Goal: Task Accomplishment & Management: Complete application form

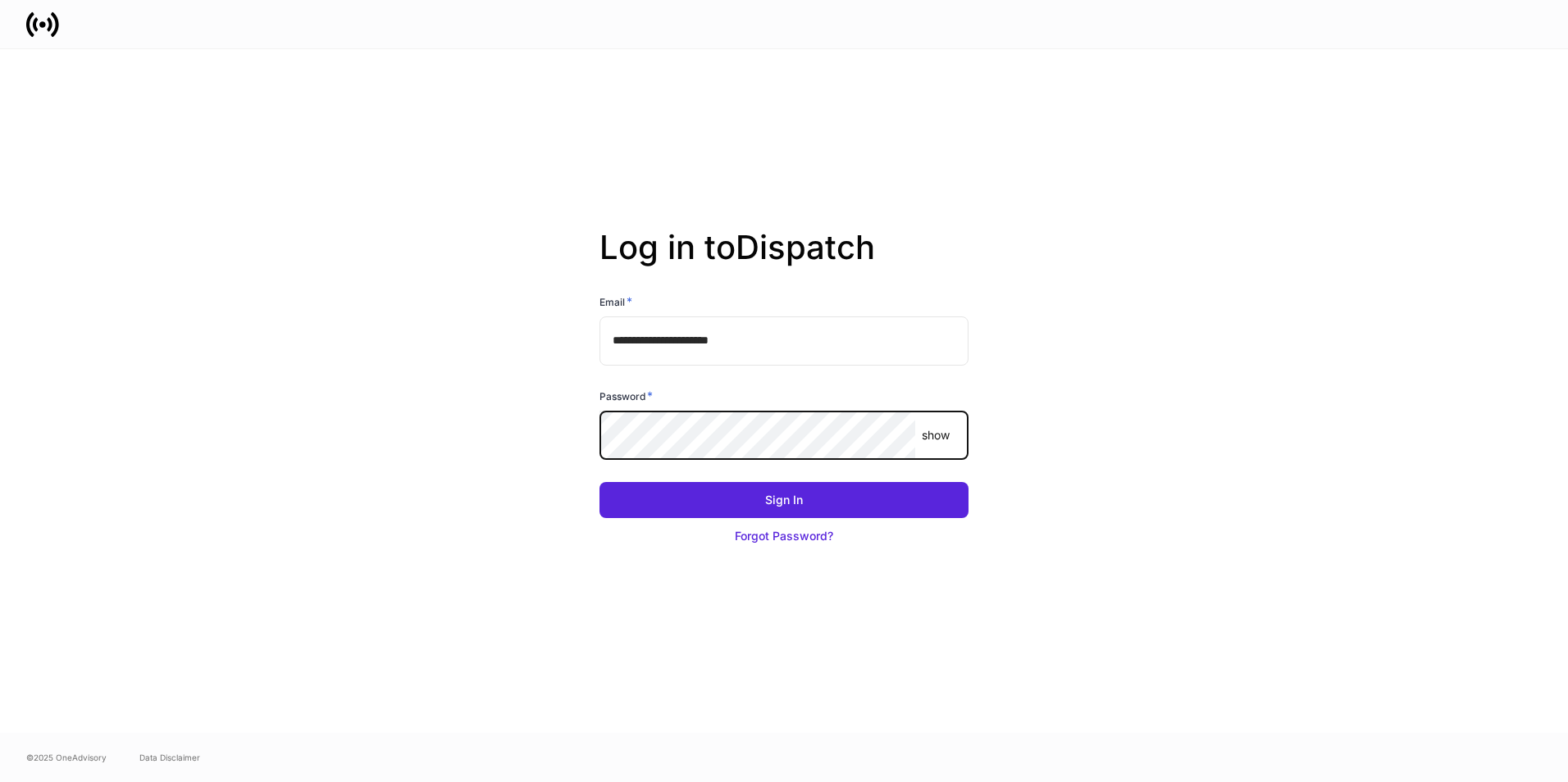
click at [600, 482] on button "Sign In" at bounding box center [784, 501] width 369 height 37
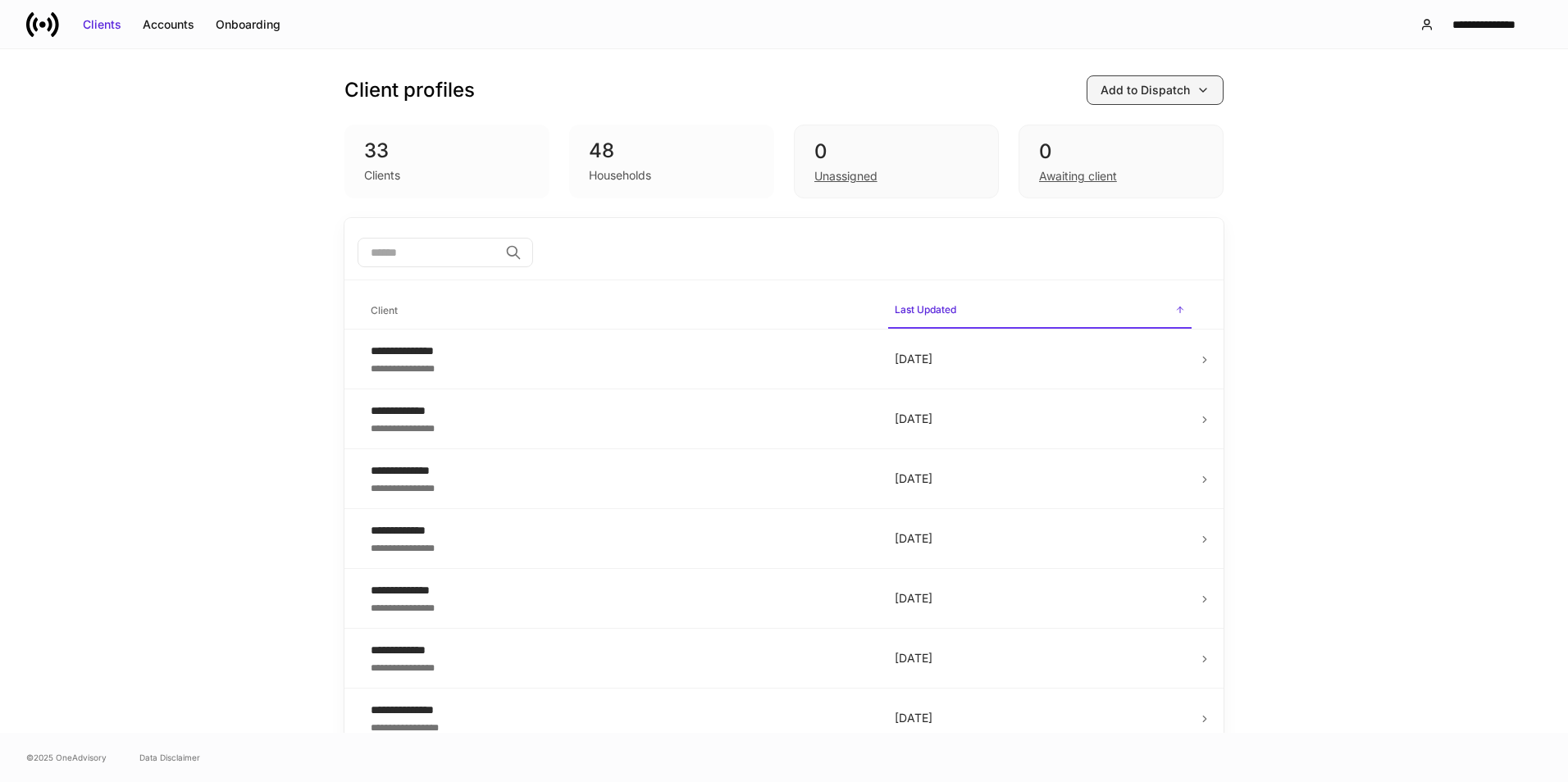
click at [1172, 102] on button "Add to Dispatch" at bounding box center [1155, 90] width 137 height 30
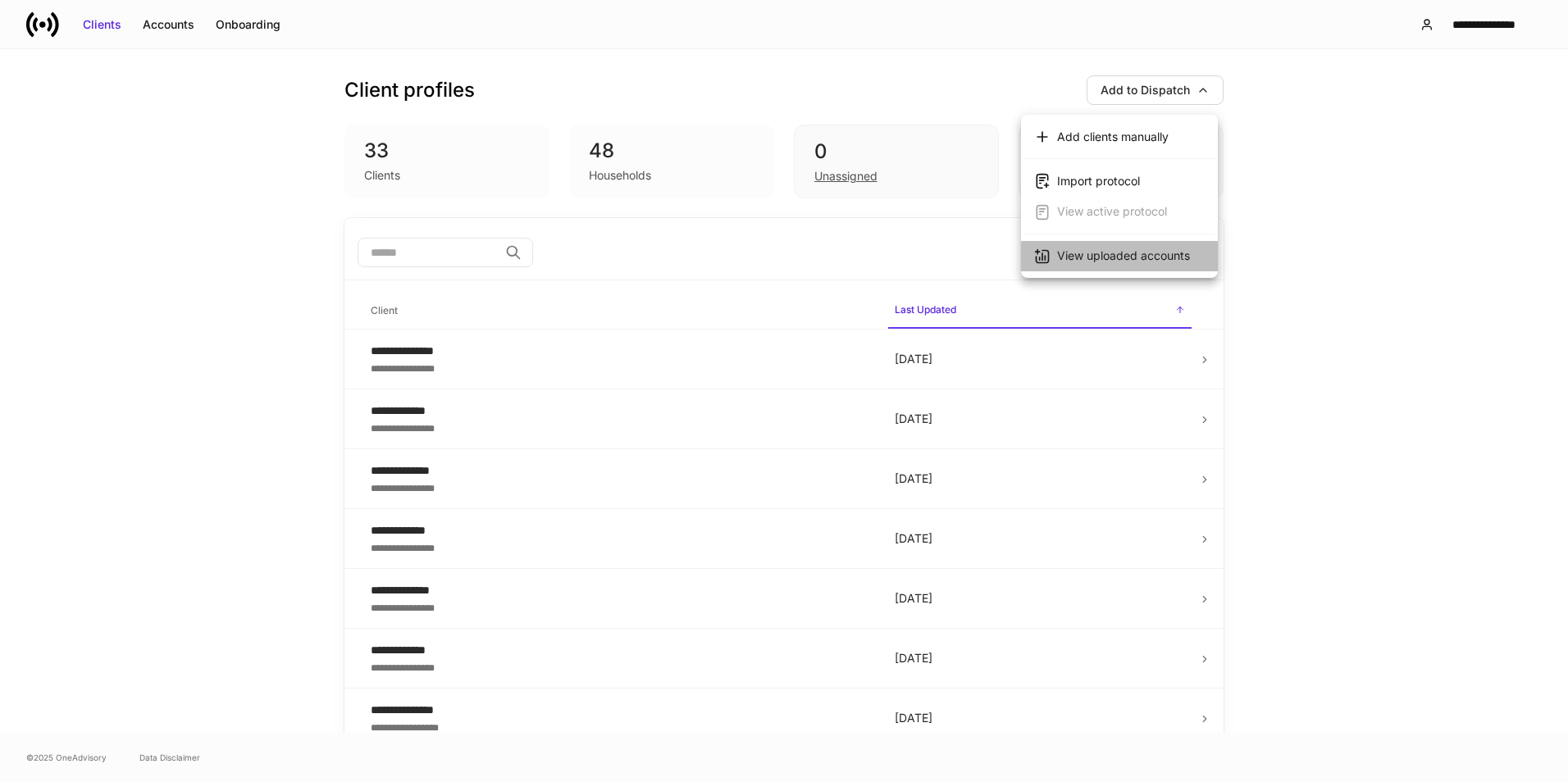
click at [1090, 258] on div "View uploaded accounts" at bounding box center [1123, 256] width 133 height 16
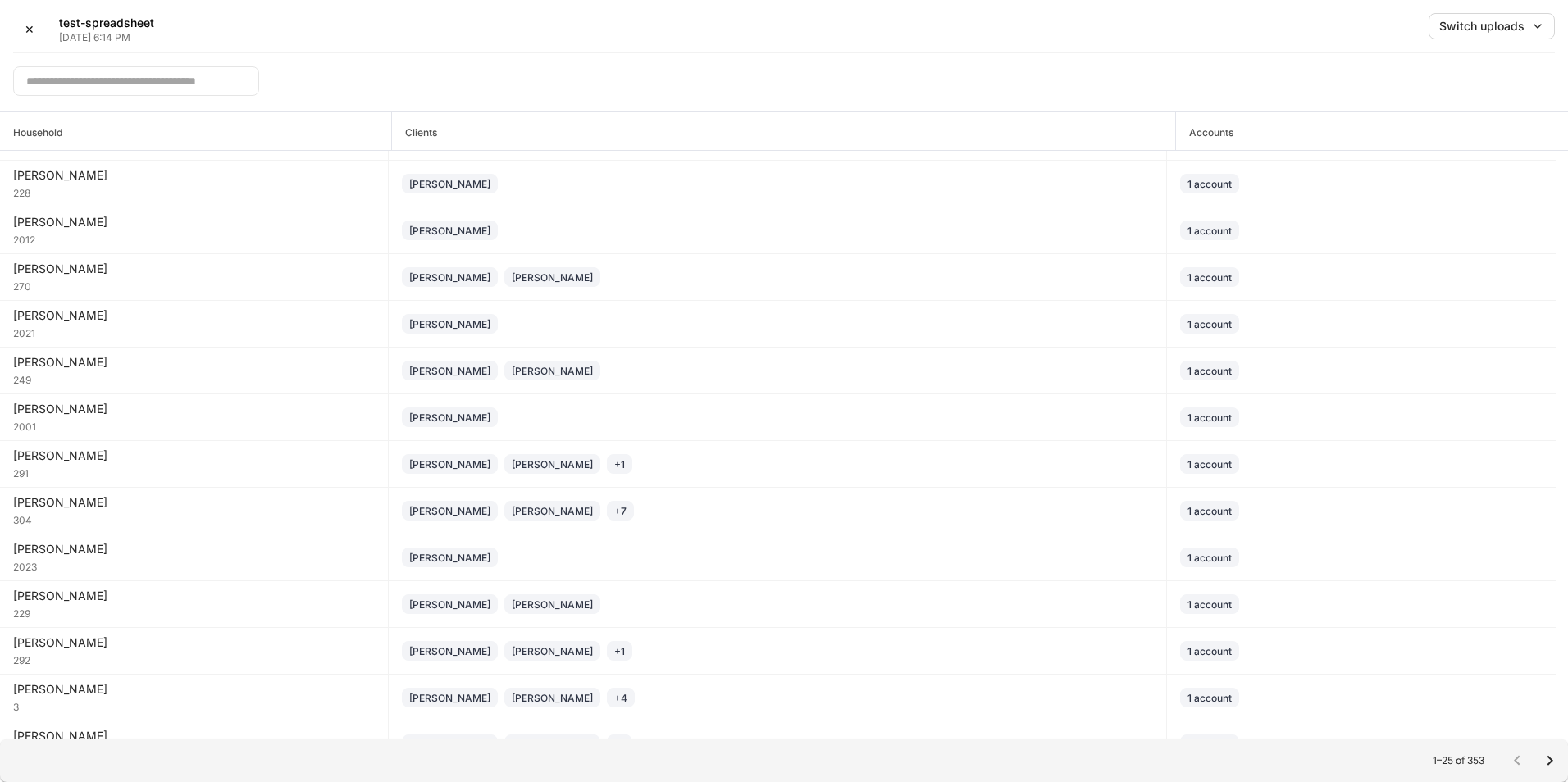
scroll to position [579, 0]
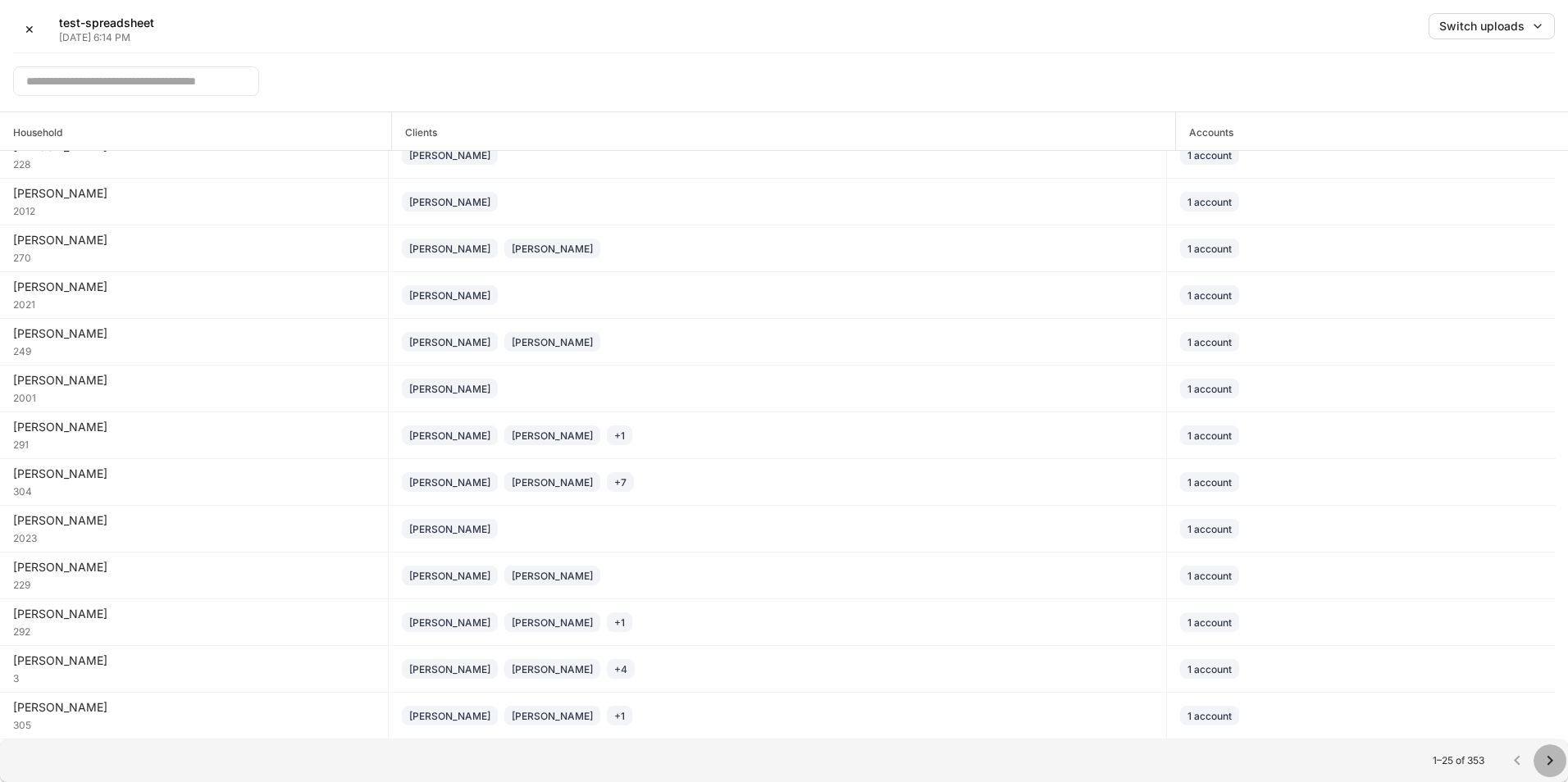
click at [1557, 757] on icon "Go to next page" at bounding box center [1550, 761] width 19 height 19
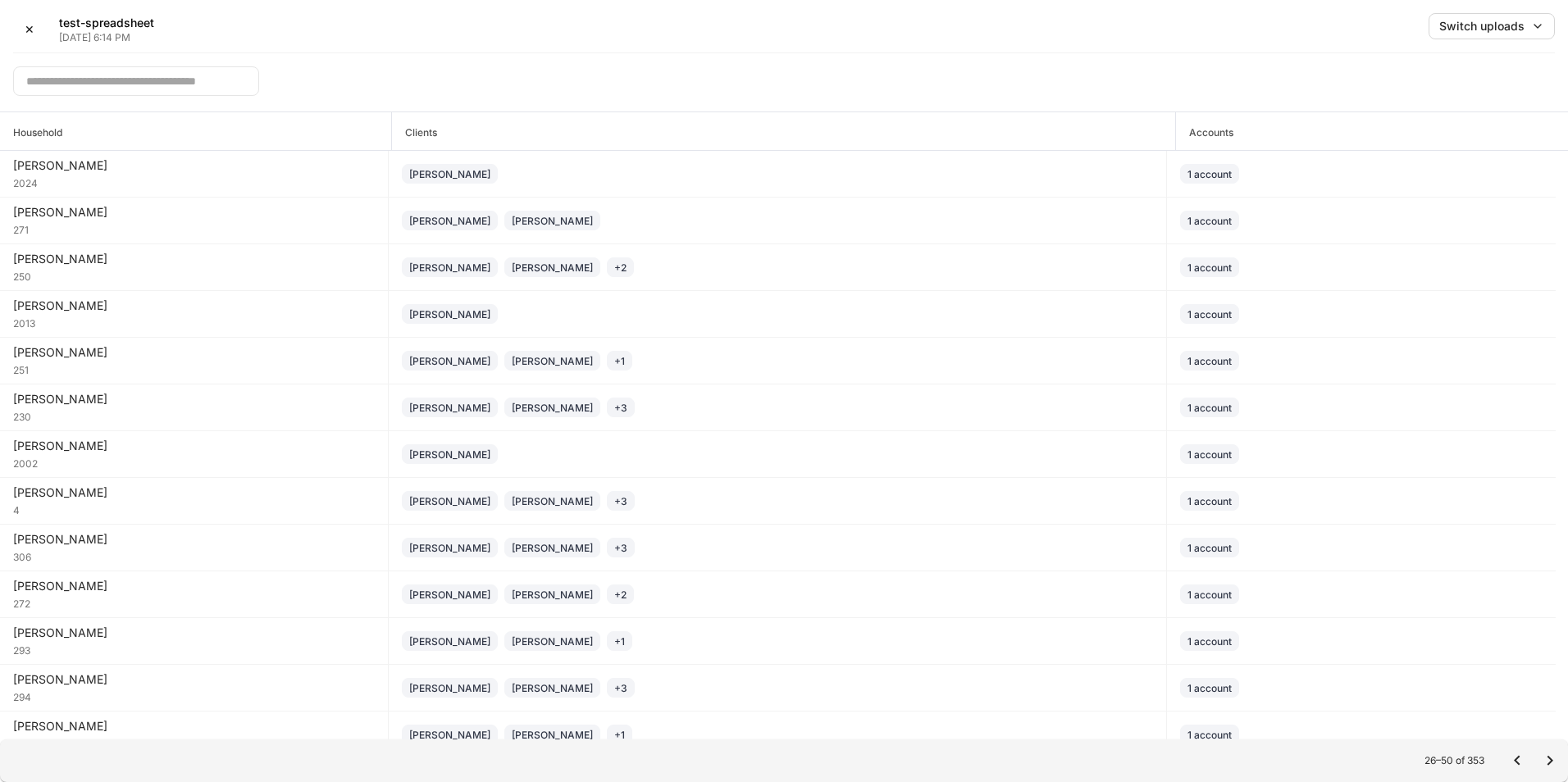
click at [42, 92] on input "text" at bounding box center [136, 81] width 246 height 30
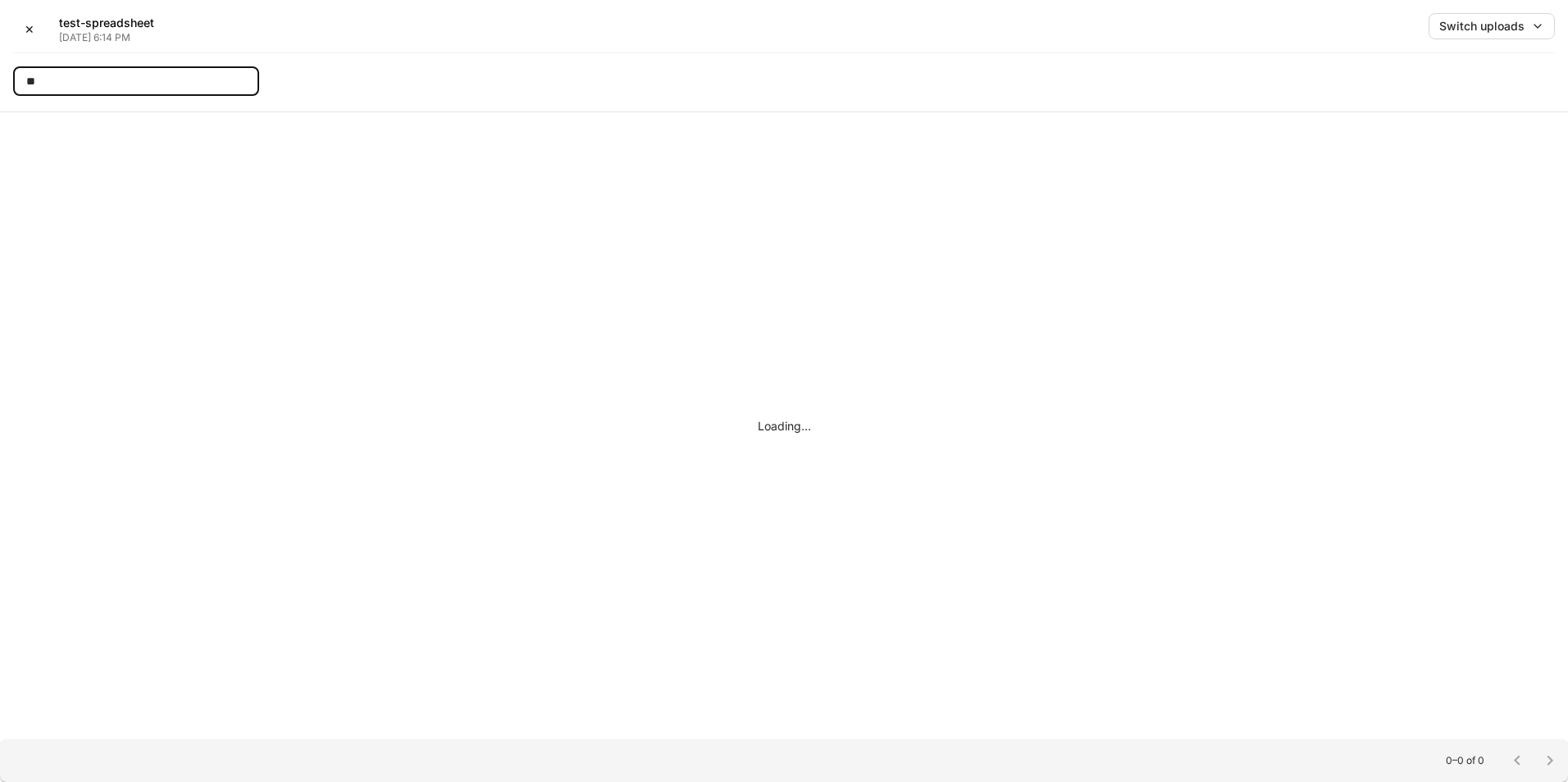
type input "*"
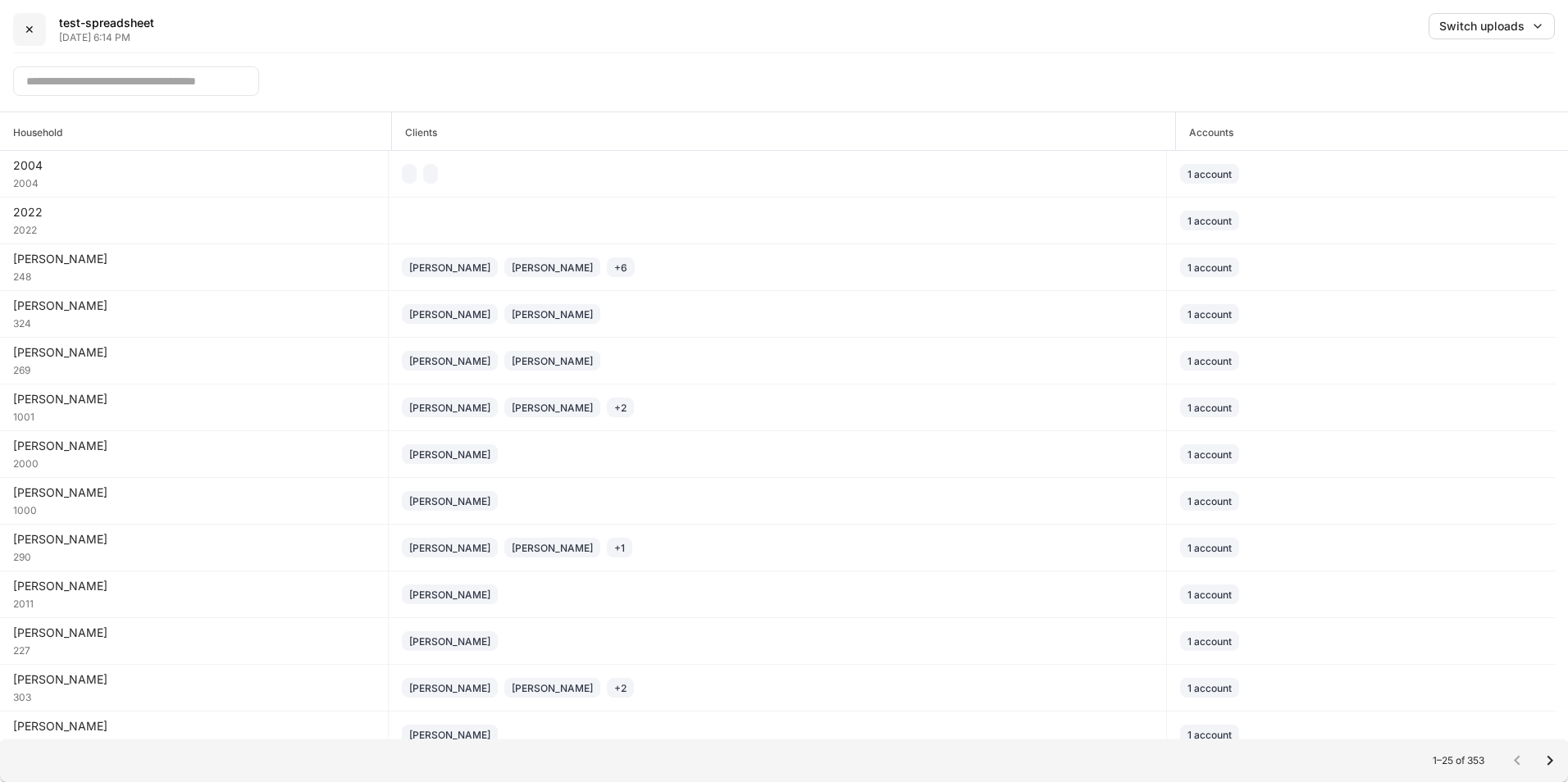
click at [30, 18] on button "✕" at bounding box center [30, 30] width 33 height 33
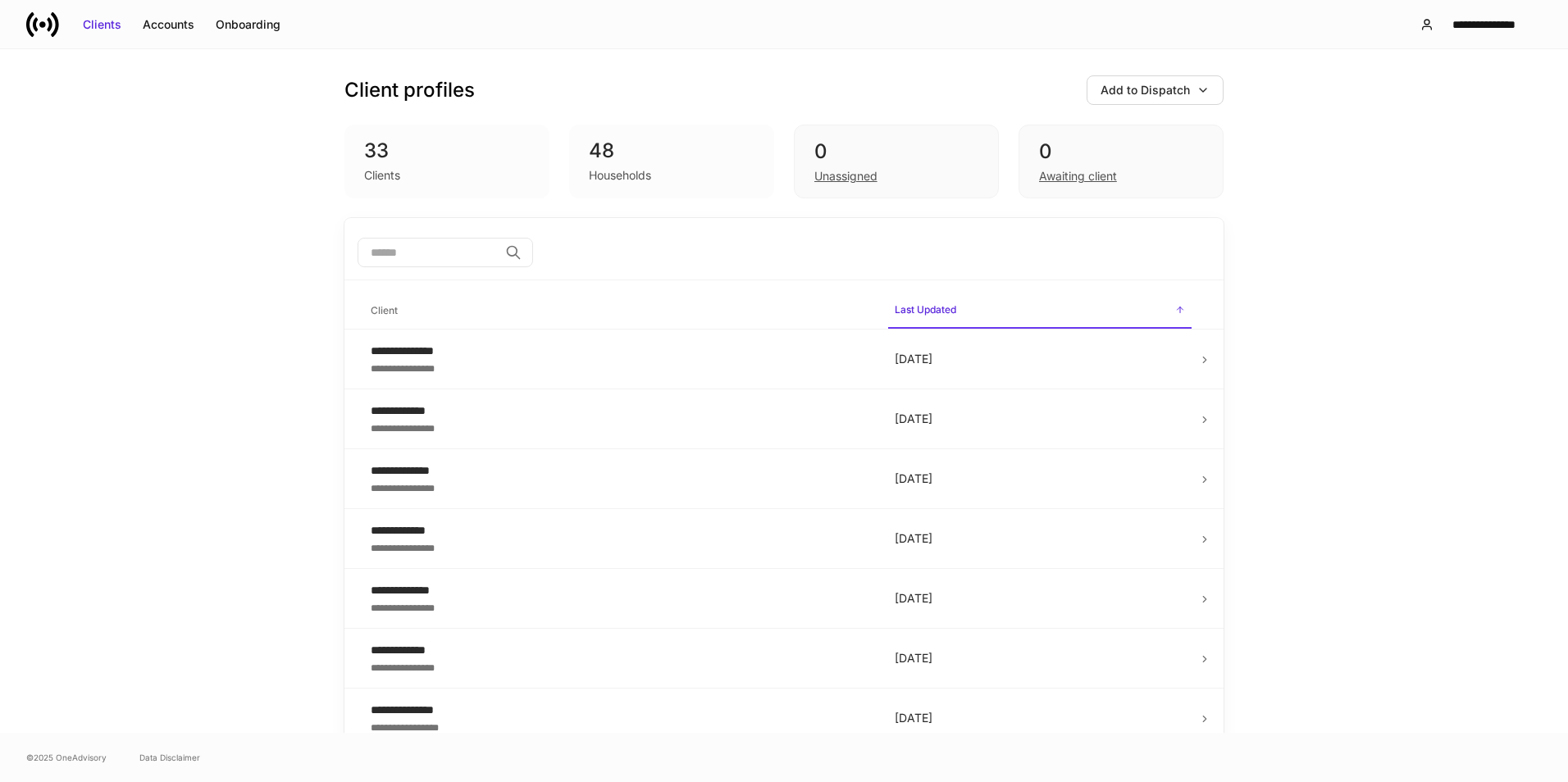
click at [569, 149] on div "48 Households" at bounding box center [671, 161] width 205 height 74
click at [167, 28] on div "Accounts" at bounding box center [168, 24] width 52 height 16
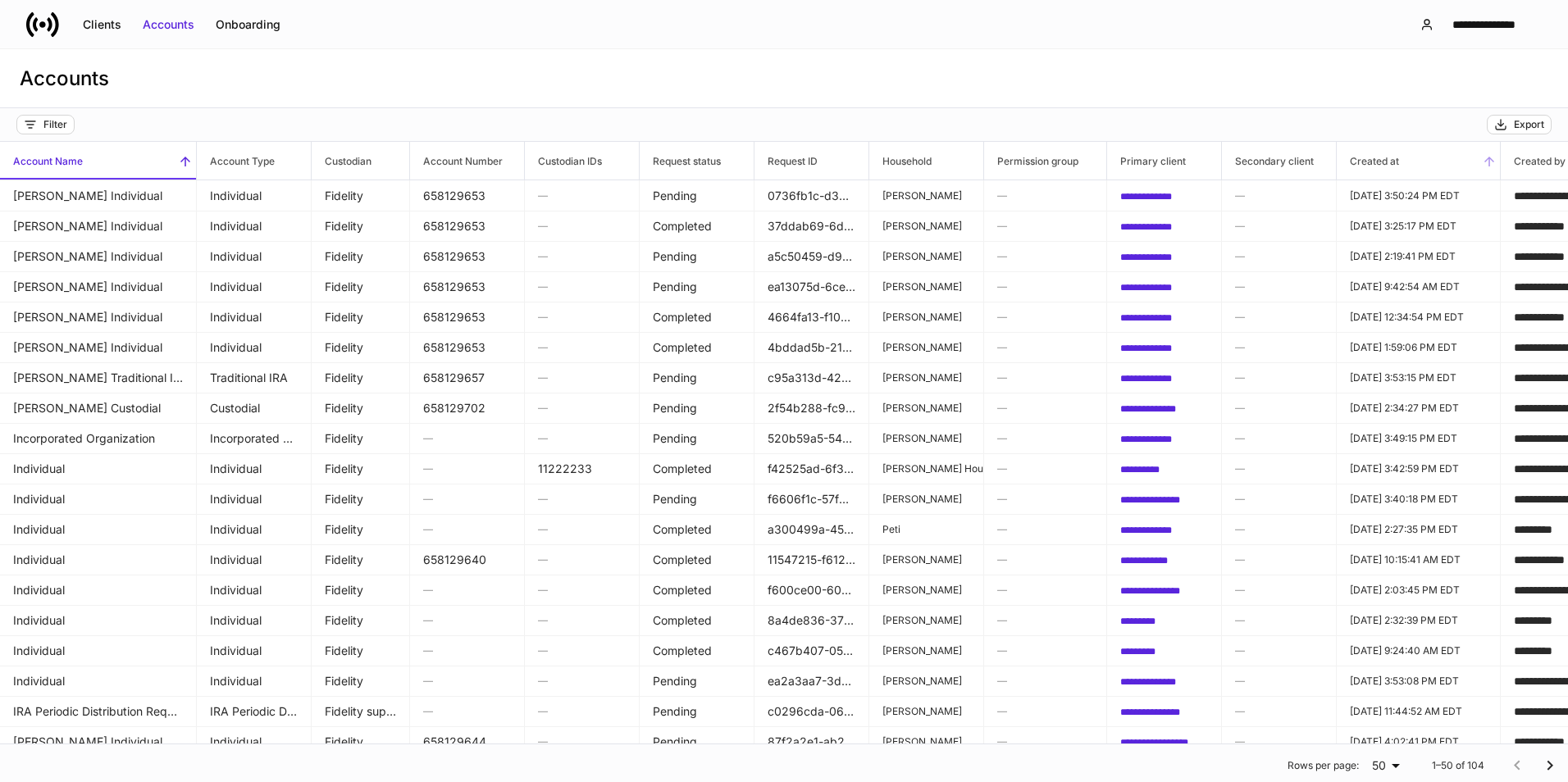
click at [1488, 162] on icon at bounding box center [1488, 160] width 14 height 14
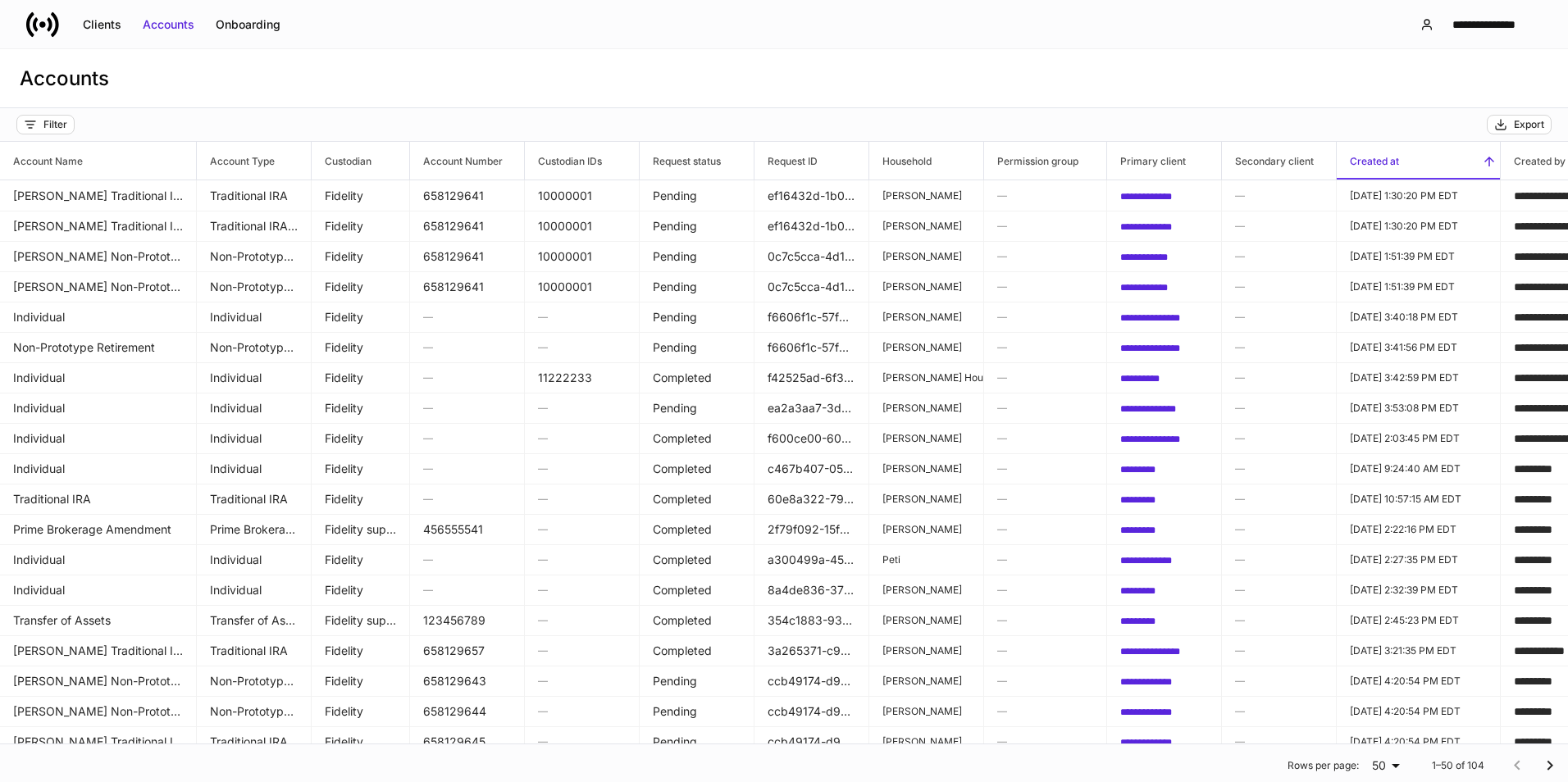
click at [1488, 162] on icon at bounding box center [1488, 160] width 14 height 14
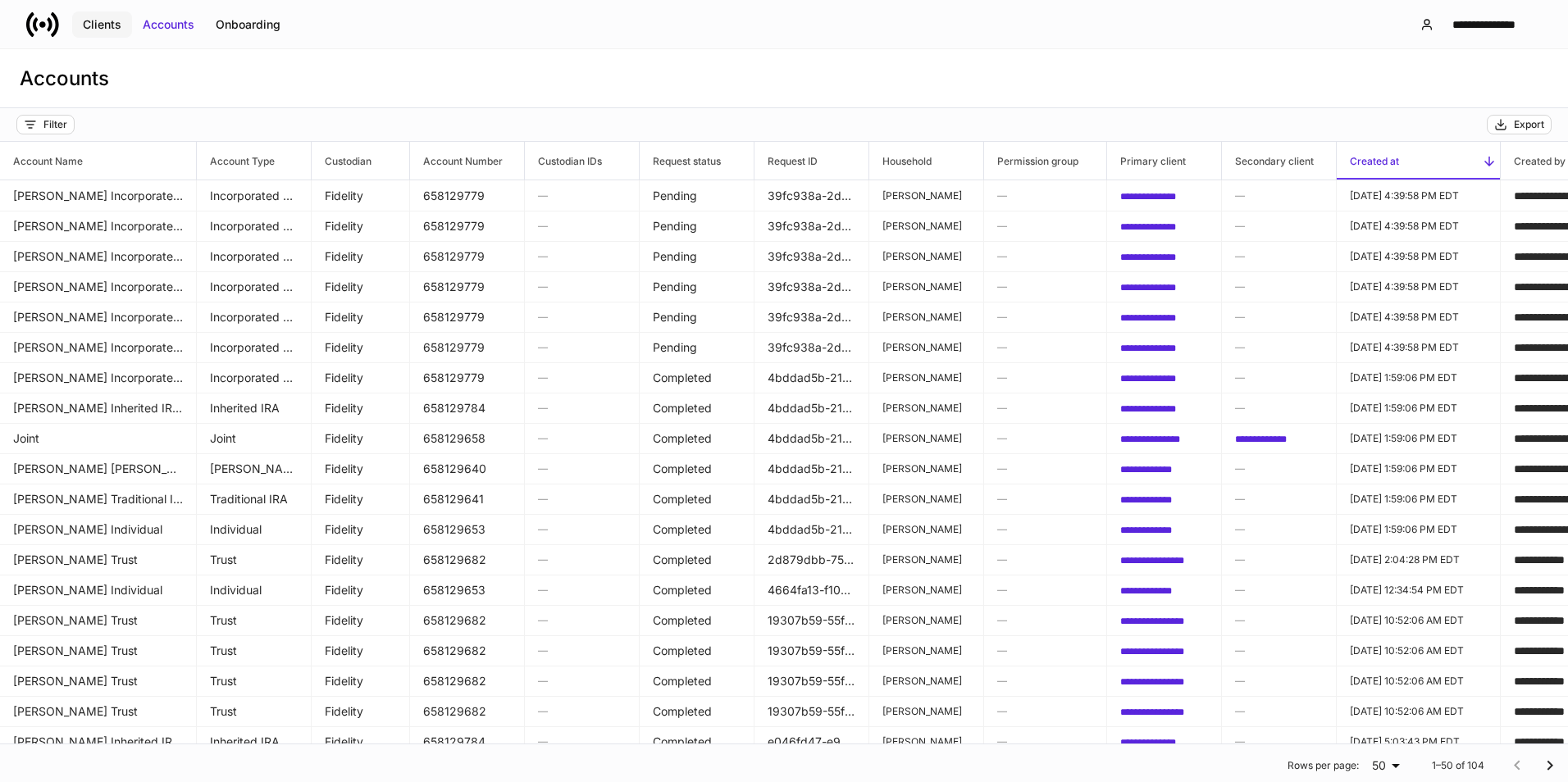
click at [90, 21] on div "Clients" at bounding box center [102, 24] width 38 height 16
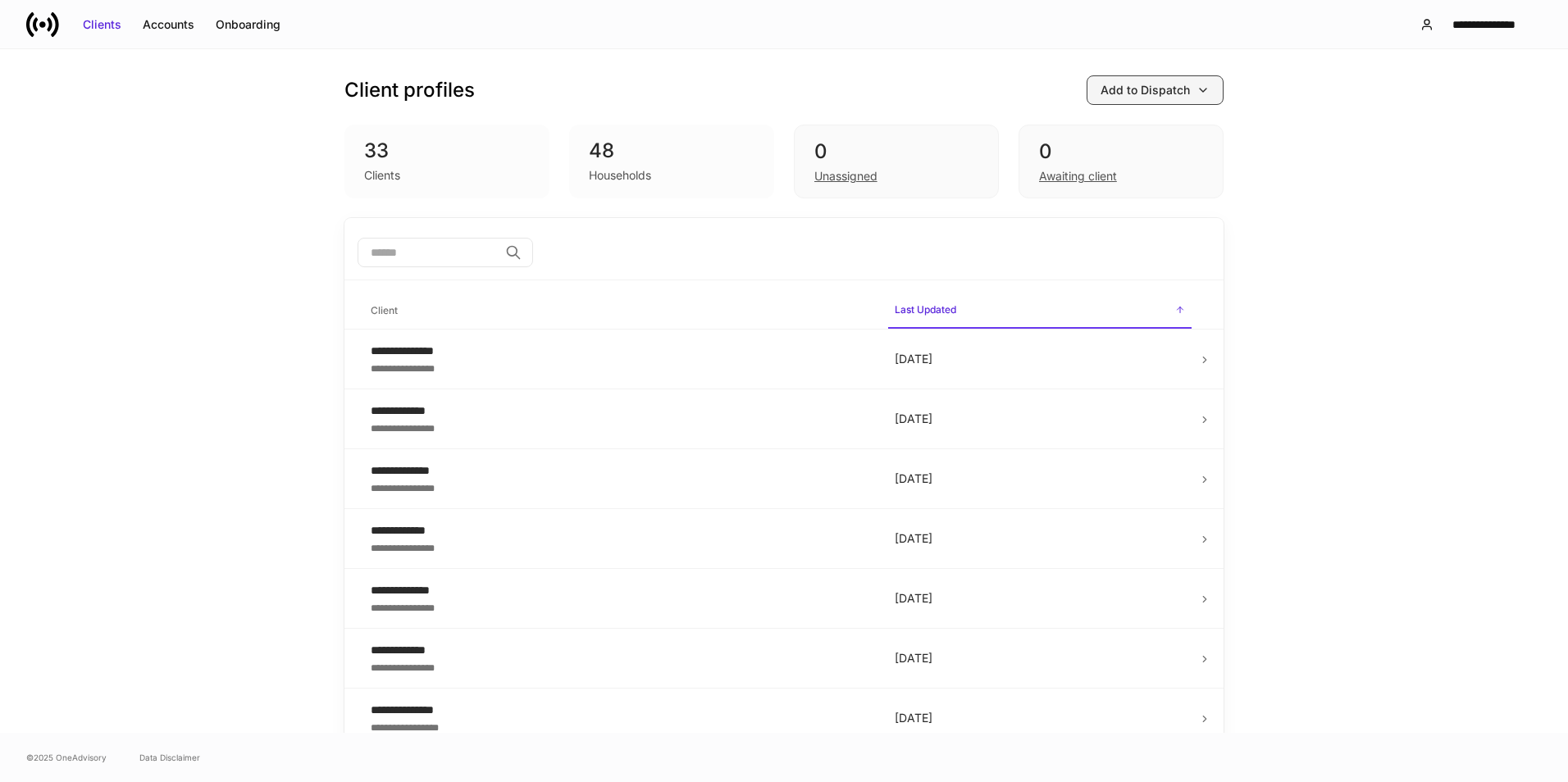
click at [1207, 93] on button "Add to Dispatch" at bounding box center [1155, 90] width 137 height 30
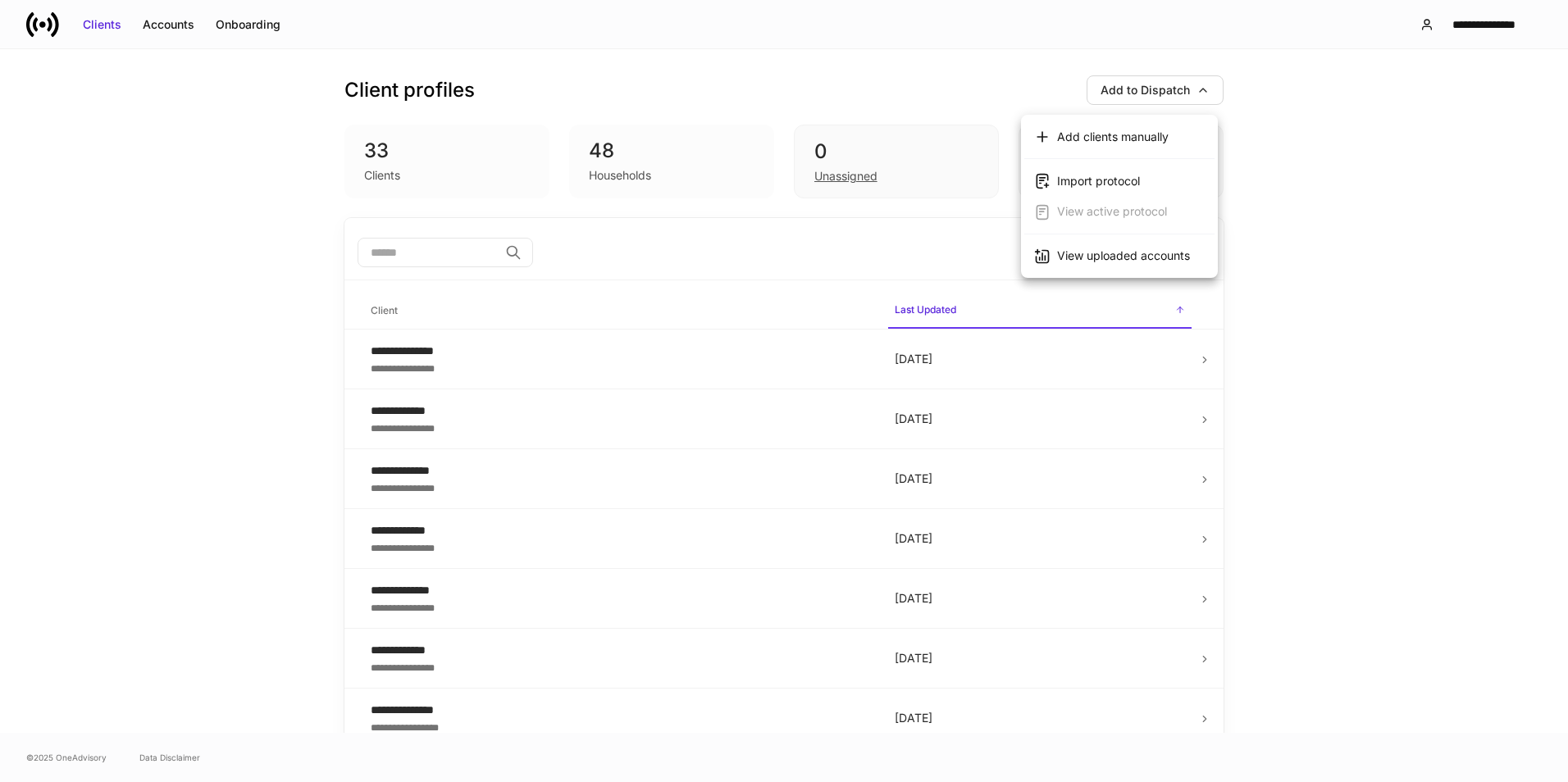
click at [1096, 262] on div "View uploaded accounts" at bounding box center [1123, 256] width 133 height 16
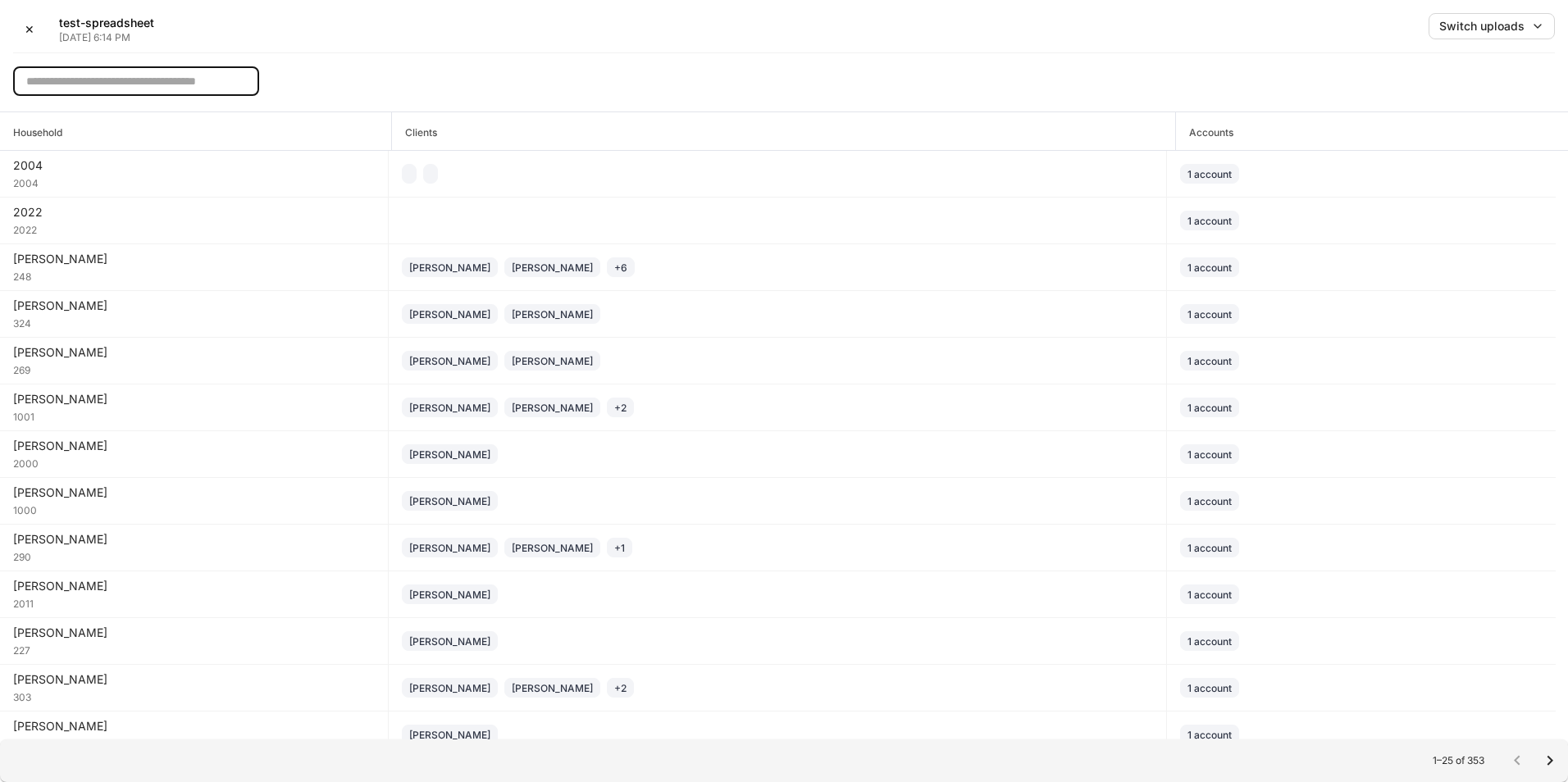
click at [123, 75] on input "text" at bounding box center [136, 81] width 246 height 30
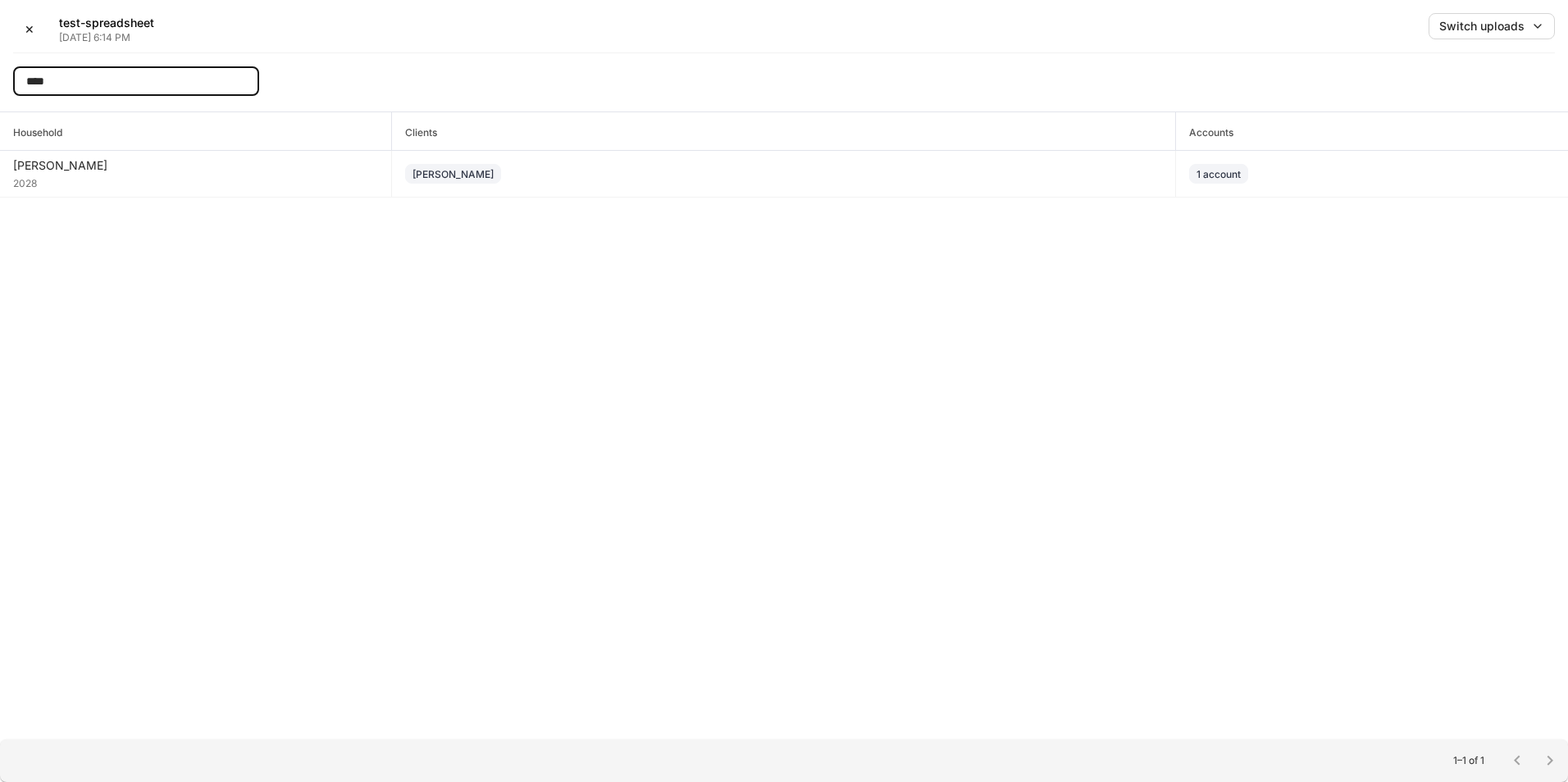
type input "****"
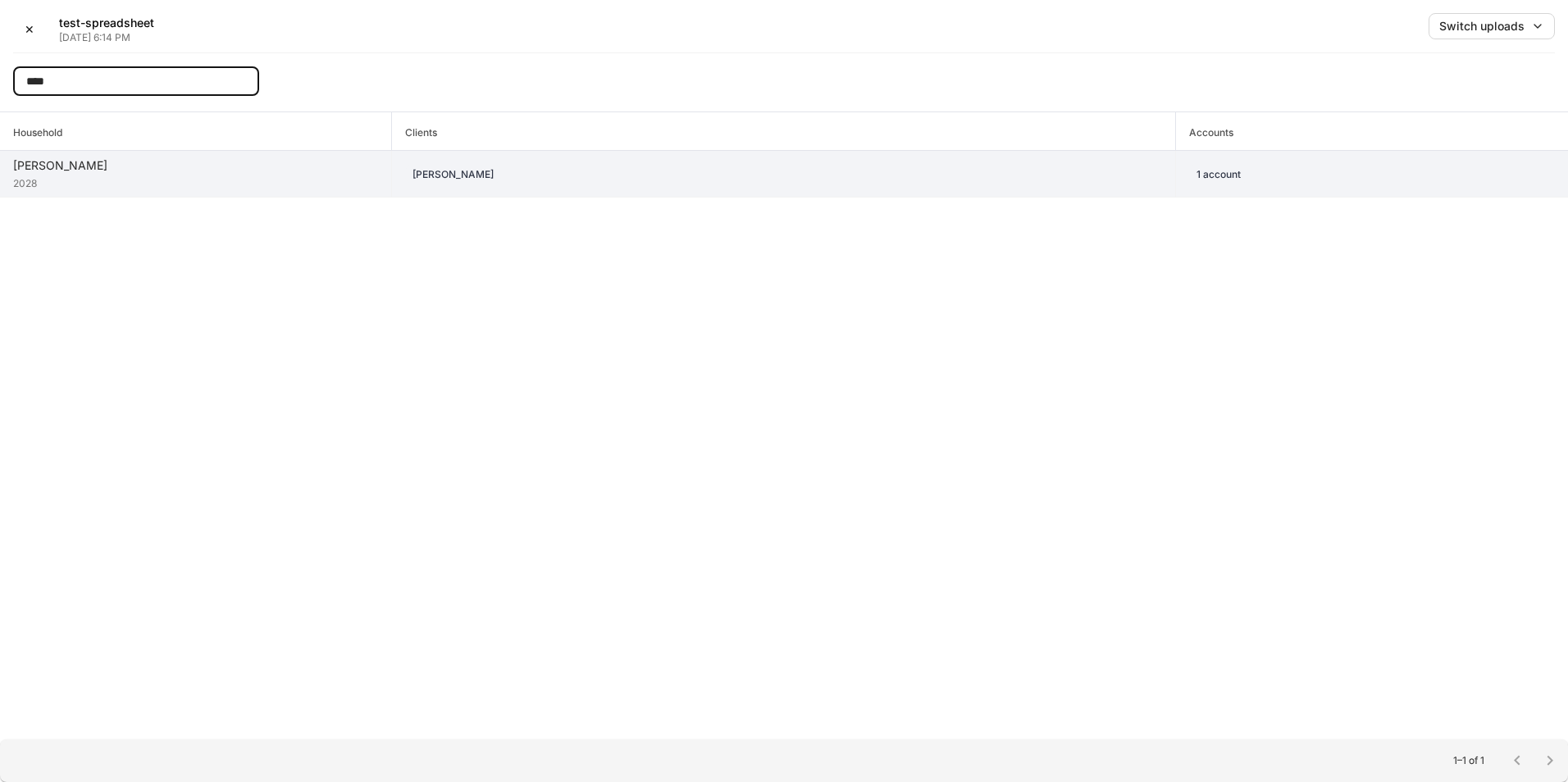
click at [184, 158] on div "[PERSON_NAME]" at bounding box center [196, 165] width 365 height 16
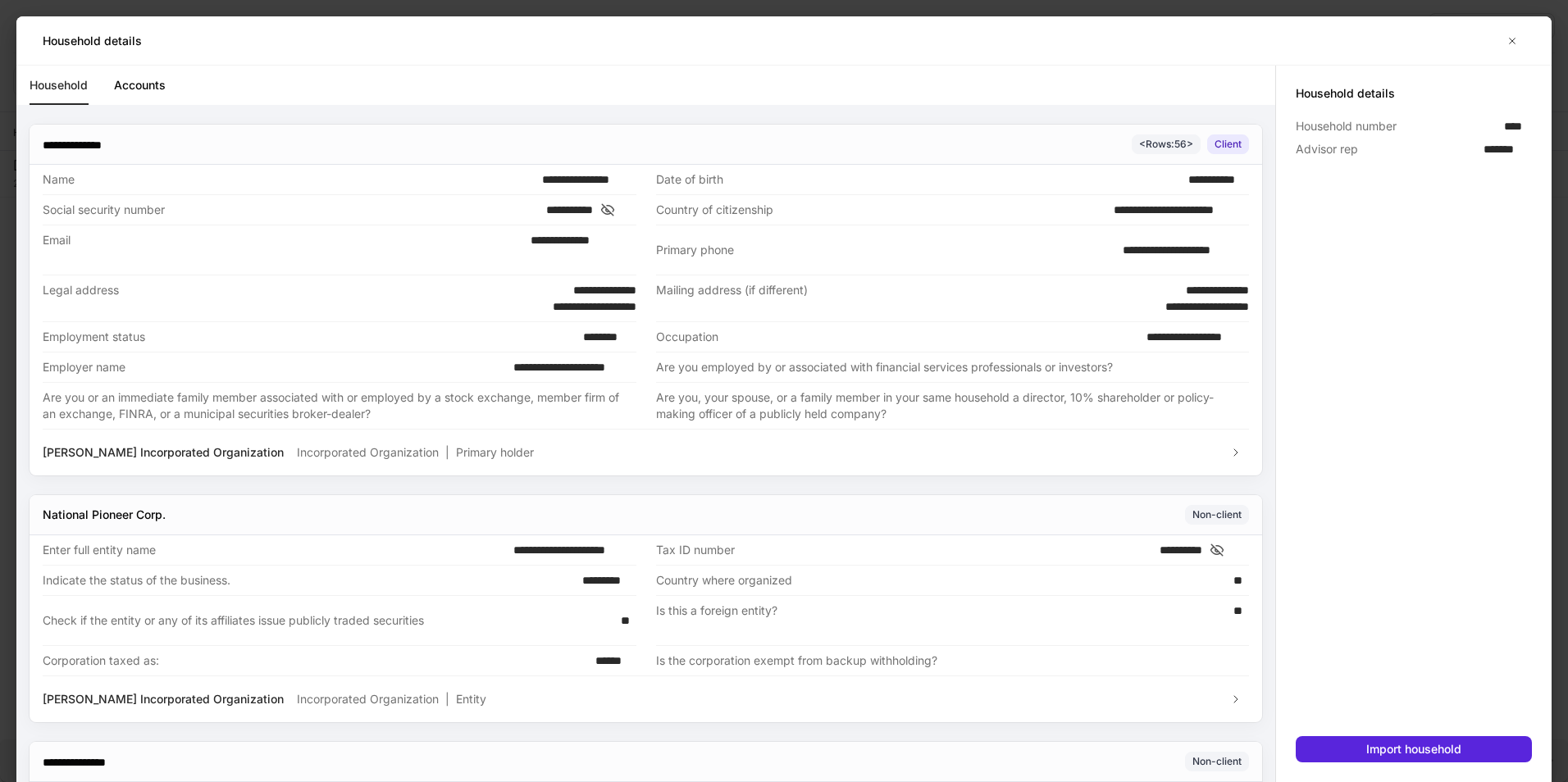
click at [144, 84] on link "Accounts" at bounding box center [140, 85] width 52 height 39
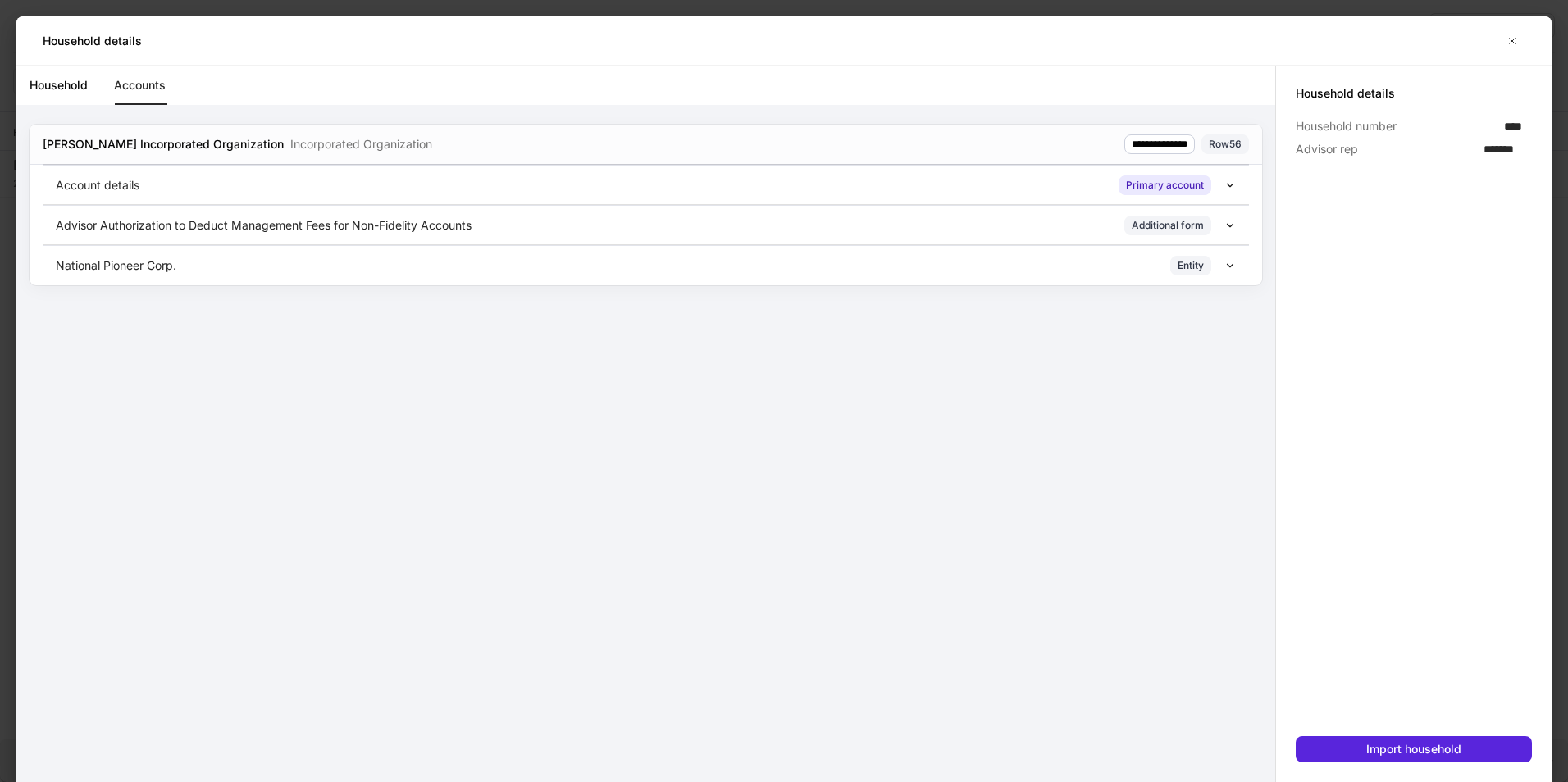
click at [1376, 736] on div at bounding box center [1413, 448] width 236 height 575
click at [1382, 745] on div "Import household" at bounding box center [1413, 749] width 95 height 16
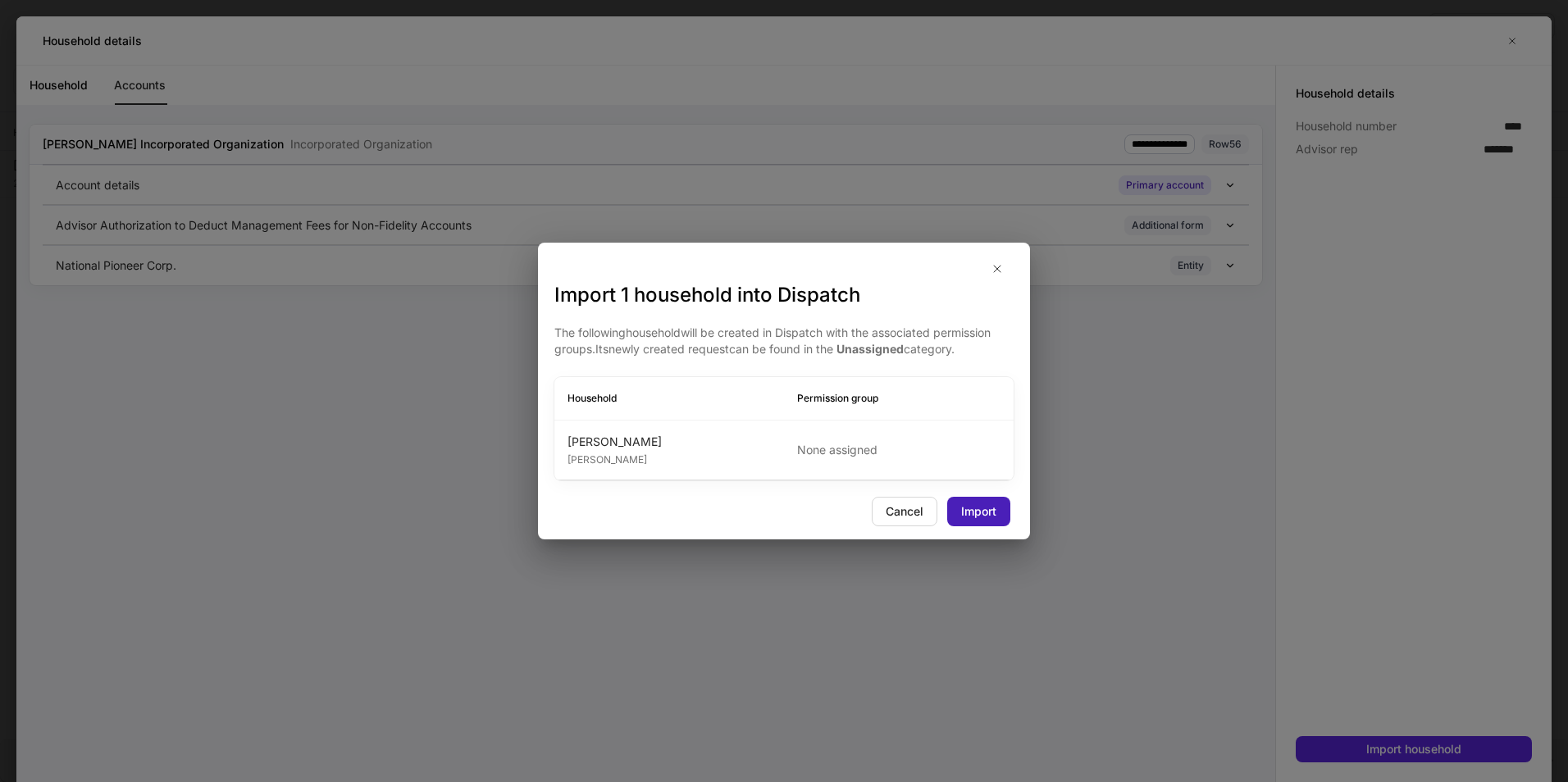
click at [989, 503] on div "Import" at bounding box center [978, 511] width 36 height 16
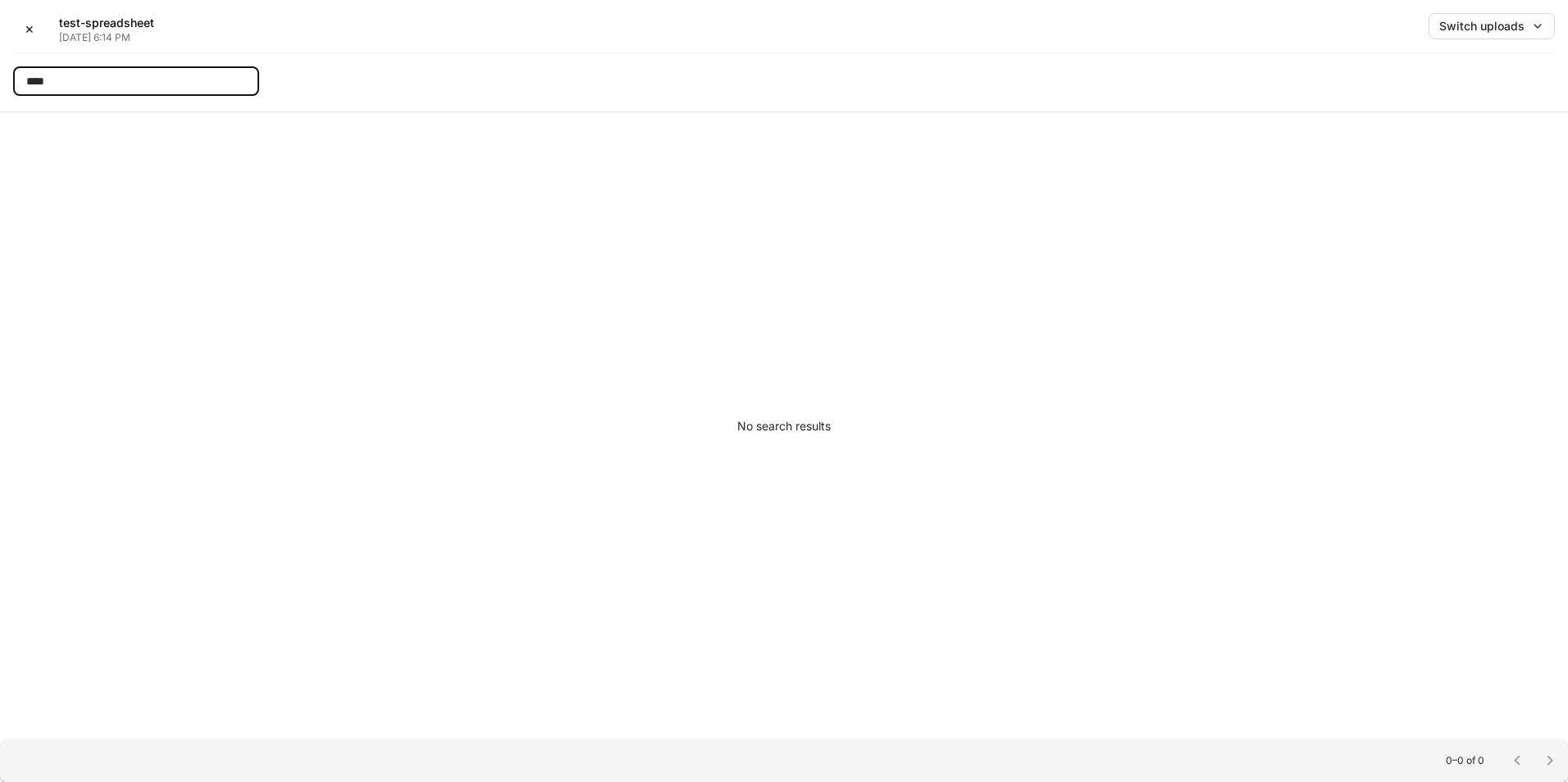
drag, startPoint x: 104, startPoint y: 86, endPoint x: 0, endPoint y: 83, distance: 104.0
click at [0, 83] on html "✕ test-spreadsheet [DATE] 6:14 PM Switch uploads **** ​ No search results 0–0 o…" at bounding box center [784, 391] width 1568 height 782
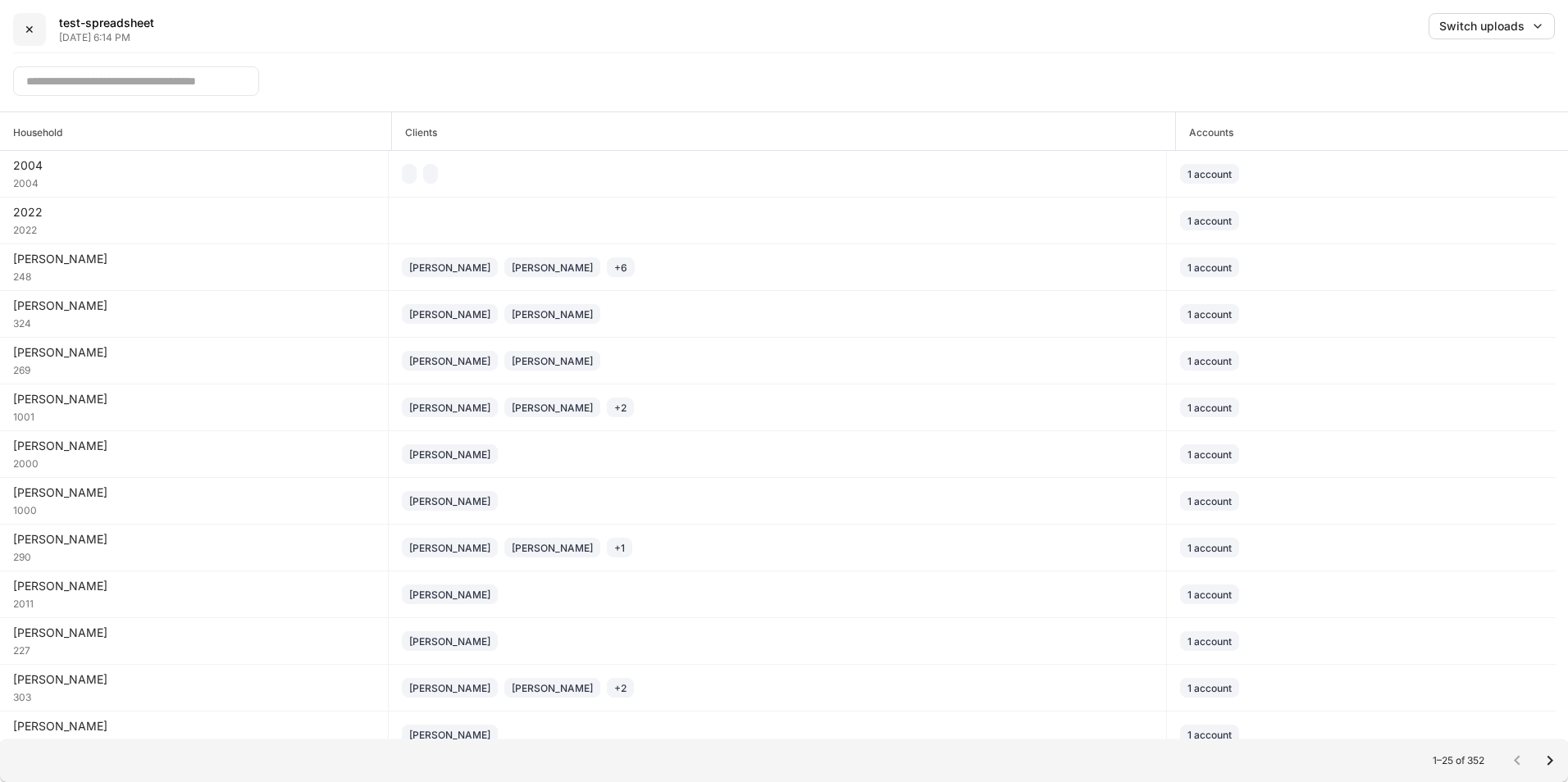
click at [19, 19] on button "✕" at bounding box center [30, 30] width 33 height 33
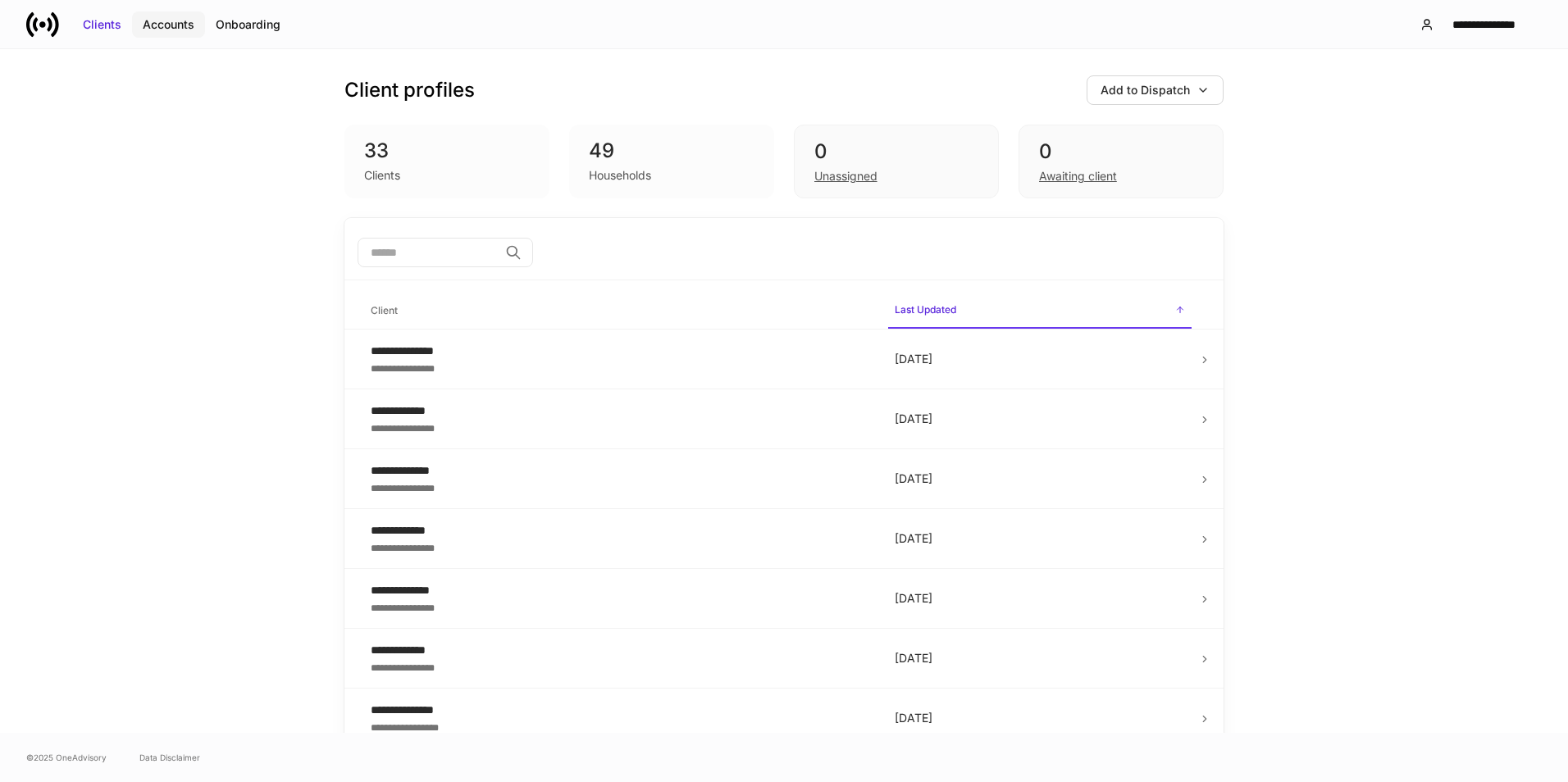
click at [191, 22] on div "Accounts" at bounding box center [168, 24] width 52 height 16
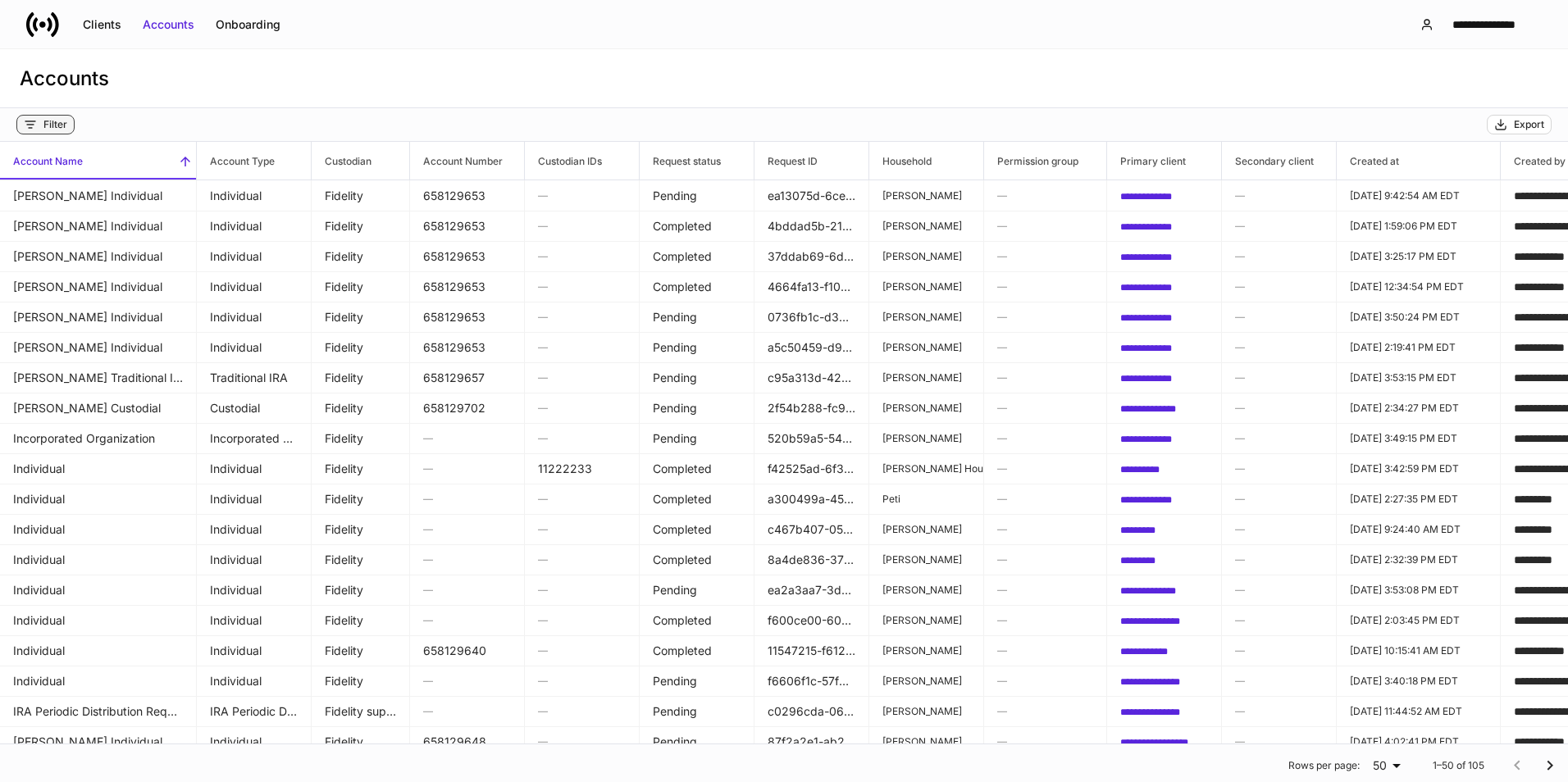
click at [37, 118] on icon "button" at bounding box center [31, 125] width 13 height 13
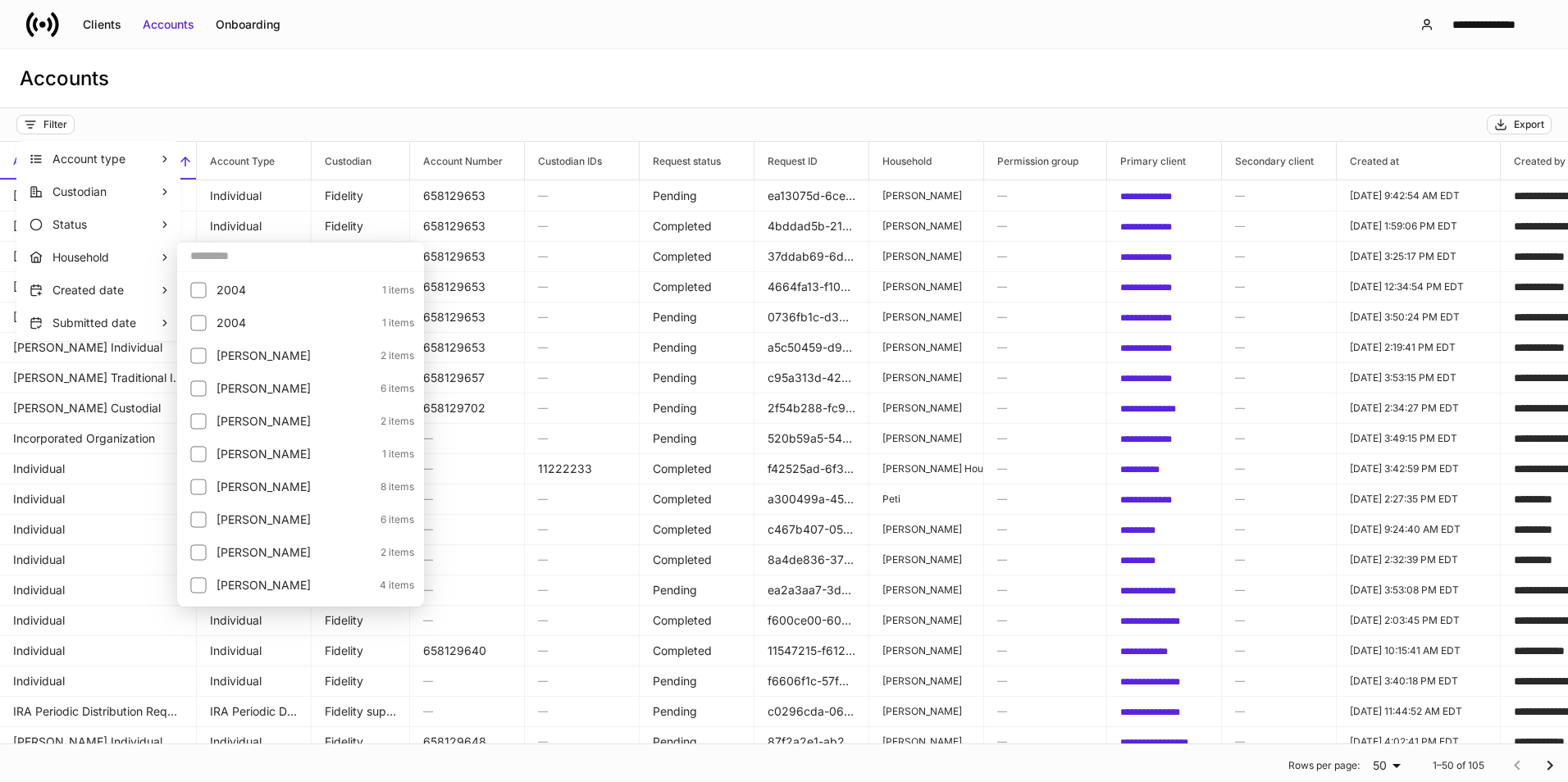
click at [619, 82] on div at bounding box center [784, 391] width 1568 height 782
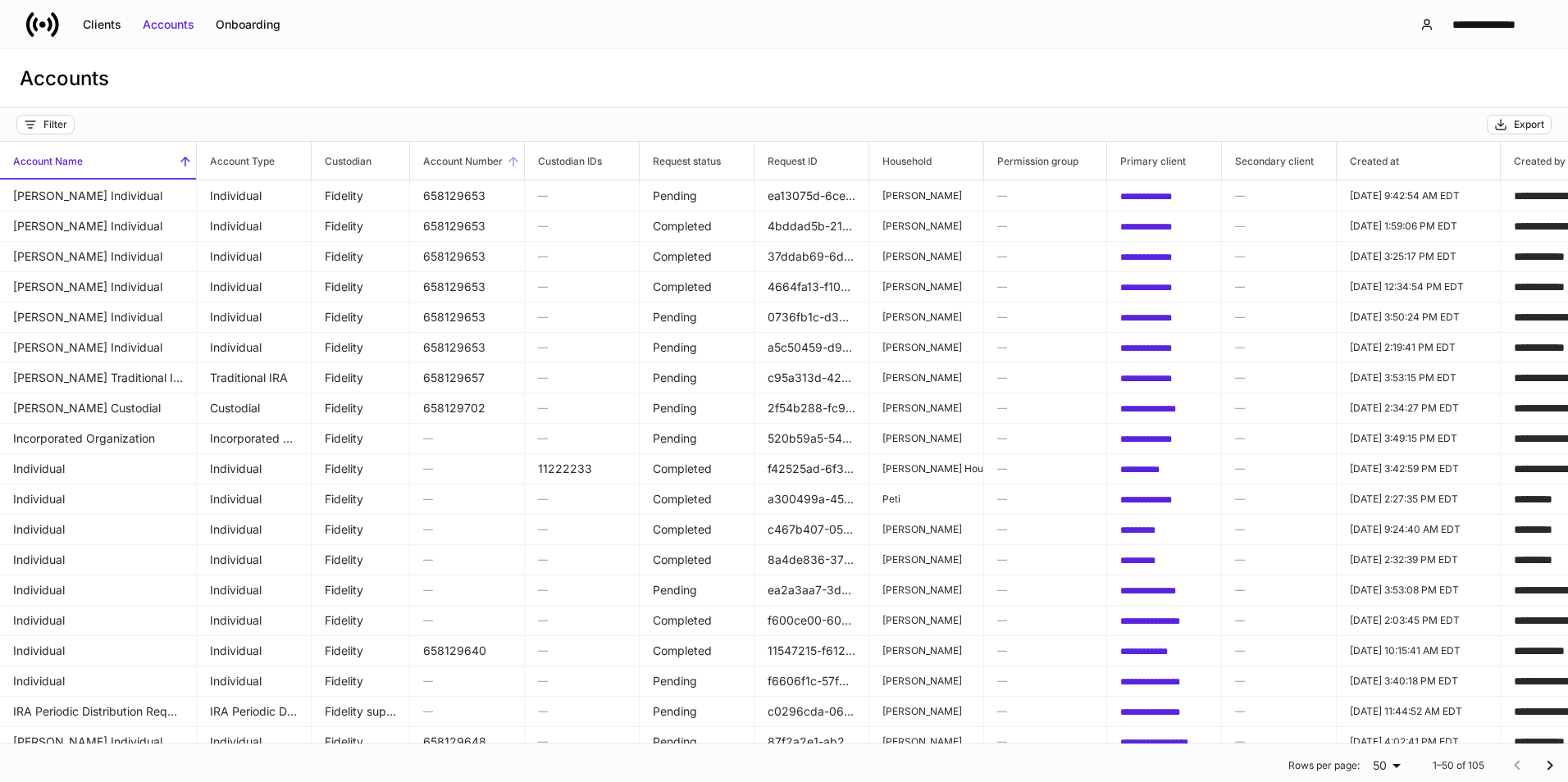
click at [510, 154] on icon at bounding box center [513, 160] width 14 height 14
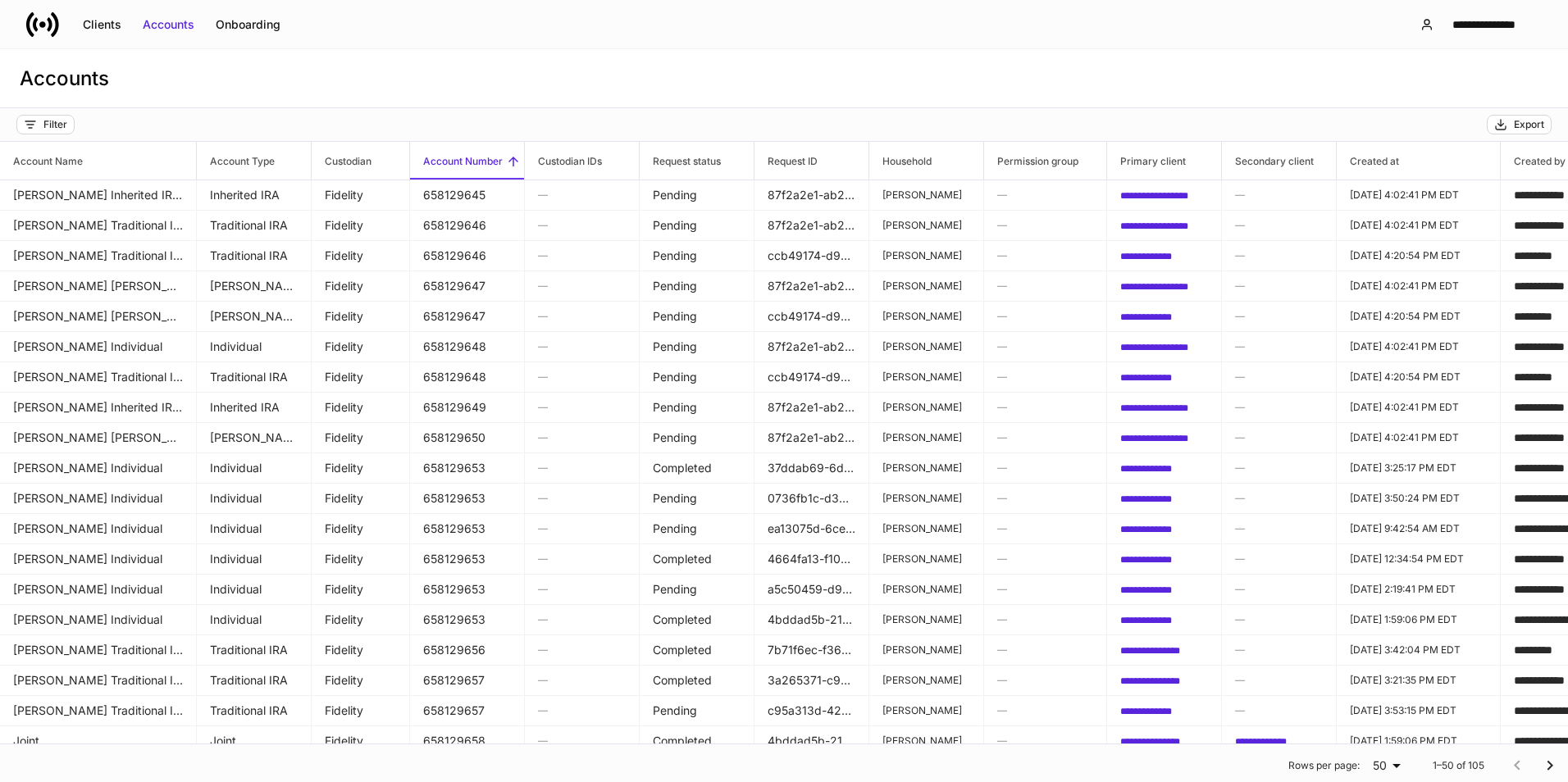
scroll to position [965, 0]
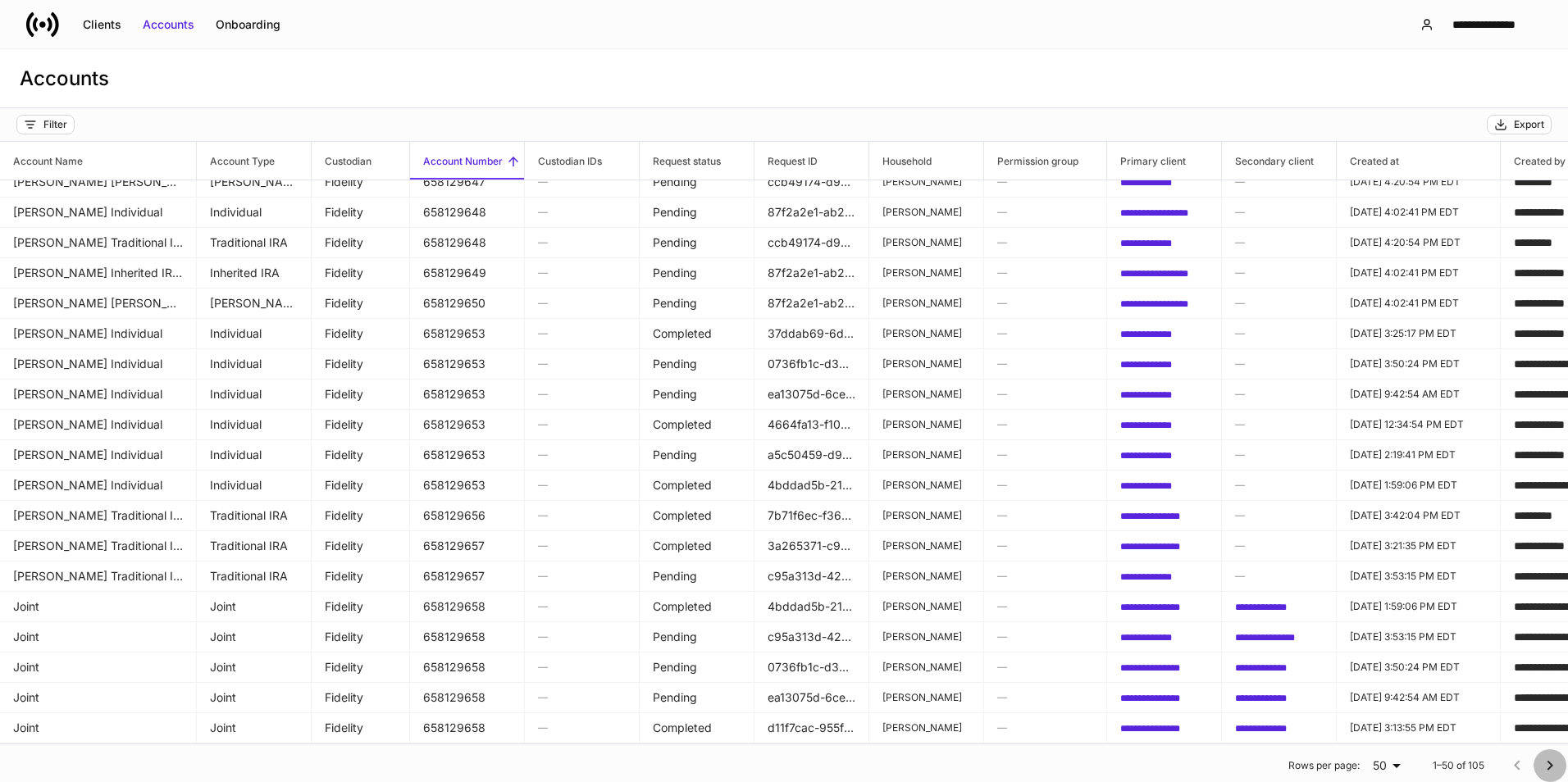
click at [1544, 769] on icon "Go to next page" at bounding box center [1550, 766] width 19 height 19
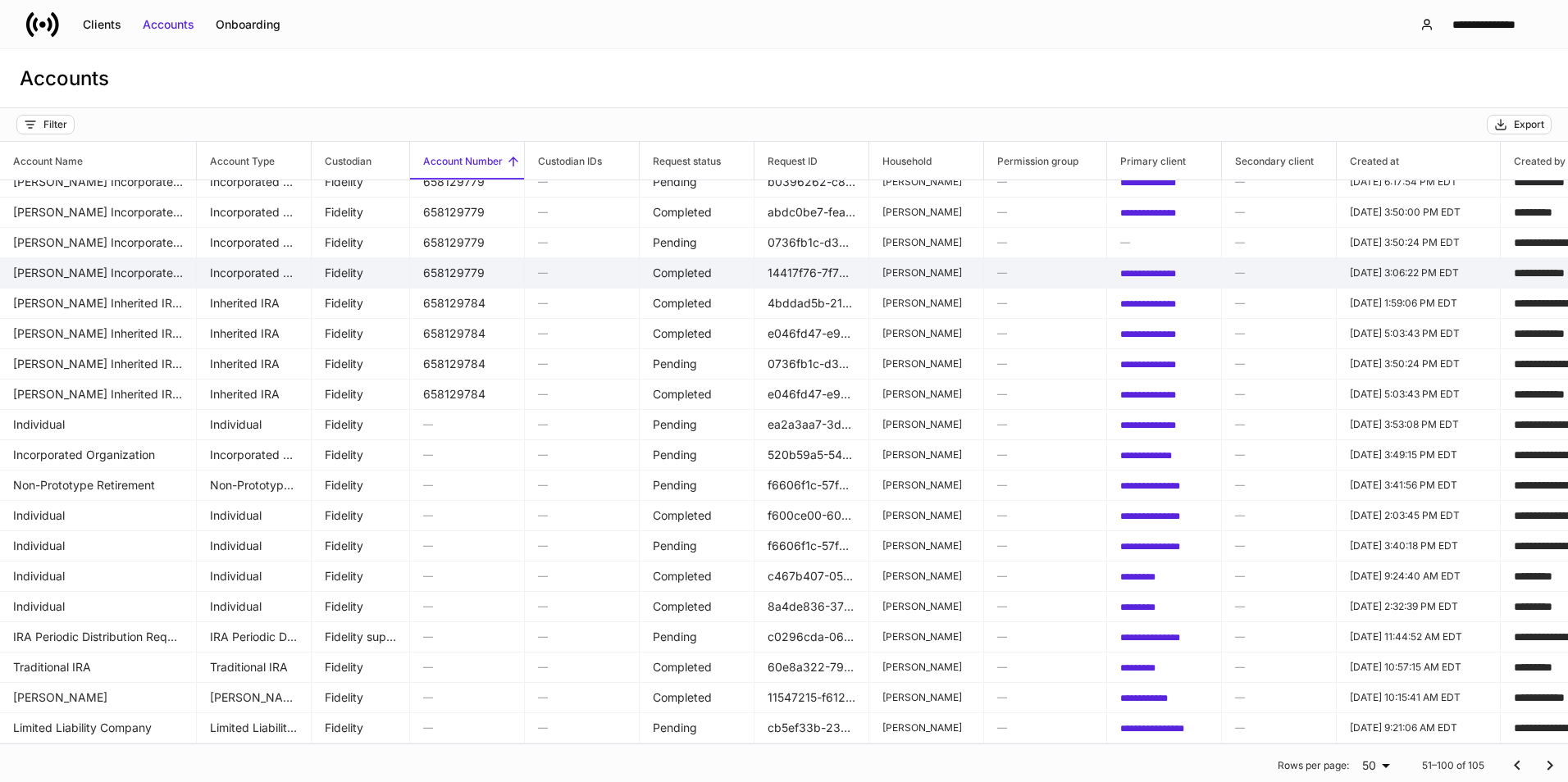
click at [138, 263] on td "[PERSON_NAME] Incorporated Organization" at bounding box center [98, 273] width 197 height 31
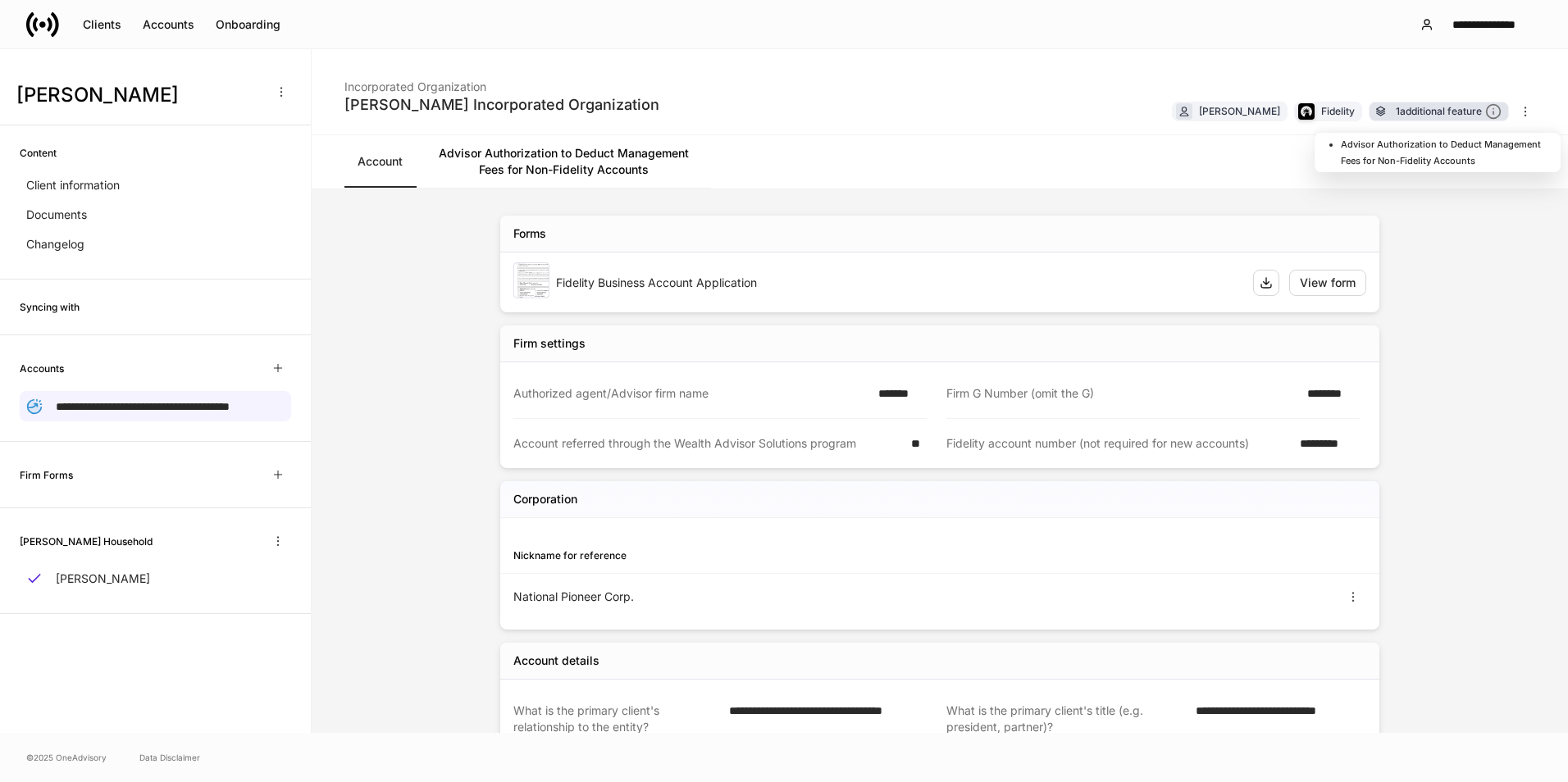
click at [1460, 114] on div "1 additional feature" at bounding box center [1449, 112] width 106 height 17
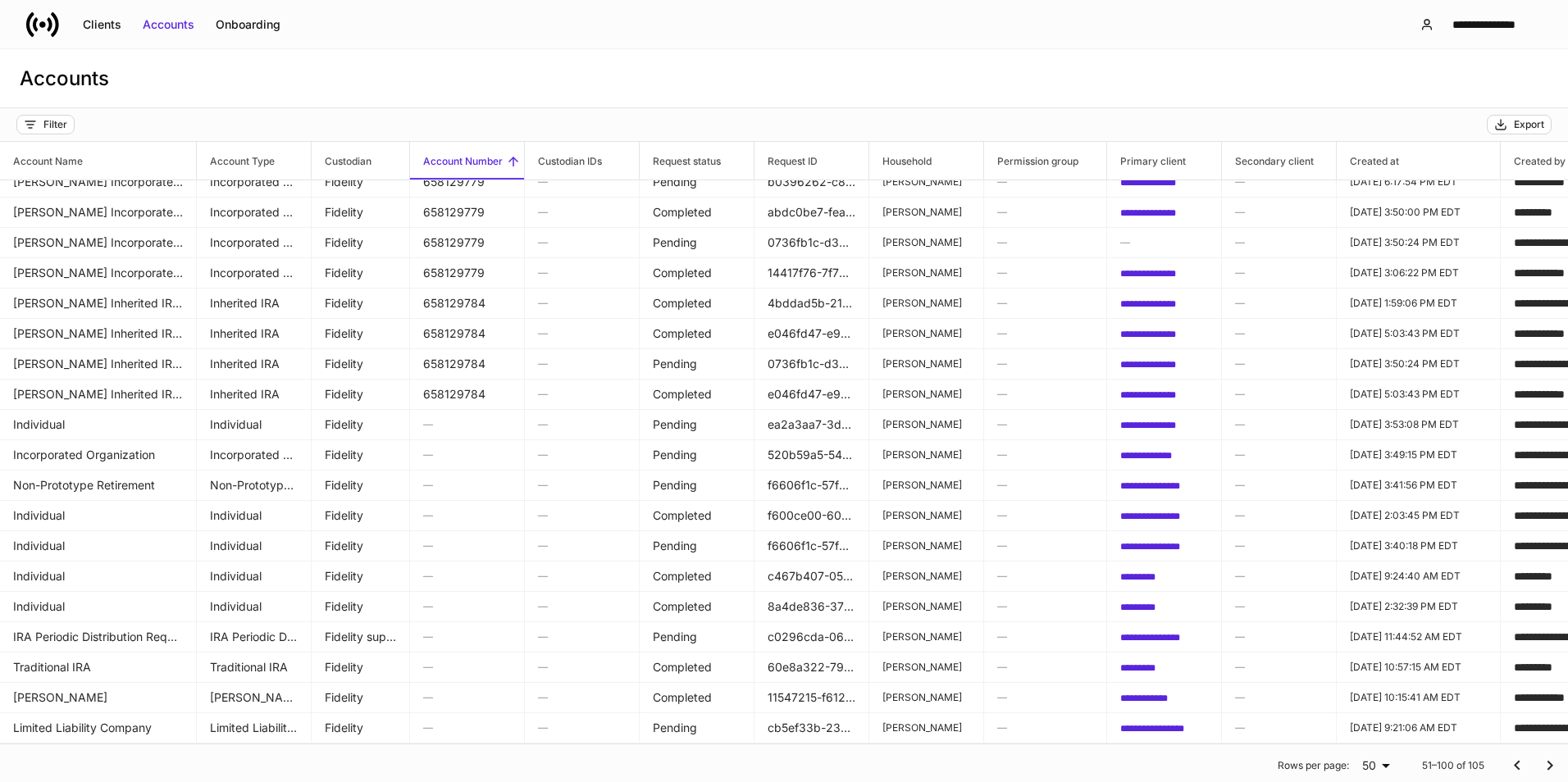
scroll to position [965, 0]
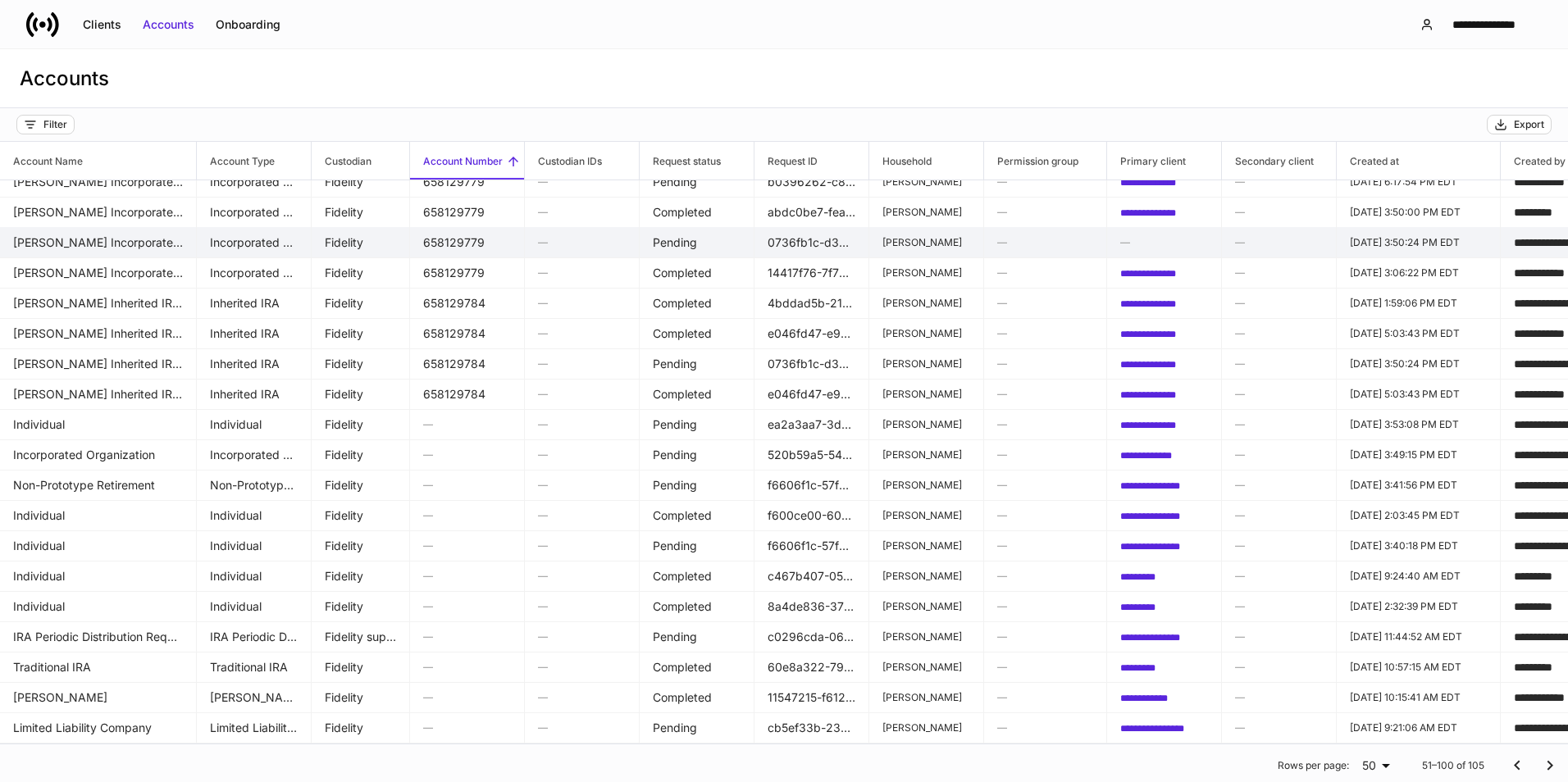
click at [493, 229] on td "658129779" at bounding box center [467, 242] width 114 height 31
click at [500, 229] on td "658129779" at bounding box center [467, 242] width 114 height 31
click at [691, 234] on td "Pending" at bounding box center [697, 242] width 114 height 31
click at [29, 233] on td "[PERSON_NAME] Incorporated Organization" at bounding box center [98, 242] width 197 height 31
click at [45, 231] on td "[PERSON_NAME] Incorporated Organization" at bounding box center [98, 242] width 197 height 31
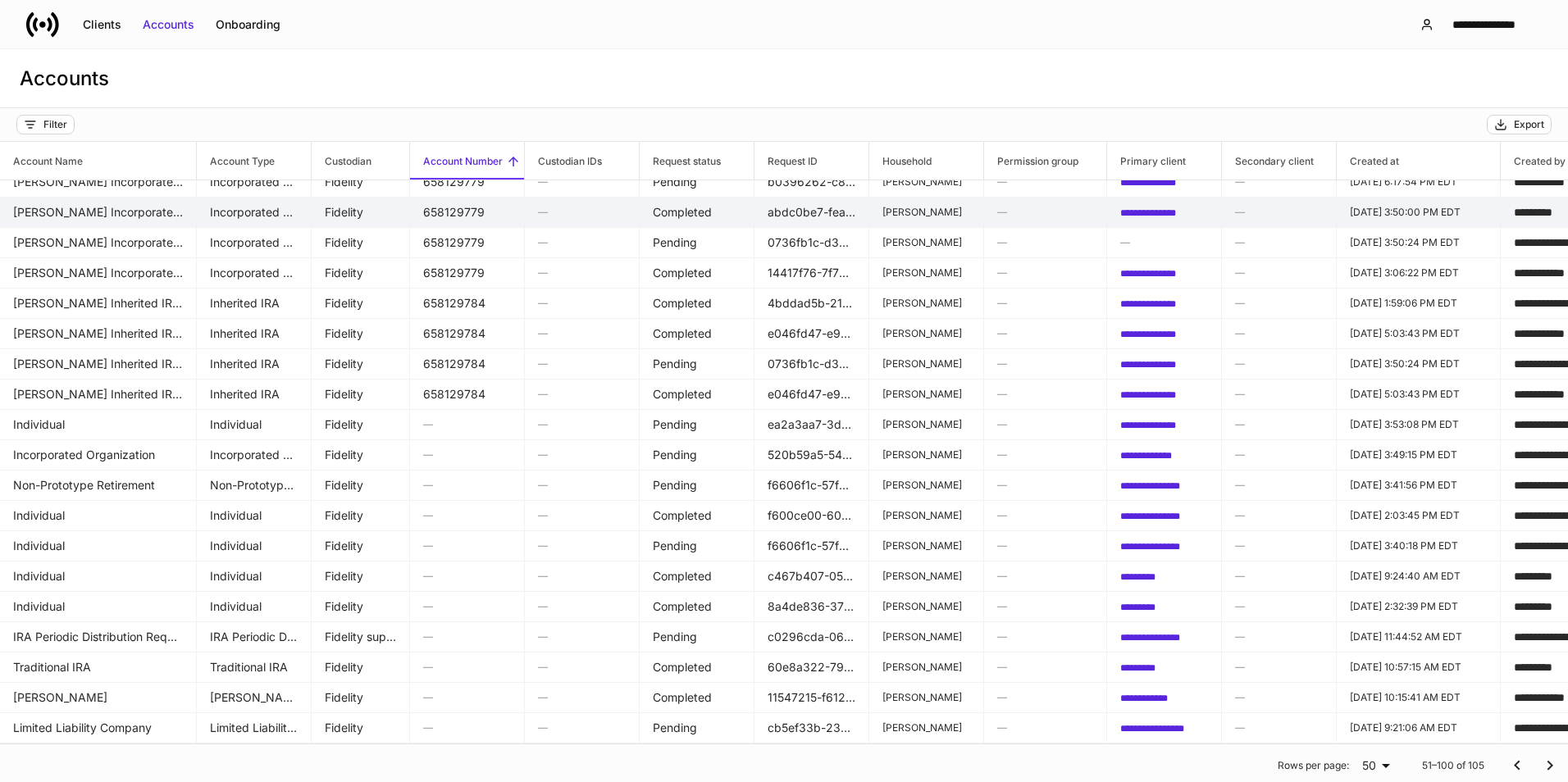
click at [87, 197] on td "[PERSON_NAME] Incorporated Organization" at bounding box center [98, 212] width 197 height 31
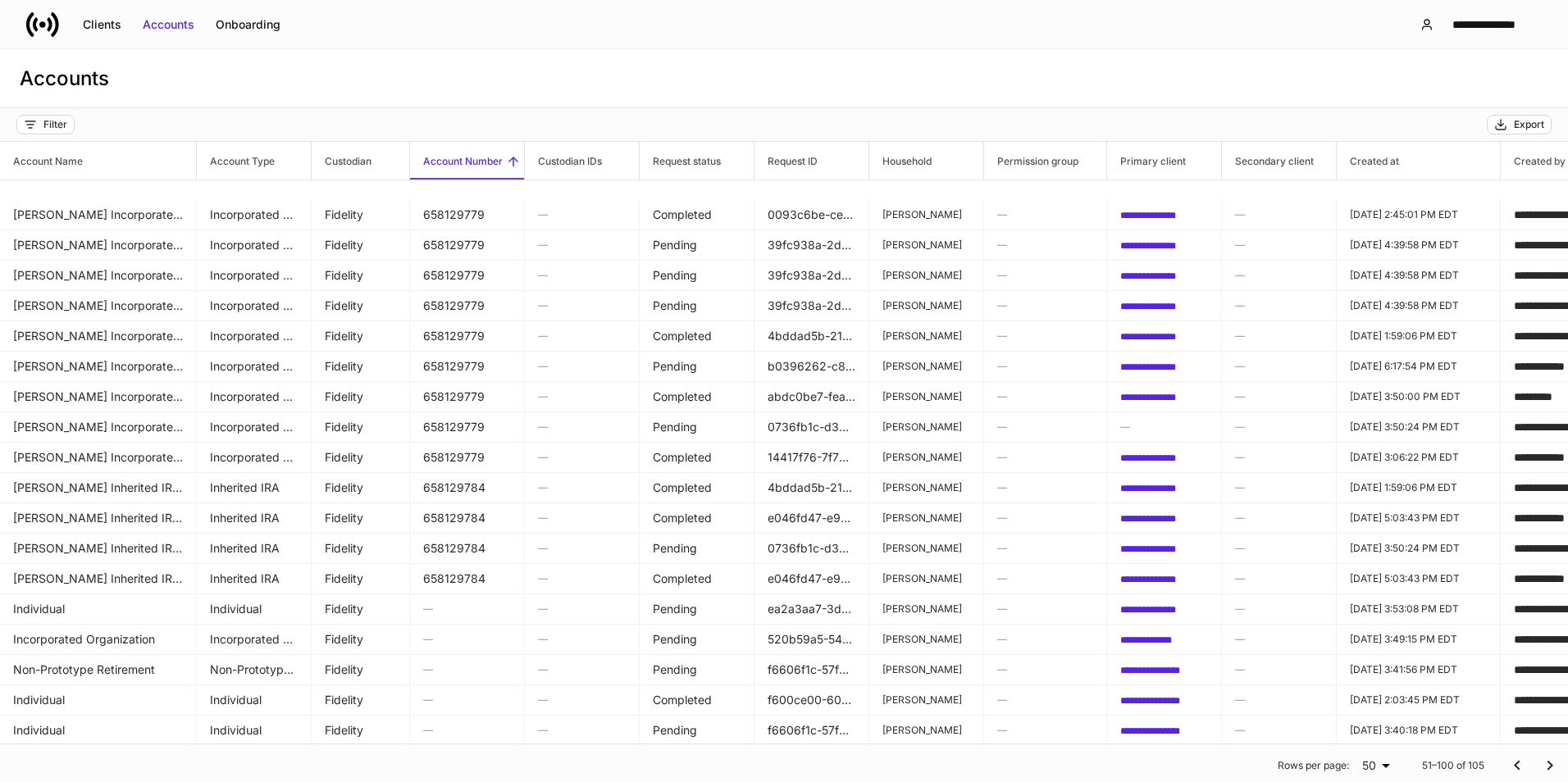
scroll to position [819, 0]
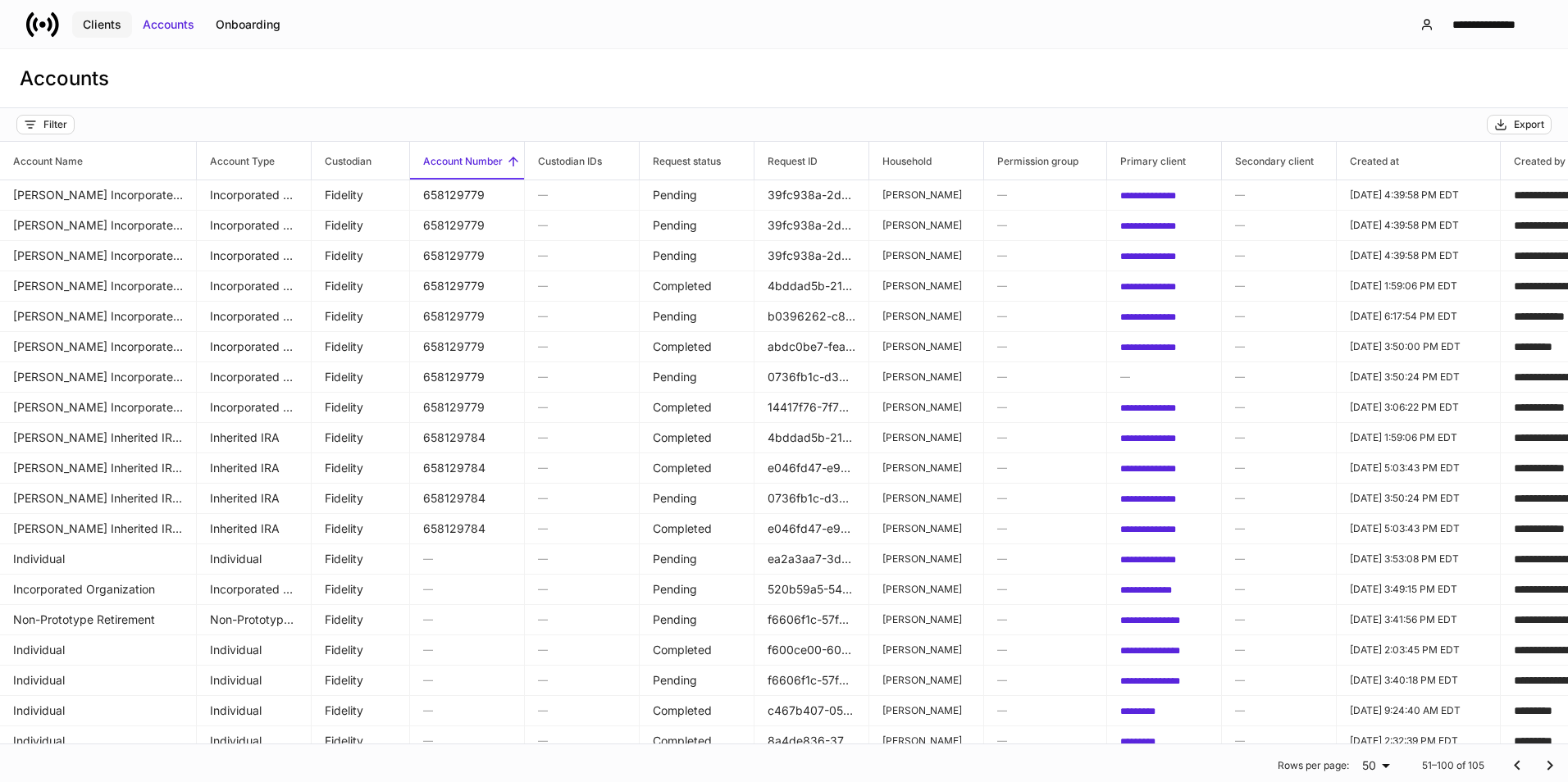
drag, startPoint x: 110, startPoint y: 31, endPoint x: 113, endPoint y: 23, distance: 8.5
click at [110, 31] on div "Clients" at bounding box center [102, 24] width 38 height 16
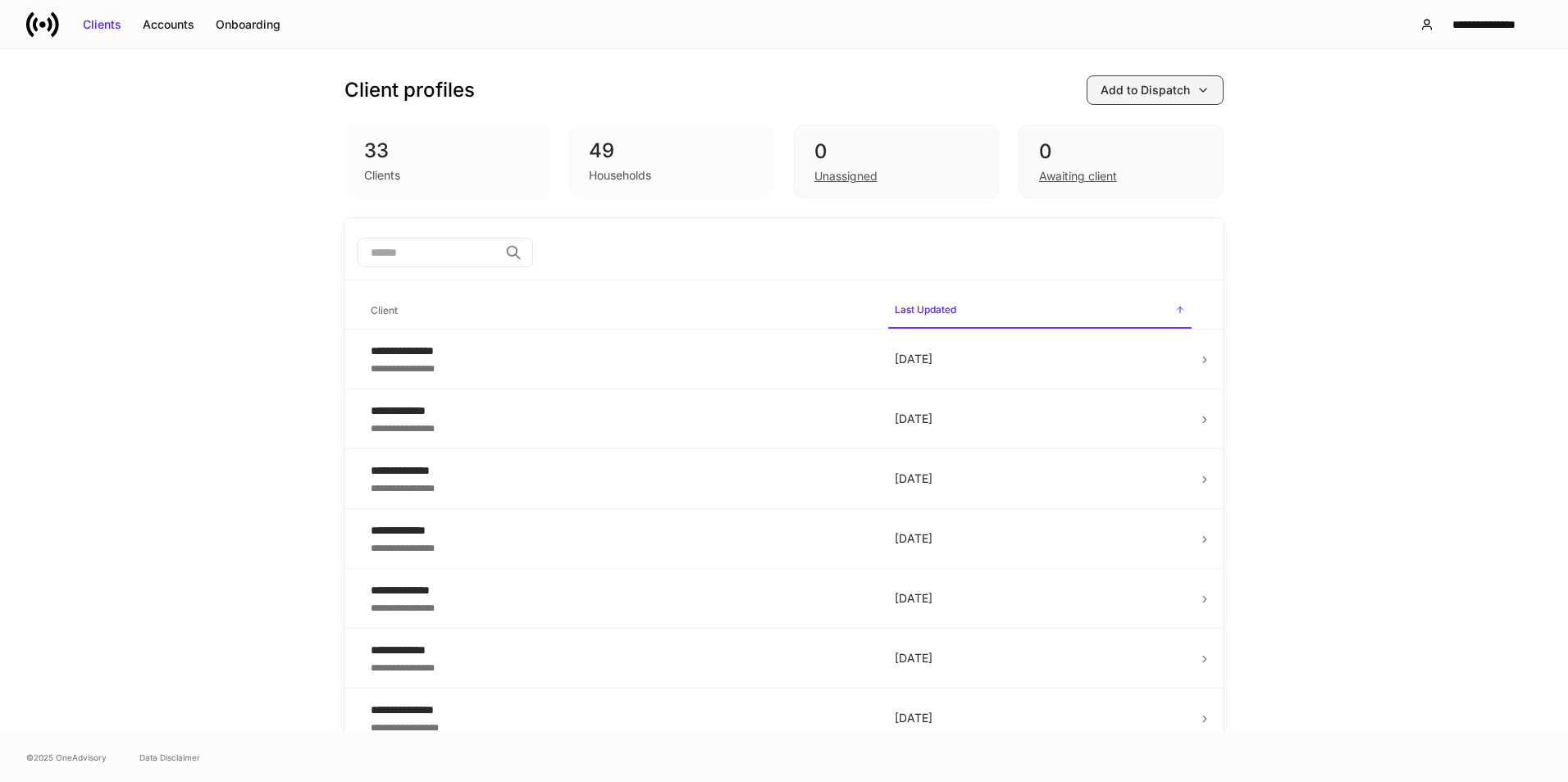
click at [1124, 103] on button "Add to Dispatch" at bounding box center [1155, 90] width 137 height 30
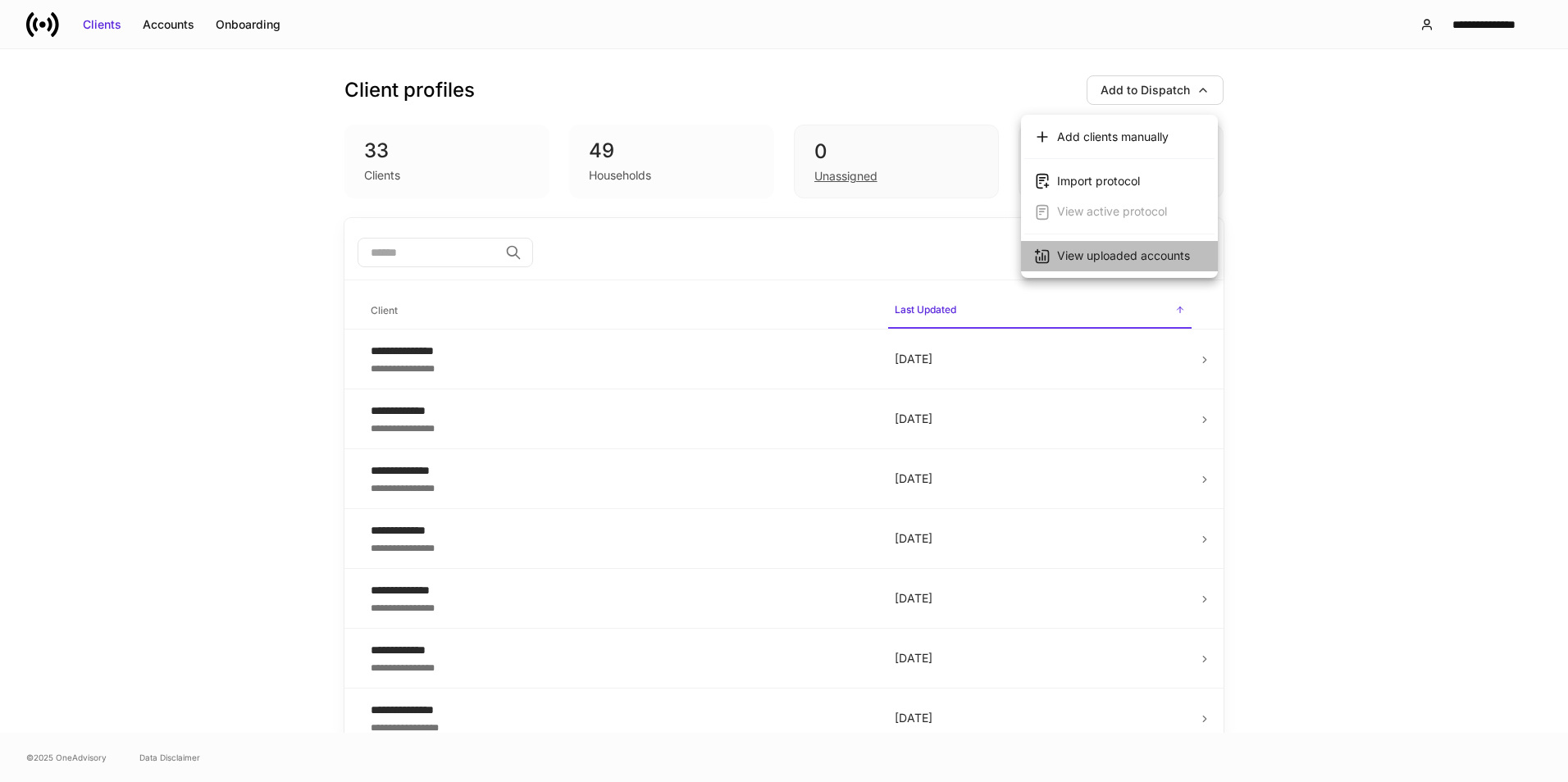
click at [1112, 267] on li "View uploaded accounts" at bounding box center [1119, 257] width 197 height 31
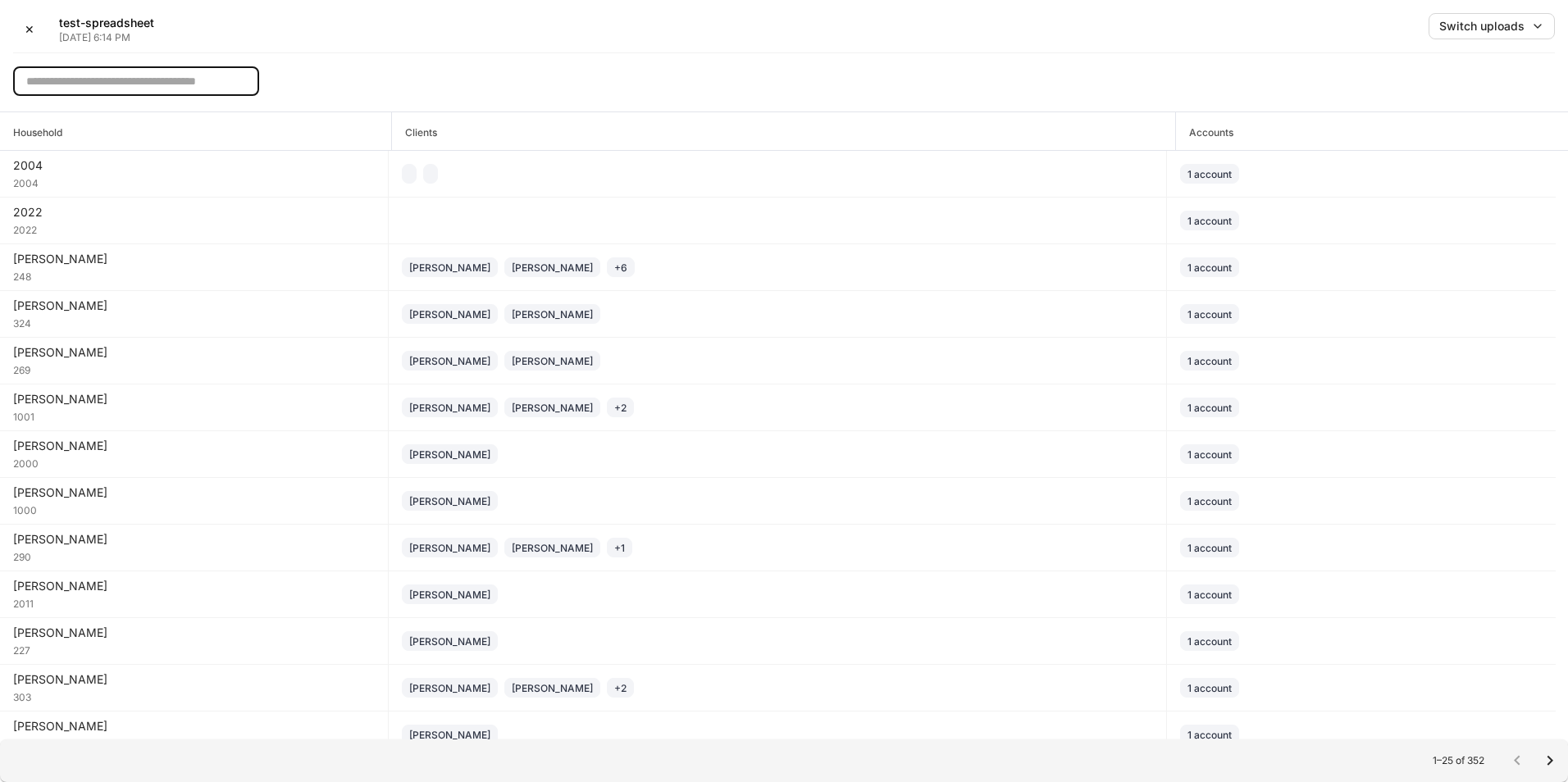
click at [114, 81] on input "text" at bounding box center [136, 81] width 246 height 30
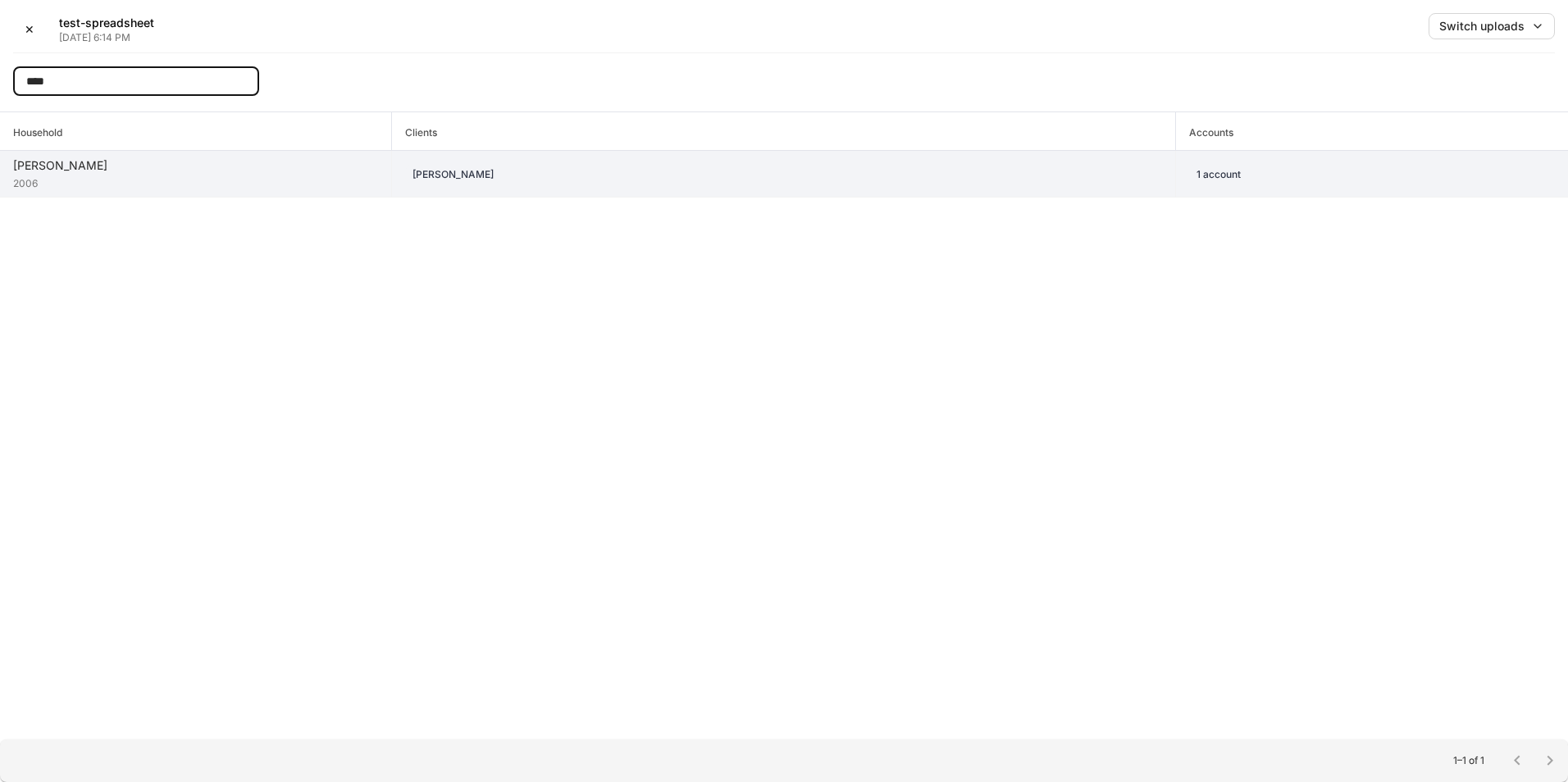
type input "****"
click at [141, 193] on td "[PERSON_NAME] 2006" at bounding box center [196, 174] width 392 height 47
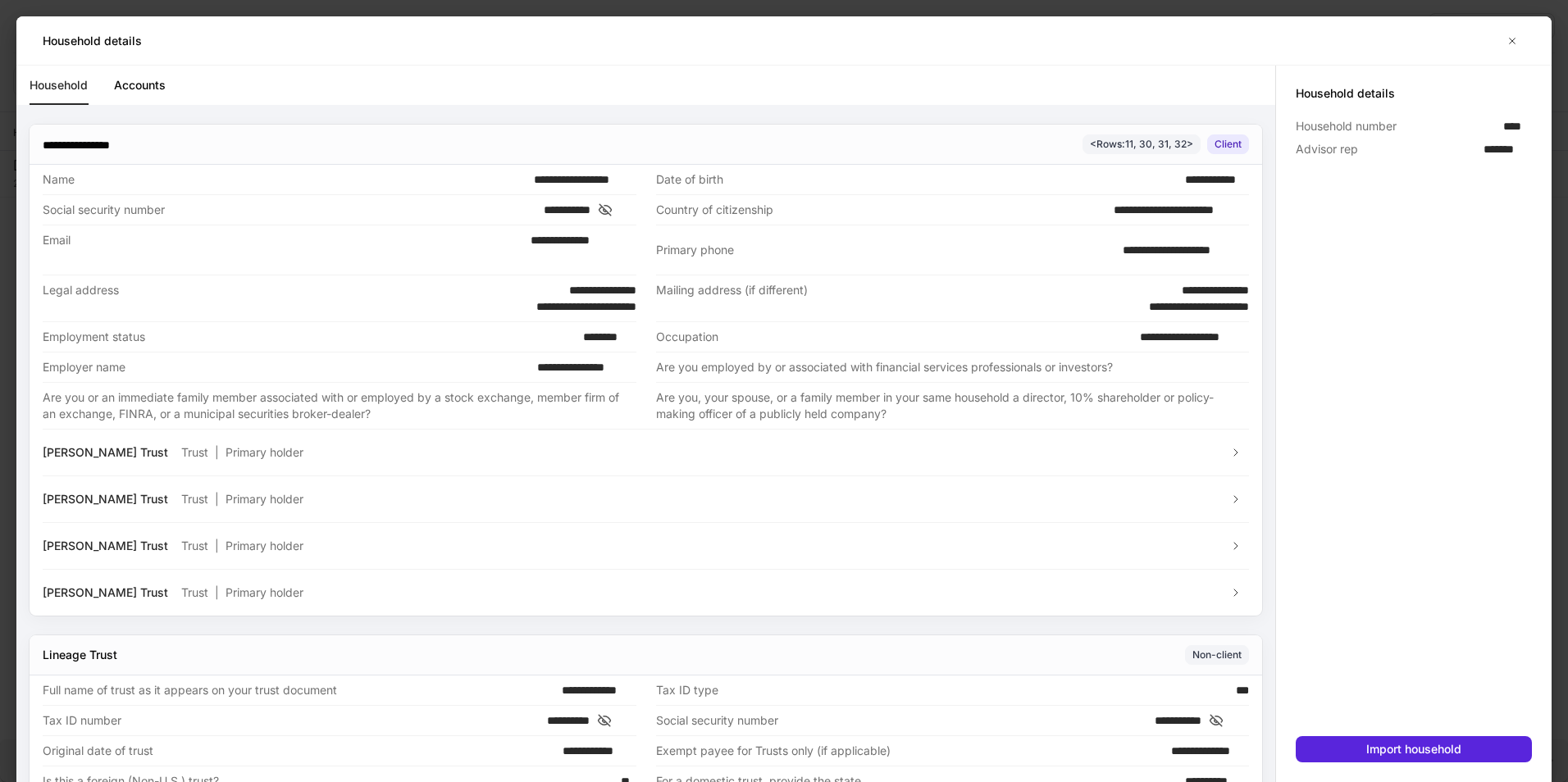
click at [613, 205] on icon at bounding box center [604, 209] width 16 height 14
click at [210, 466] on div "[PERSON_NAME] Trust Trust | Primary holder" at bounding box center [645, 452] width 1206 height 47
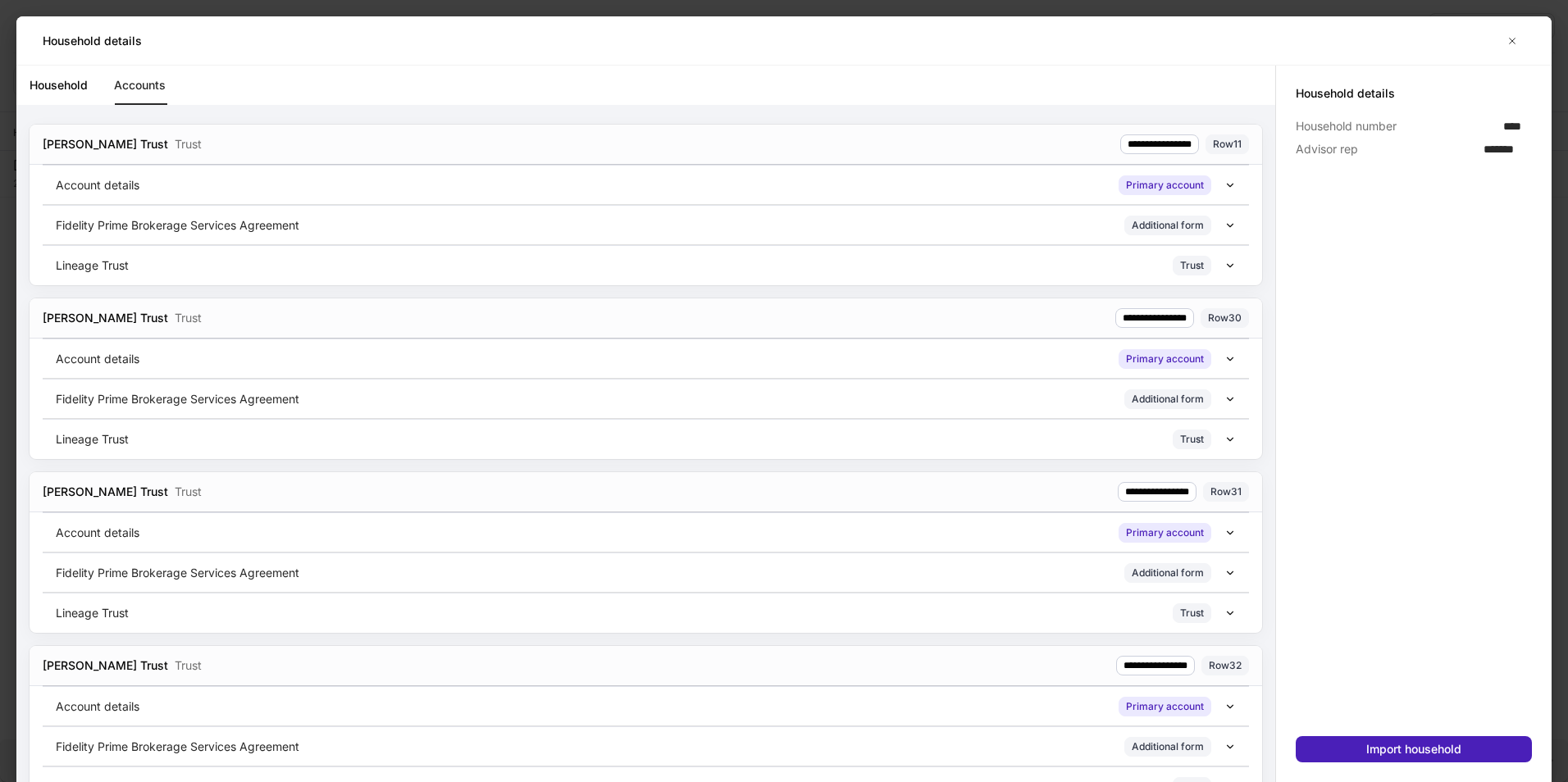
click at [1416, 751] on div "Import household" at bounding box center [1413, 749] width 95 height 16
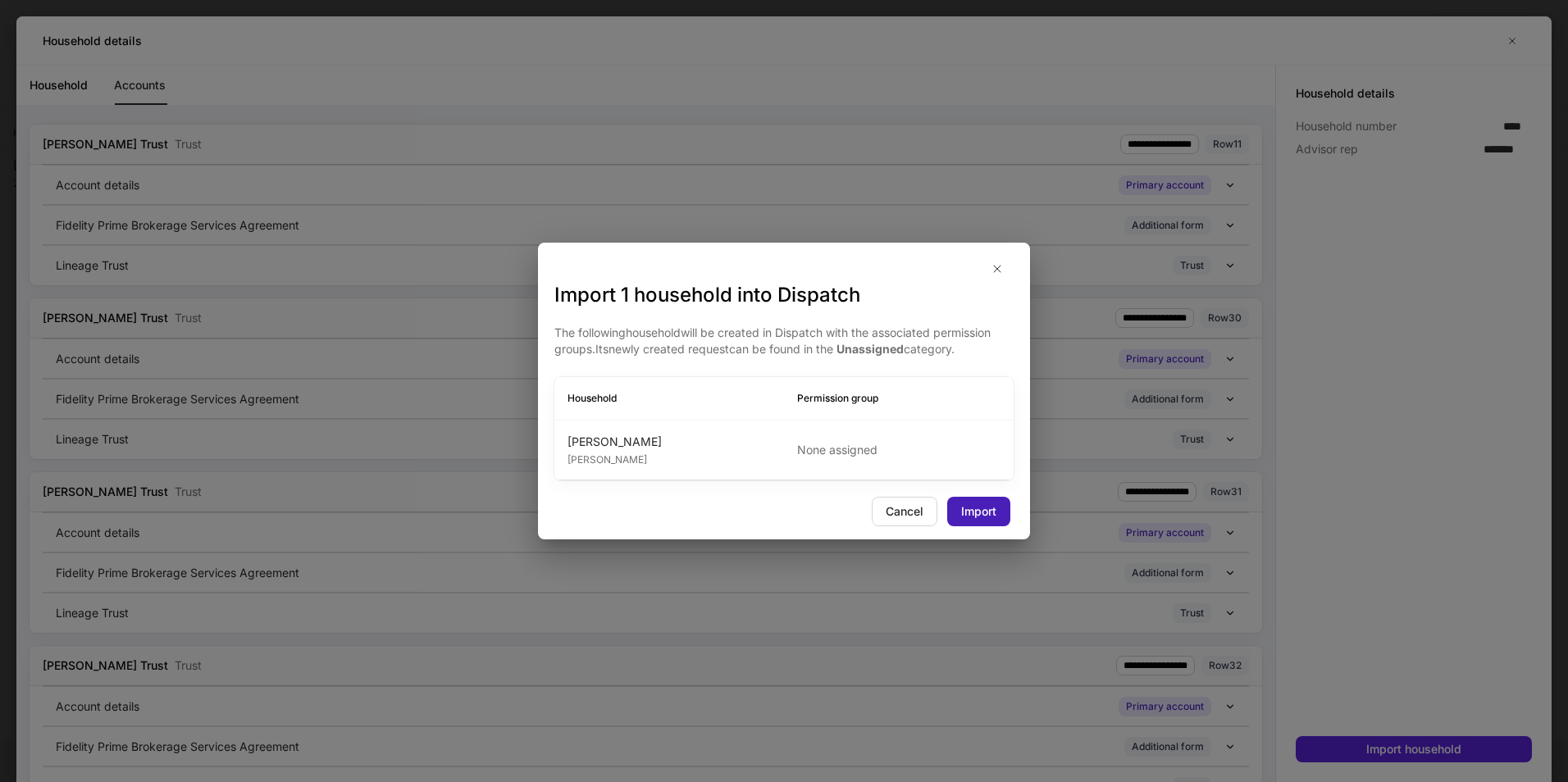
click at [970, 510] on div "Import" at bounding box center [978, 511] width 36 height 16
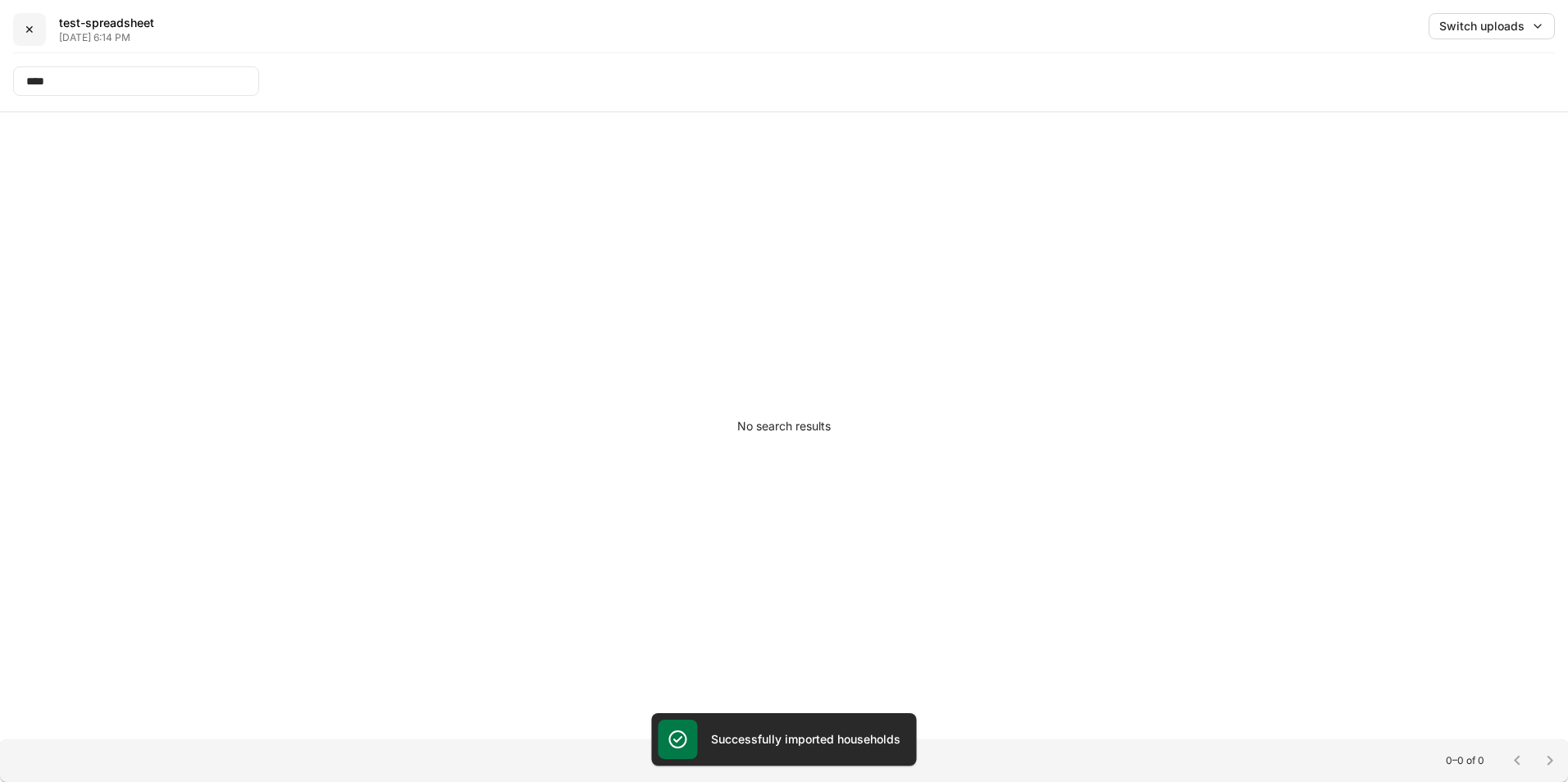
click at [20, 34] on button "✕" at bounding box center [30, 30] width 33 height 33
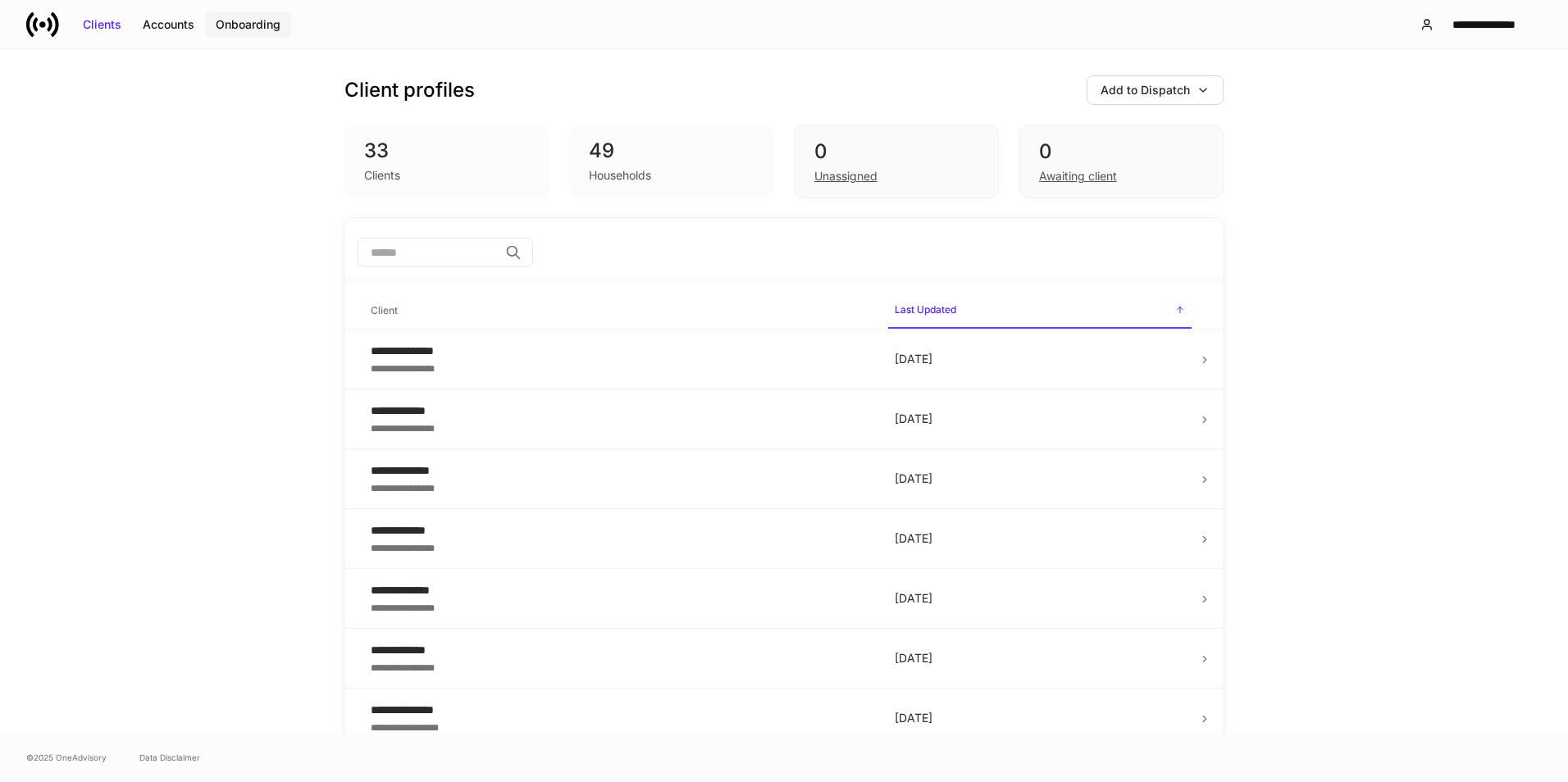
click at [257, 24] on div "Onboarding" at bounding box center [247, 24] width 64 height 16
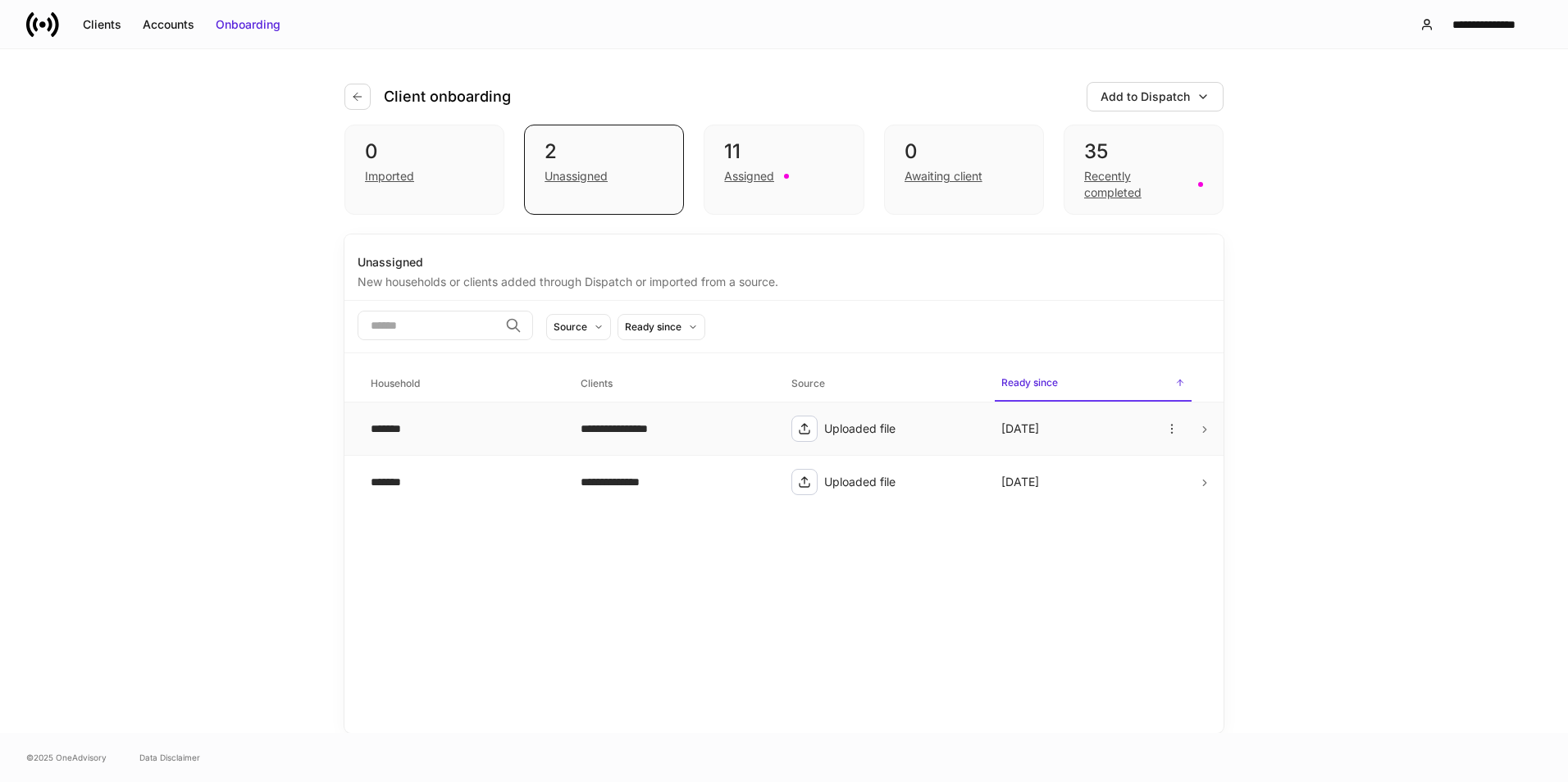
click at [451, 429] on div "*******" at bounding box center [462, 428] width 184 height 16
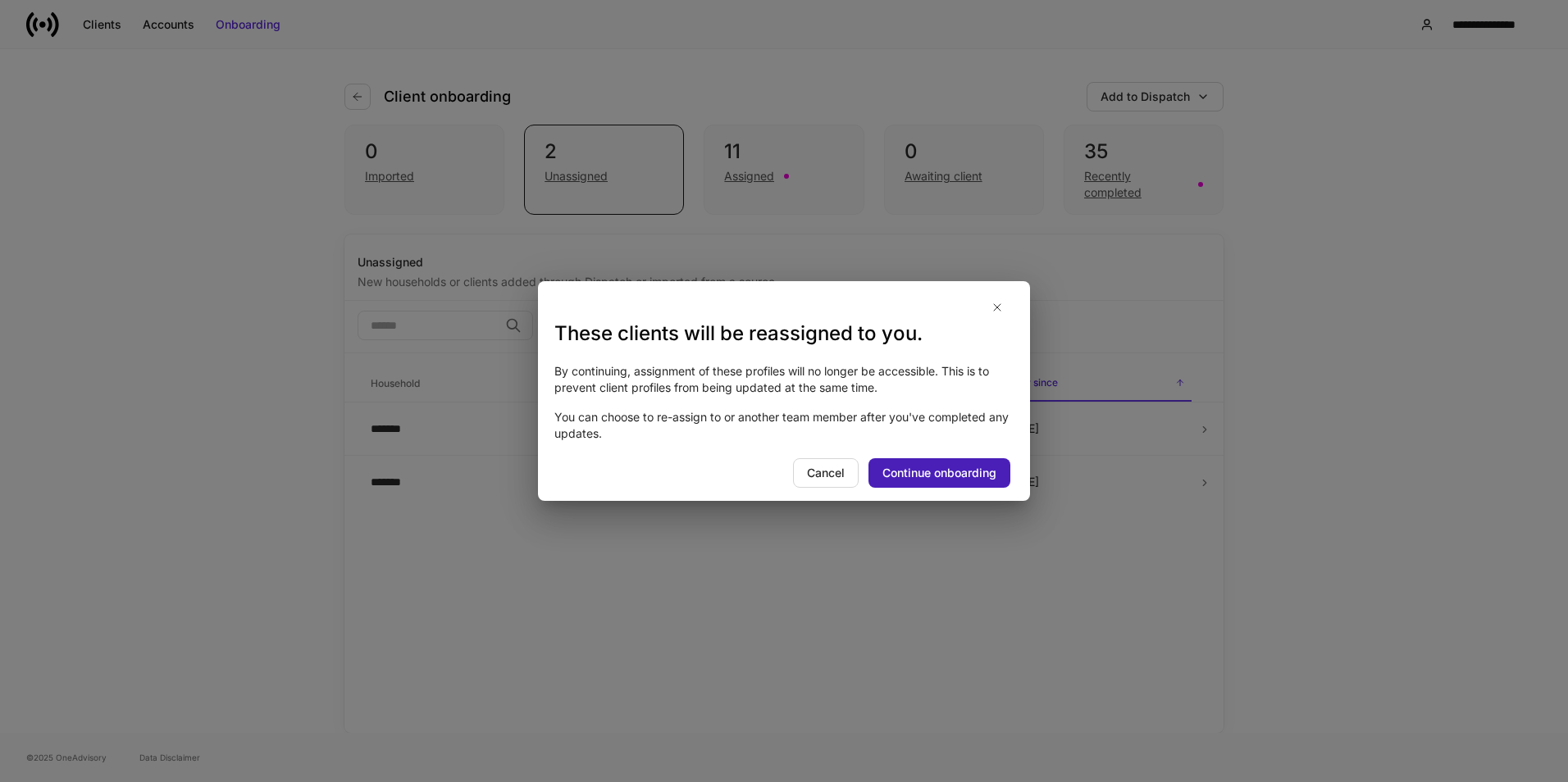
click at [947, 458] on button "Continue onboarding" at bounding box center [940, 473] width 142 height 30
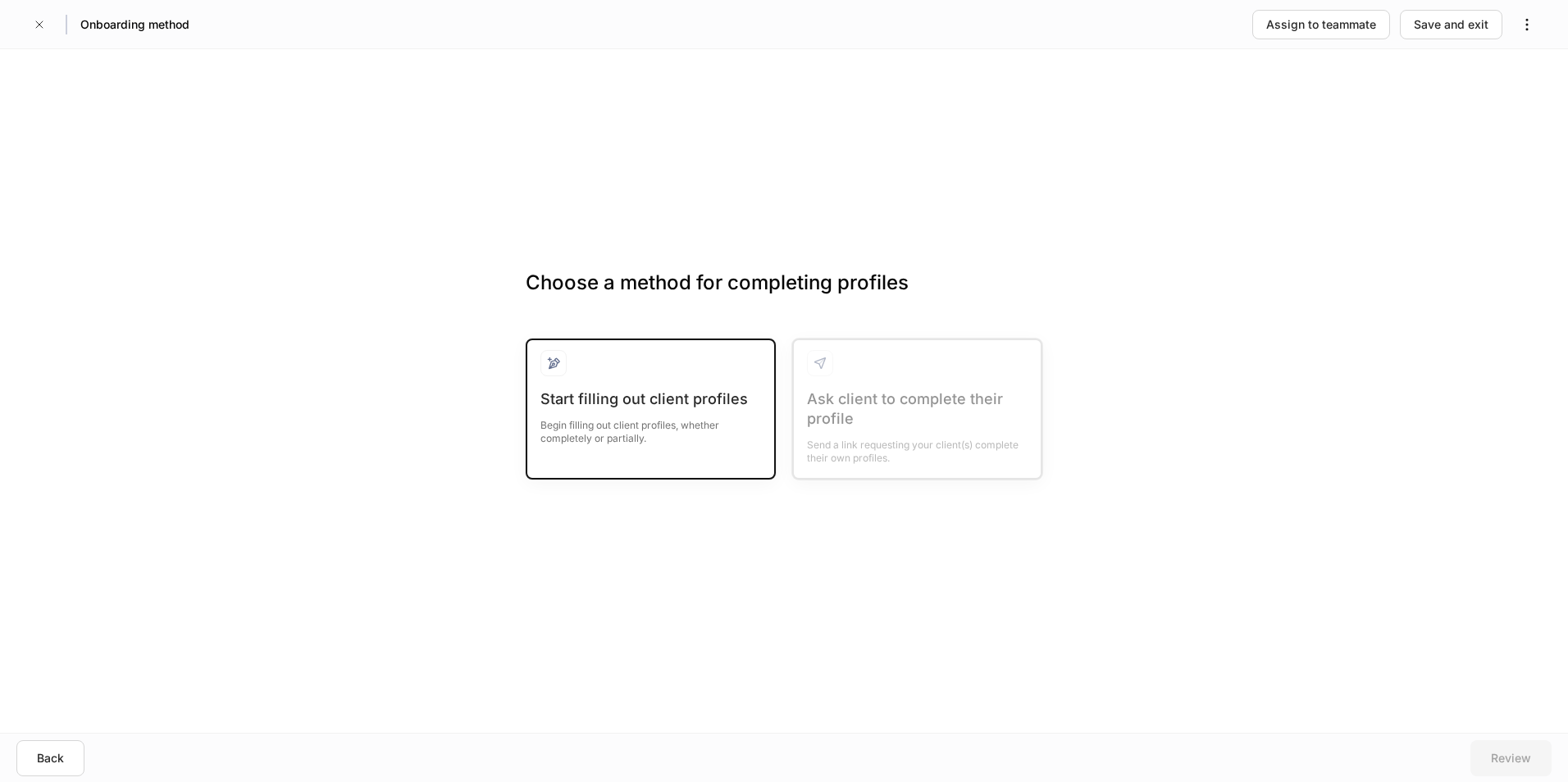
click at [730, 420] on div "Begin filling out client profiles, whether completely or partially." at bounding box center [650, 428] width 221 height 37
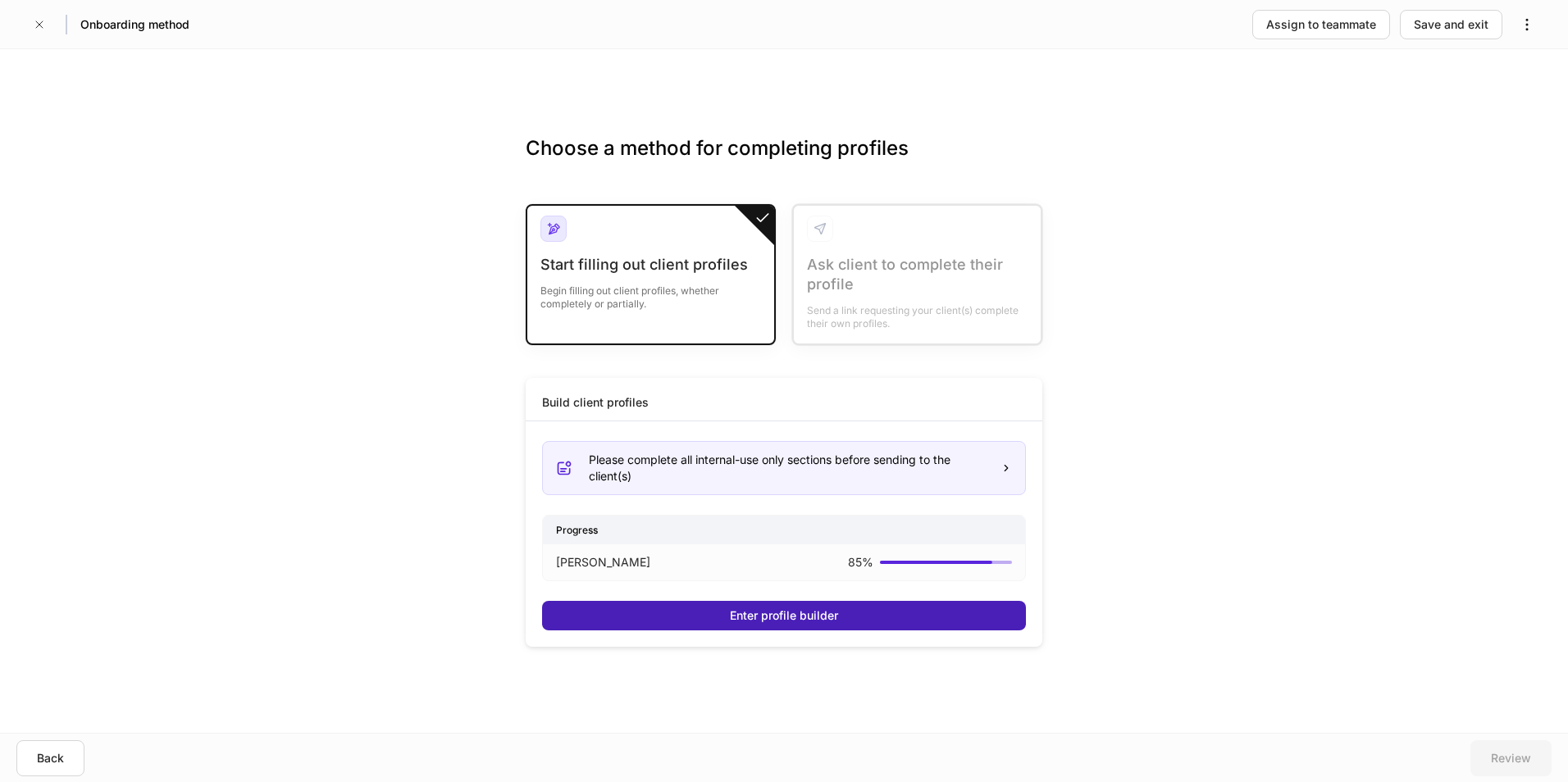
click at [909, 618] on button "Enter profile builder" at bounding box center [784, 616] width 484 height 30
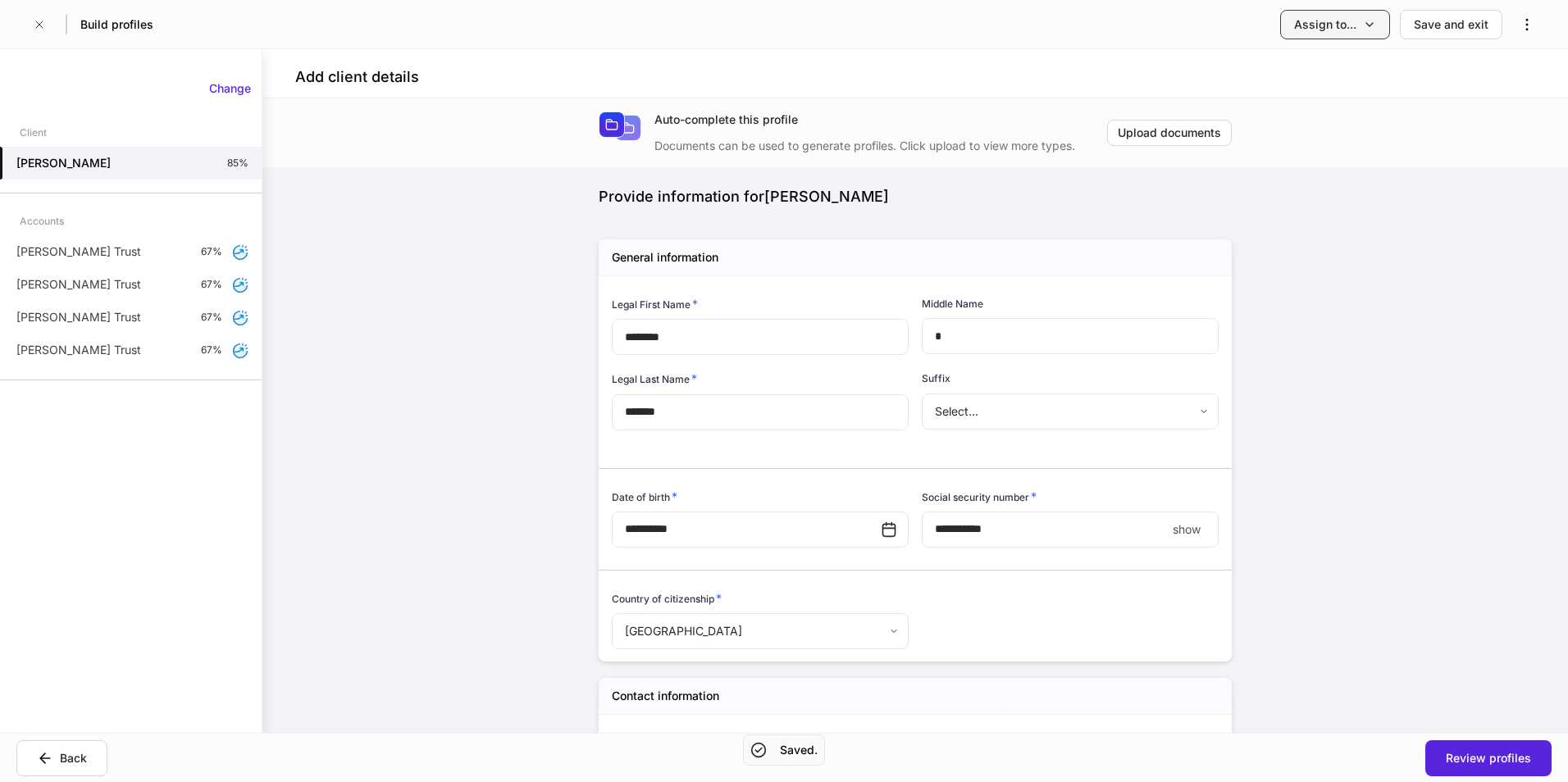
click at [1330, 24] on div "Assign to..." at bounding box center [1325, 24] width 62 height 16
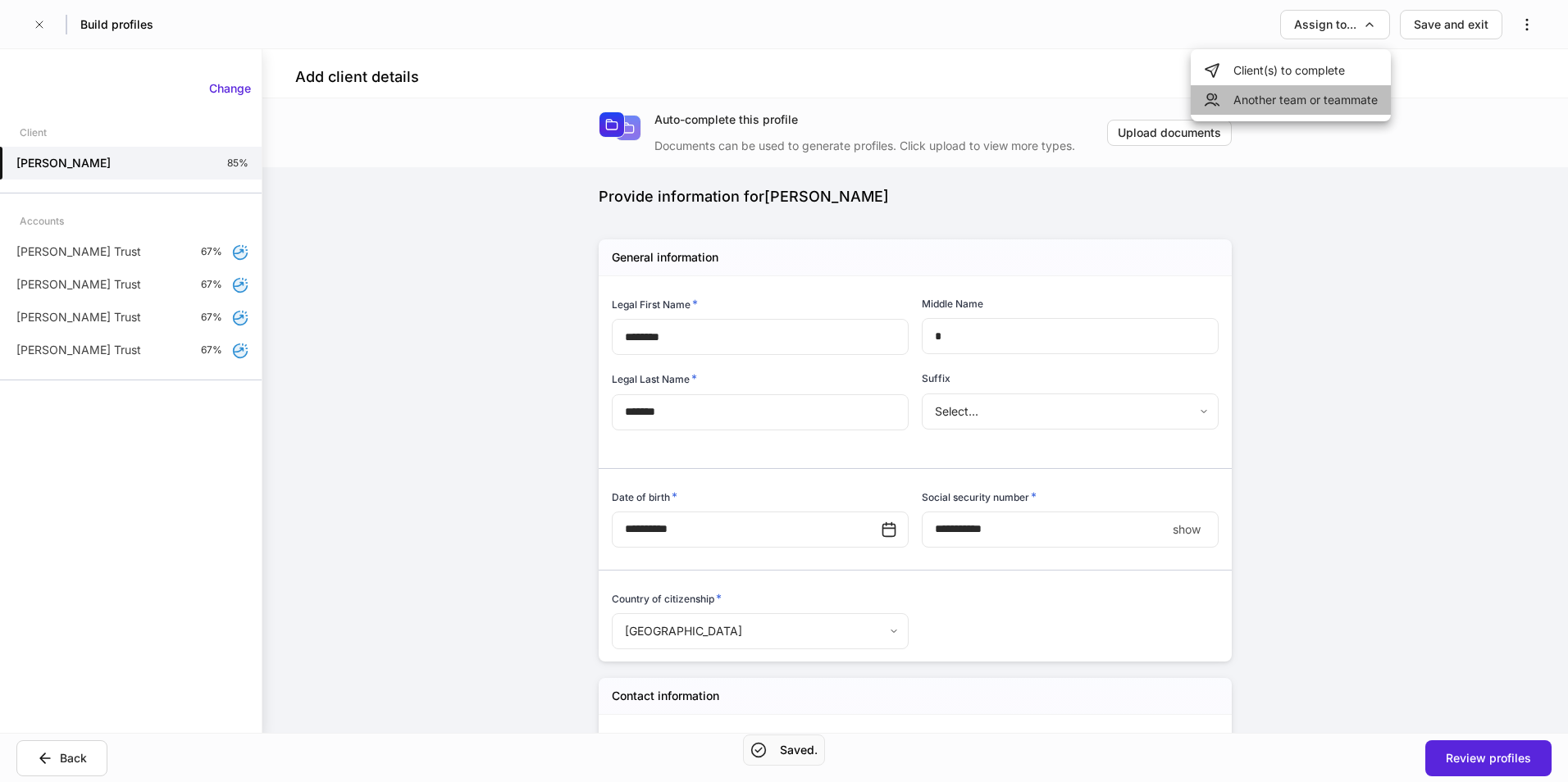
click at [1326, 106] on li "Another team or teammate" at bounding box center [1290, 100] width 200 height 30
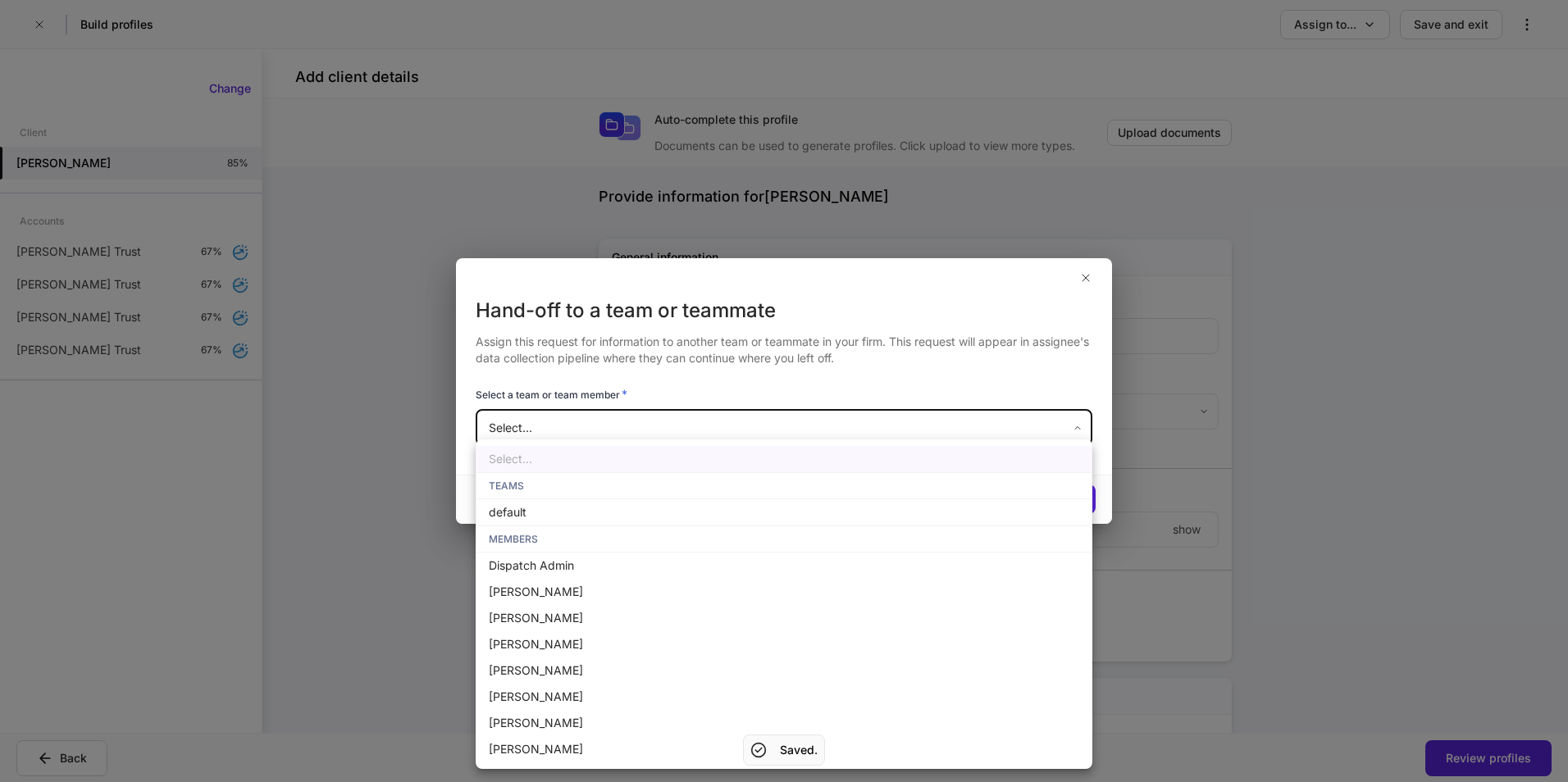
click at [724, 421] on body "**********" at bounding box center [784, 391] width 1568 height 782
click at [746, 322] on div at bounding box center [784, 391] width 1568 height 782
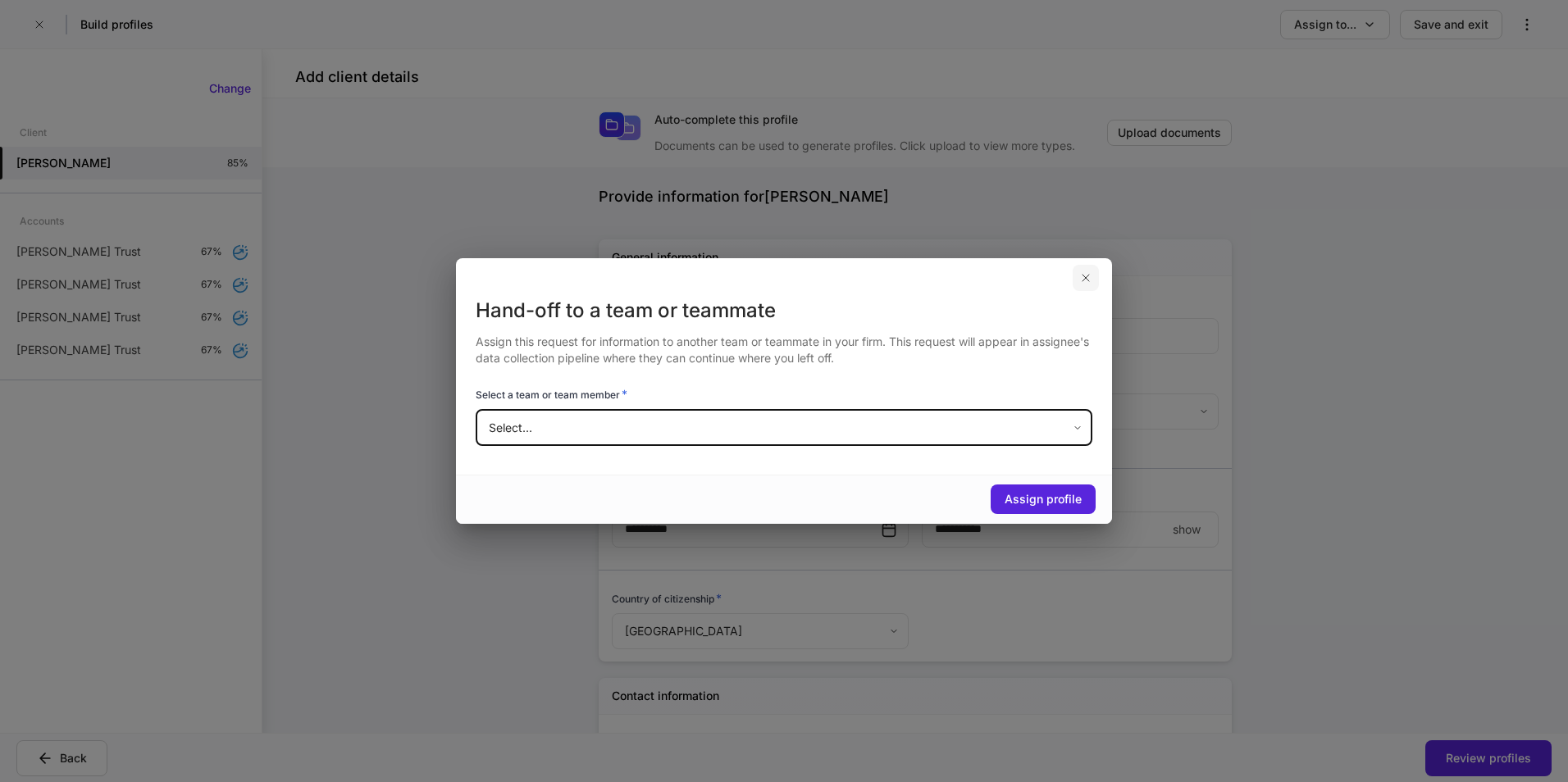
click at [1075, 288] on button "button" at bounding box center [1085, 278] width 26 height 26
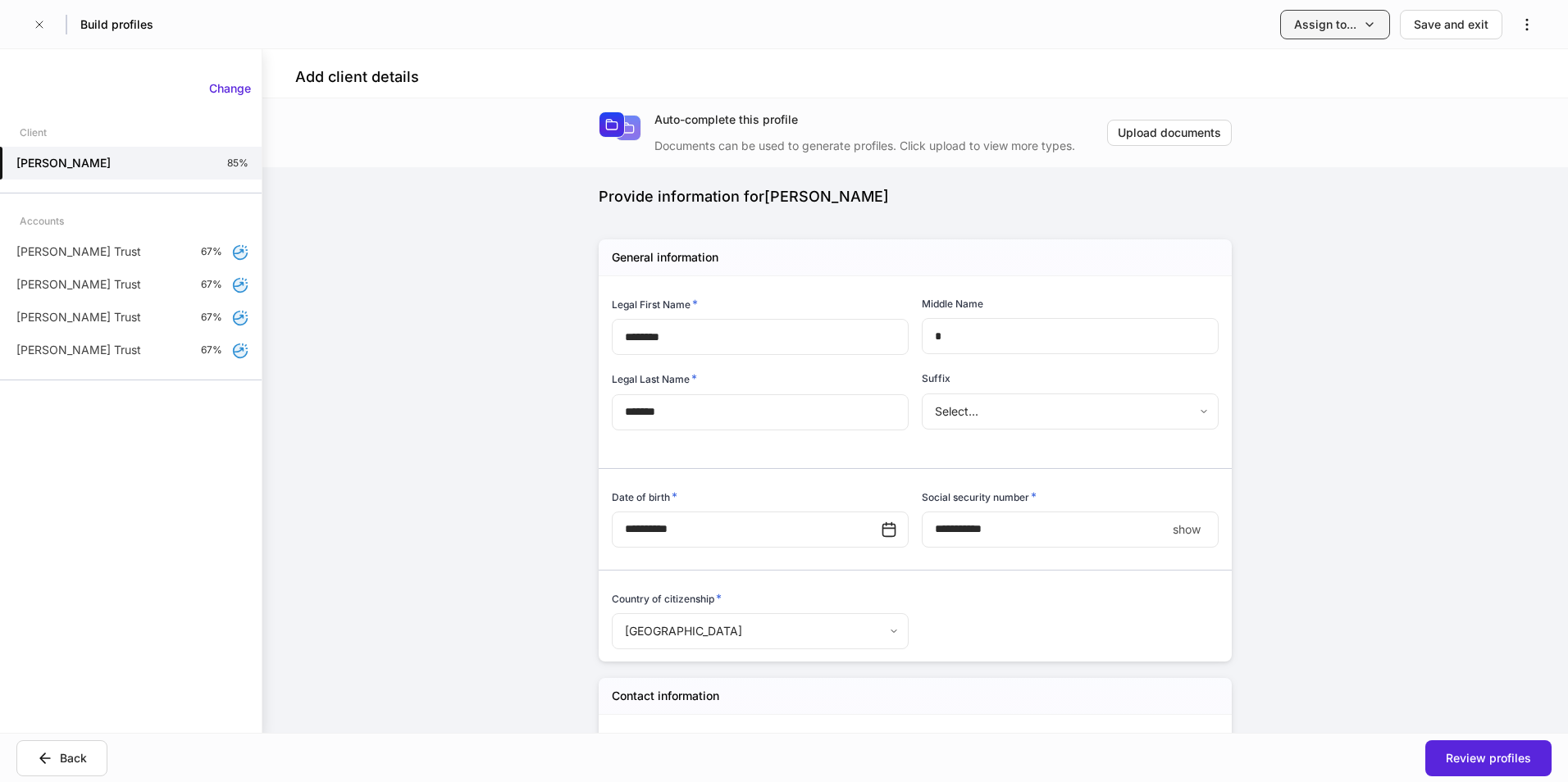
click at [1341, 24] on div "Assign to..." at bounding box center [1325, 24] width 62 height 16
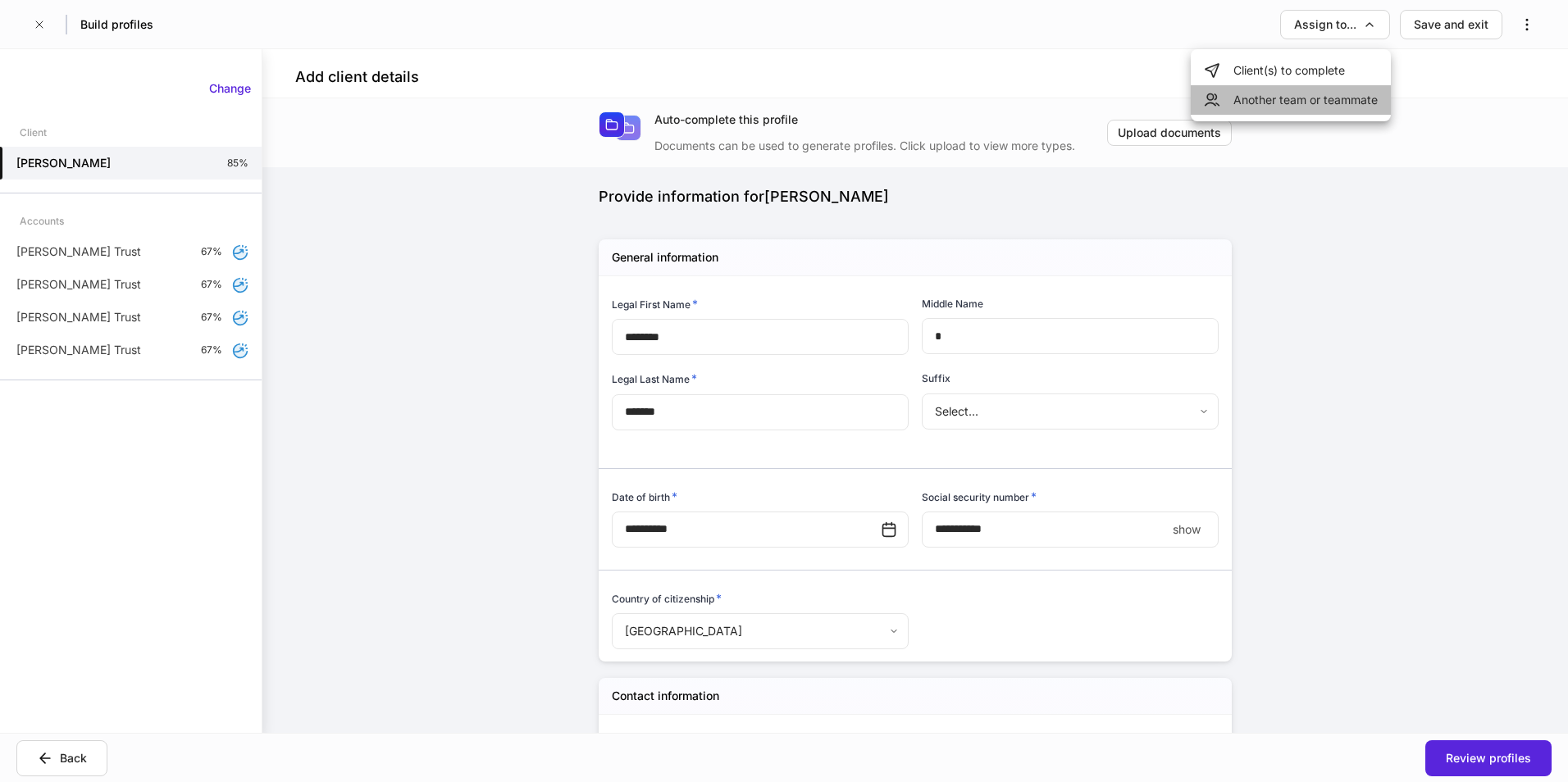
click at [1295, 104] on li "Another team or teammate" at bounding box center [1290, 100] width 200 height 30
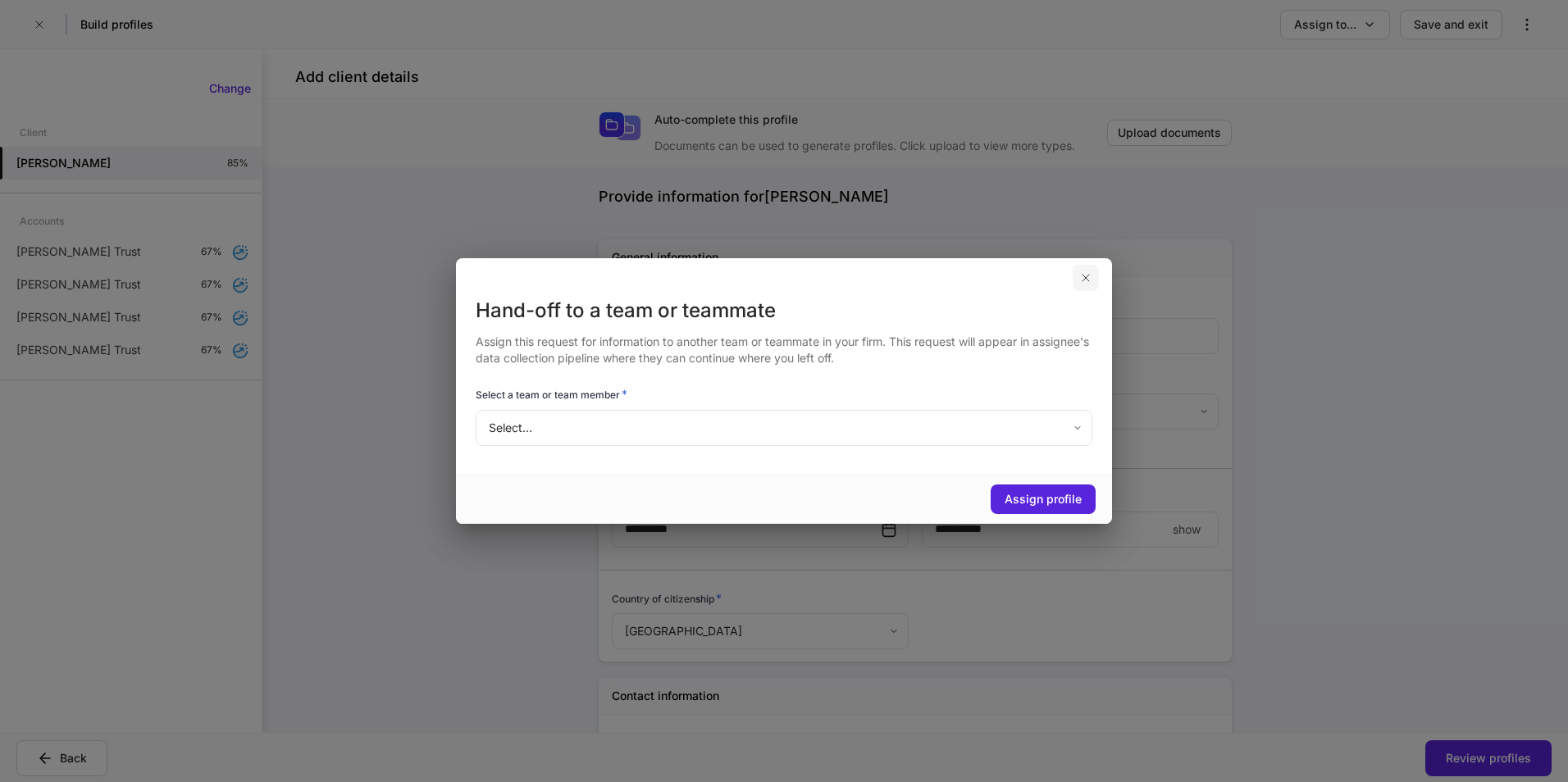
click at [1074, 281] on button "button" at bounding box center [1085, 278] width 26 height 26
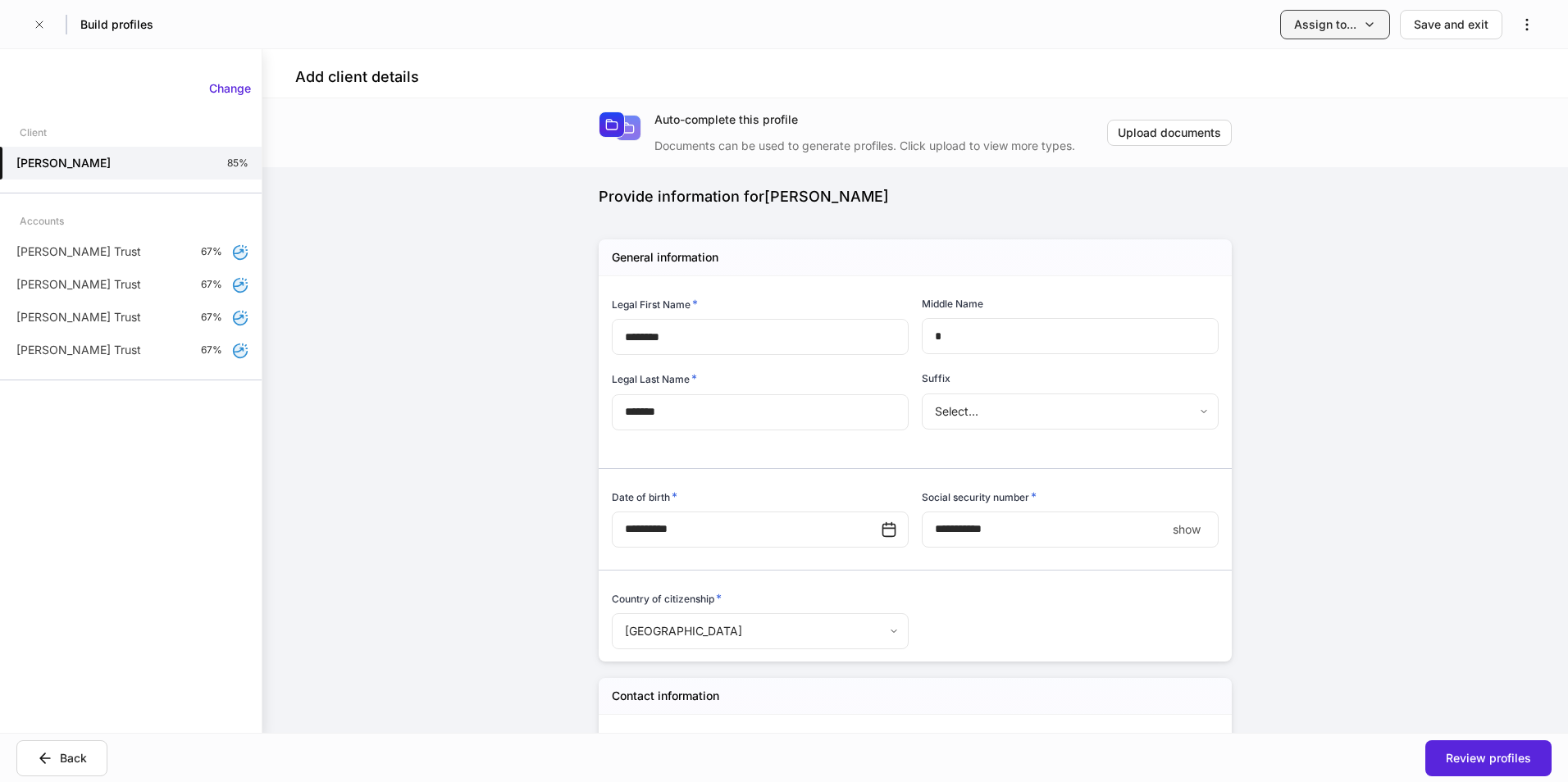
click at [1318, 29] on div "Assign to..." at bounding box center [1325, 24] width 62 height 16
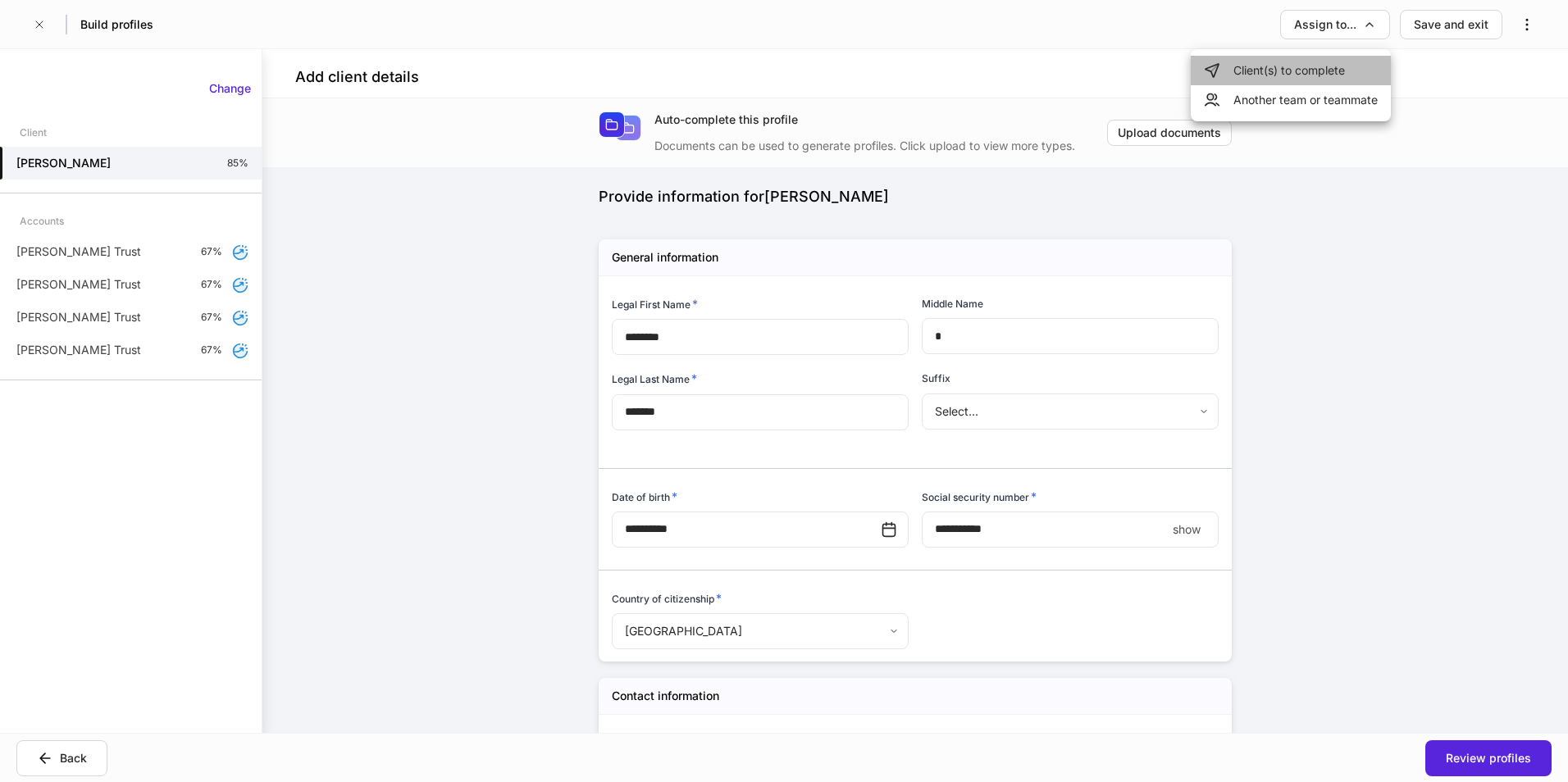
click at [1260, 66] on li "Client(s) to complete" at bounding box center [1290, 70] width 200 height 30
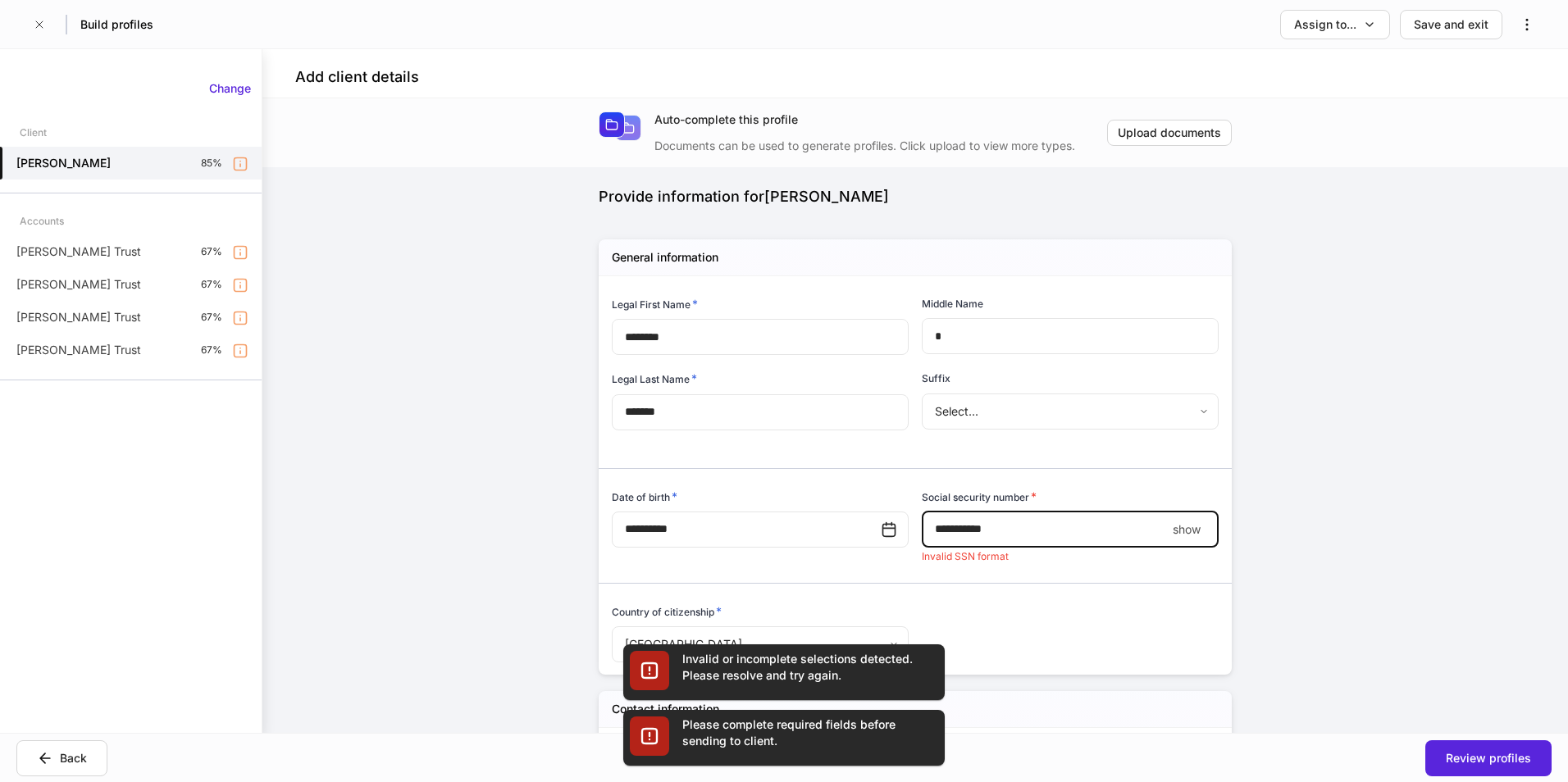
scroll to position [114, 0]
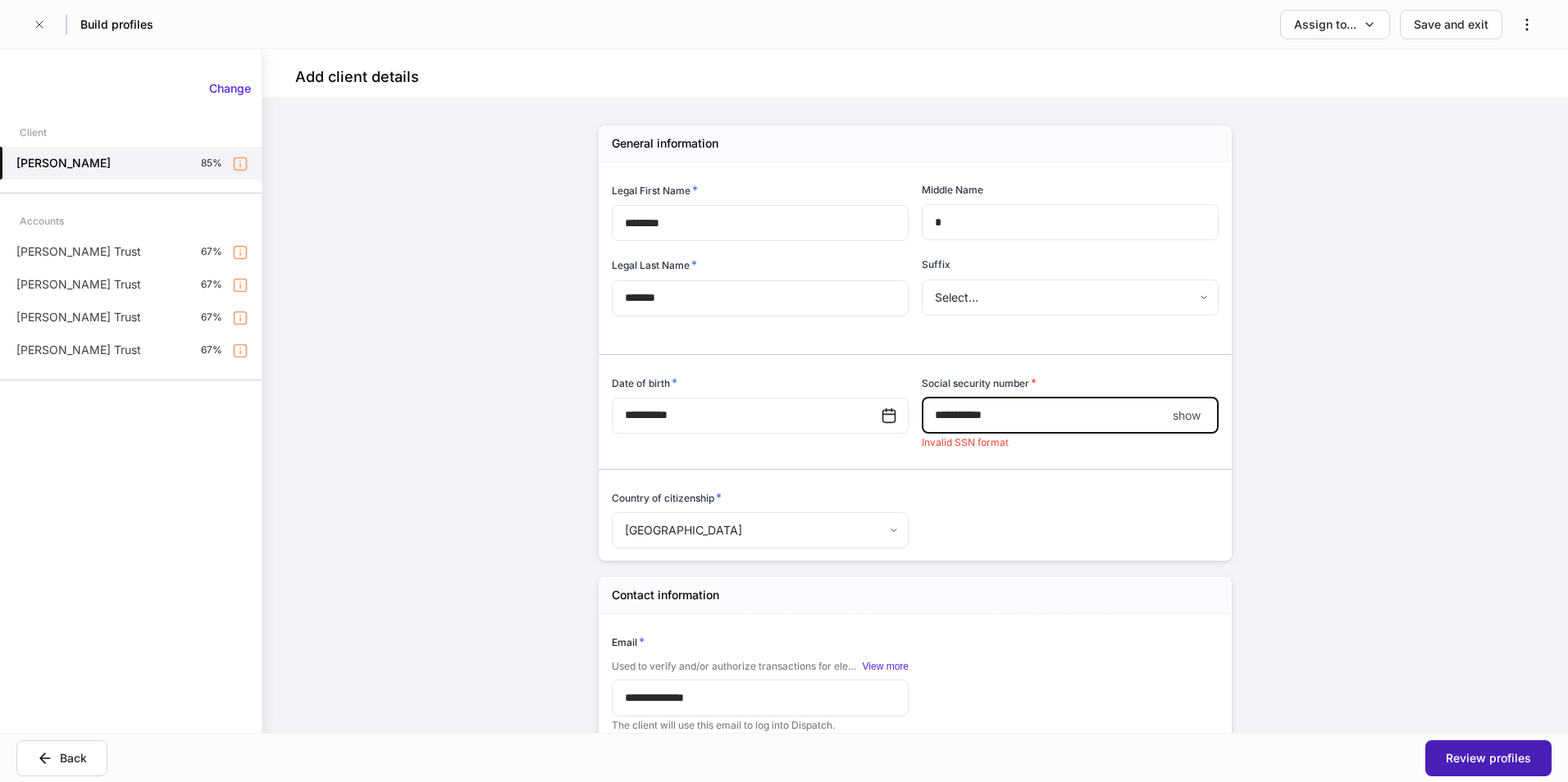
click at [1525, 745] on button "Review profiles" at bounding box center [1487, 759] width 126 height 37
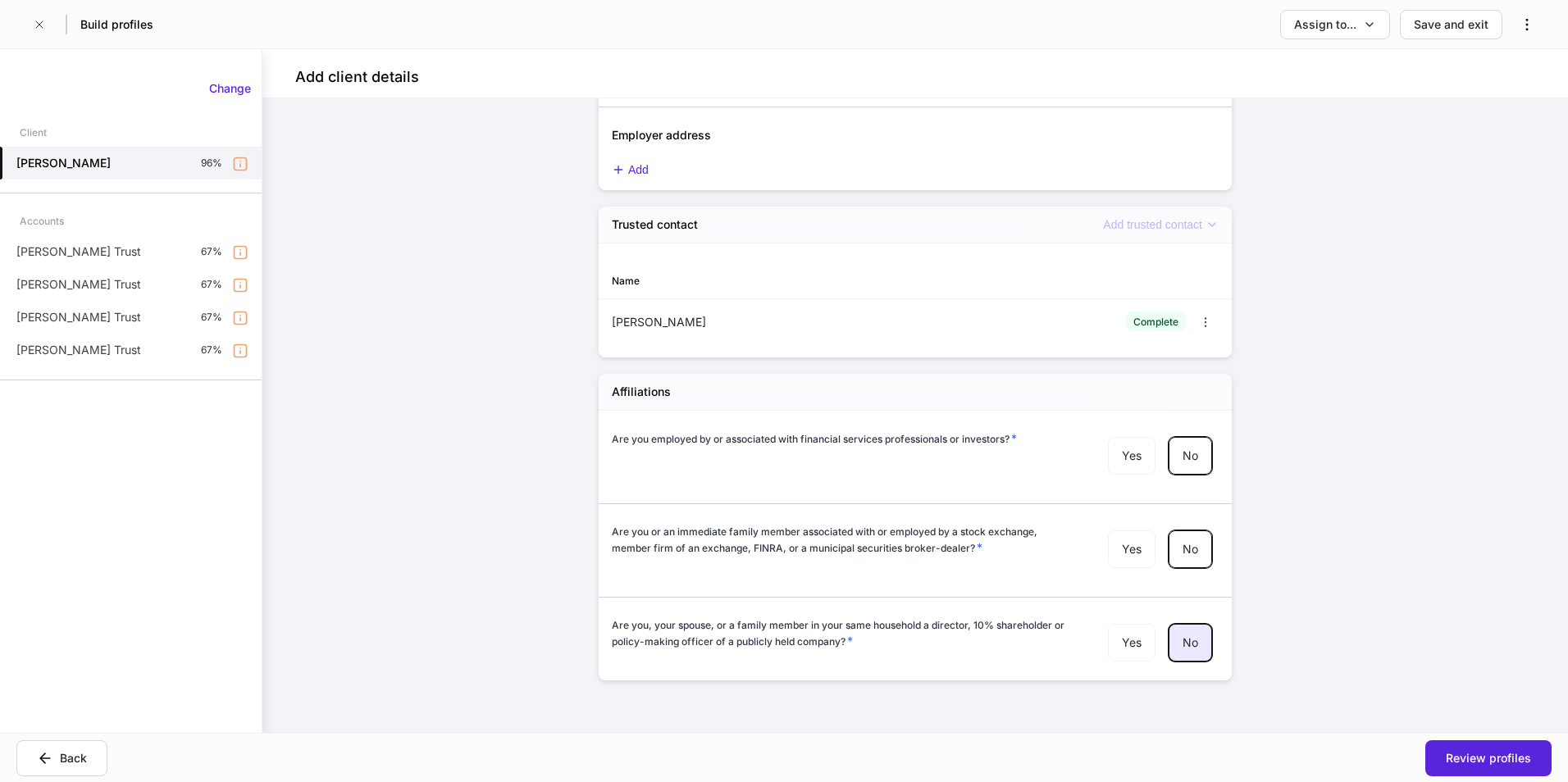
scroll to position [1645, 0]
click at [1183, 528] on div "Yes No" at bounding box center [1160, 549] width 117 height 51
click at [1465, 760] on div "Review profiles" at bounding box center [1488, 758] width 86 height 16
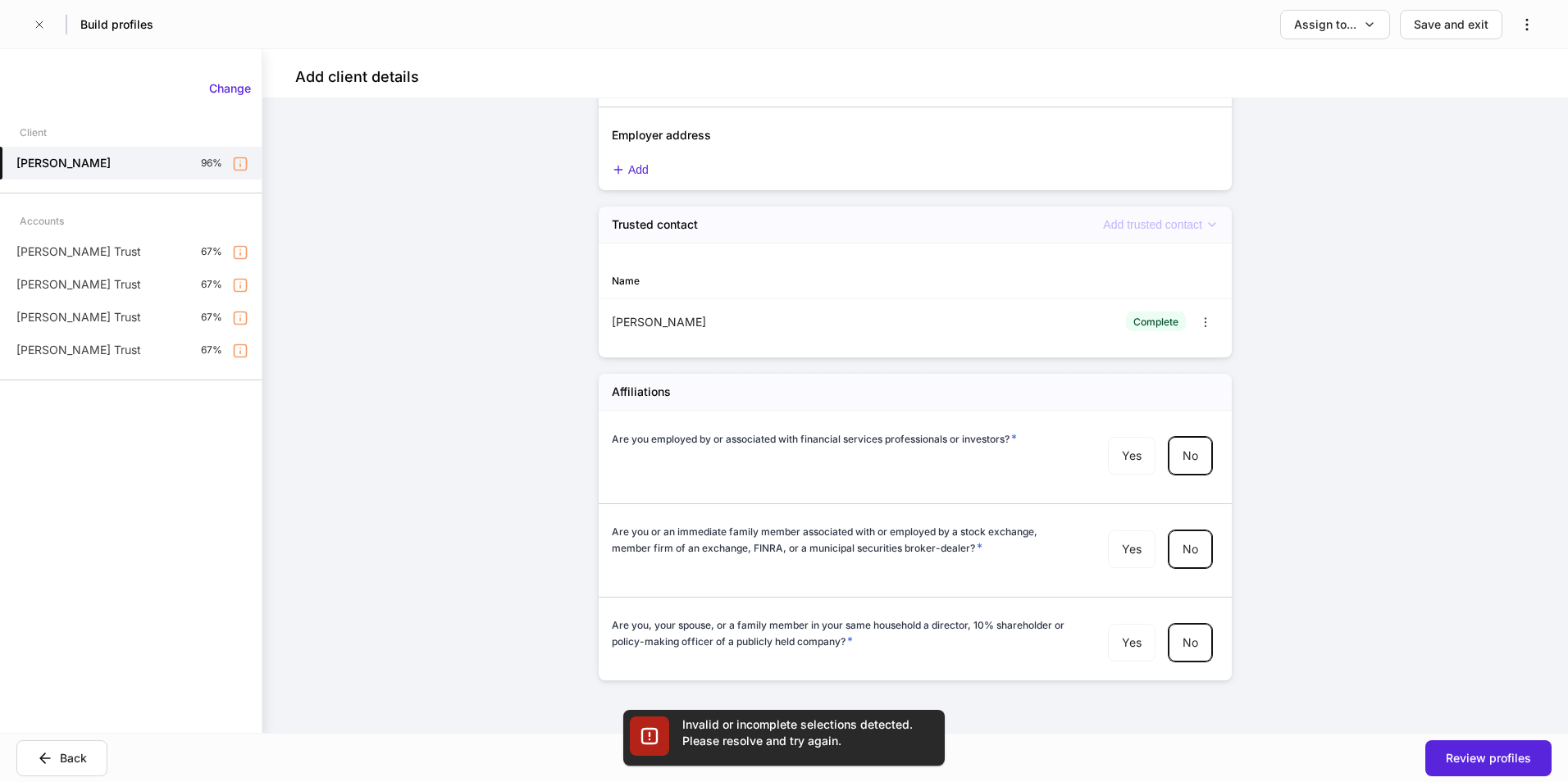
scroll to position [114, 0]
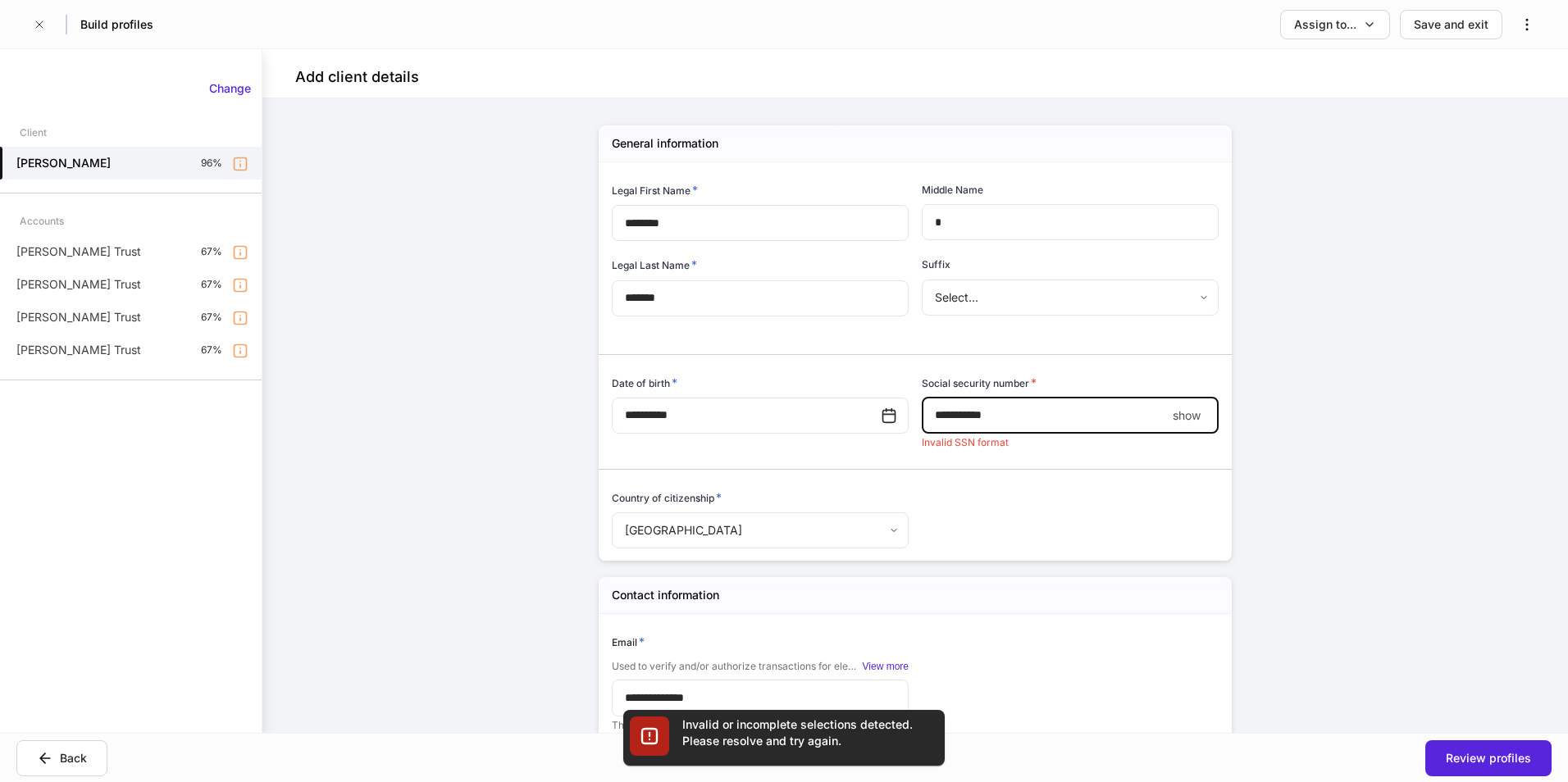
click at [955, 416] on input "**********" at bounding box center [1043, 416] width 244 height 37
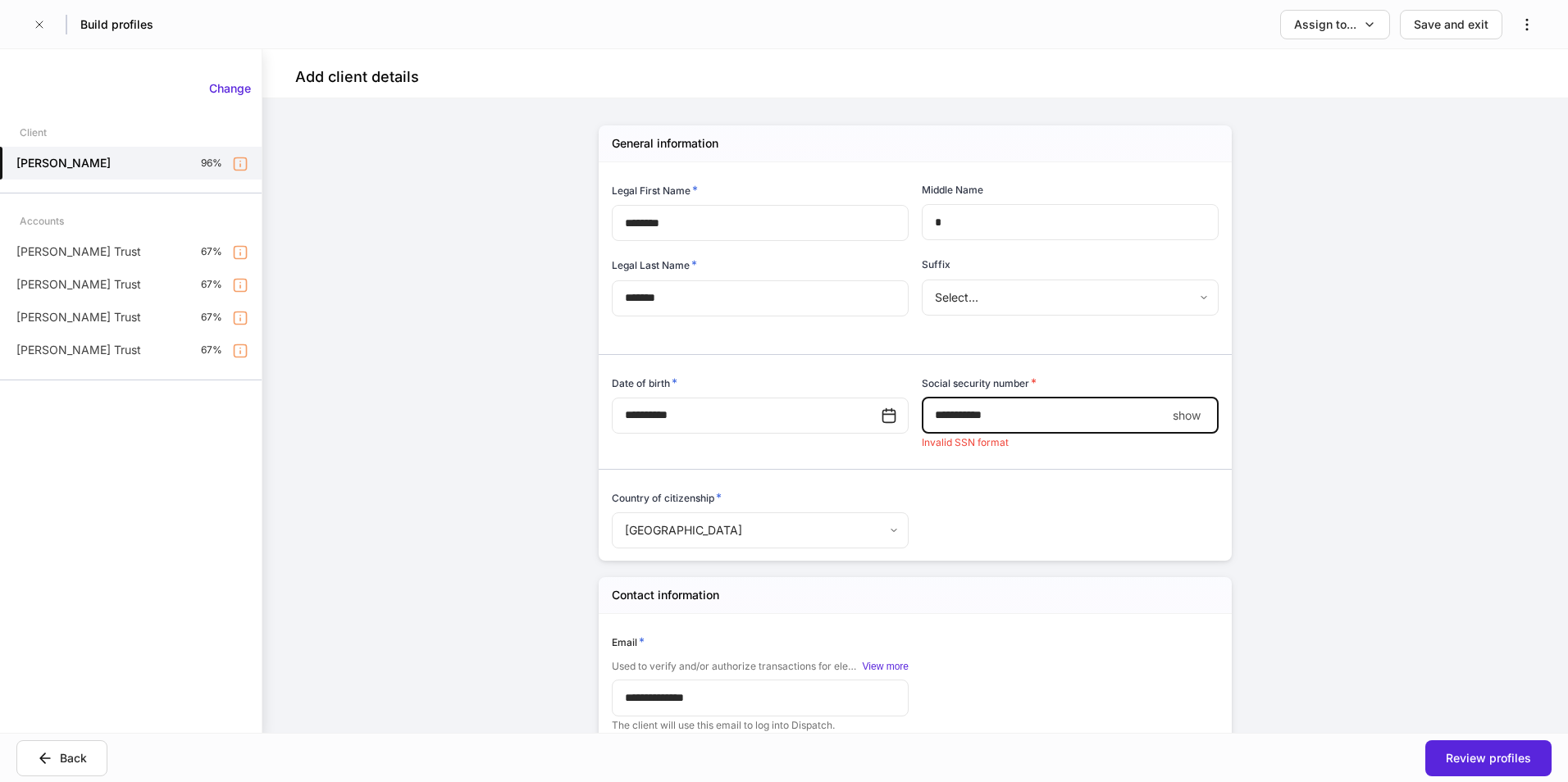
type input "**********"
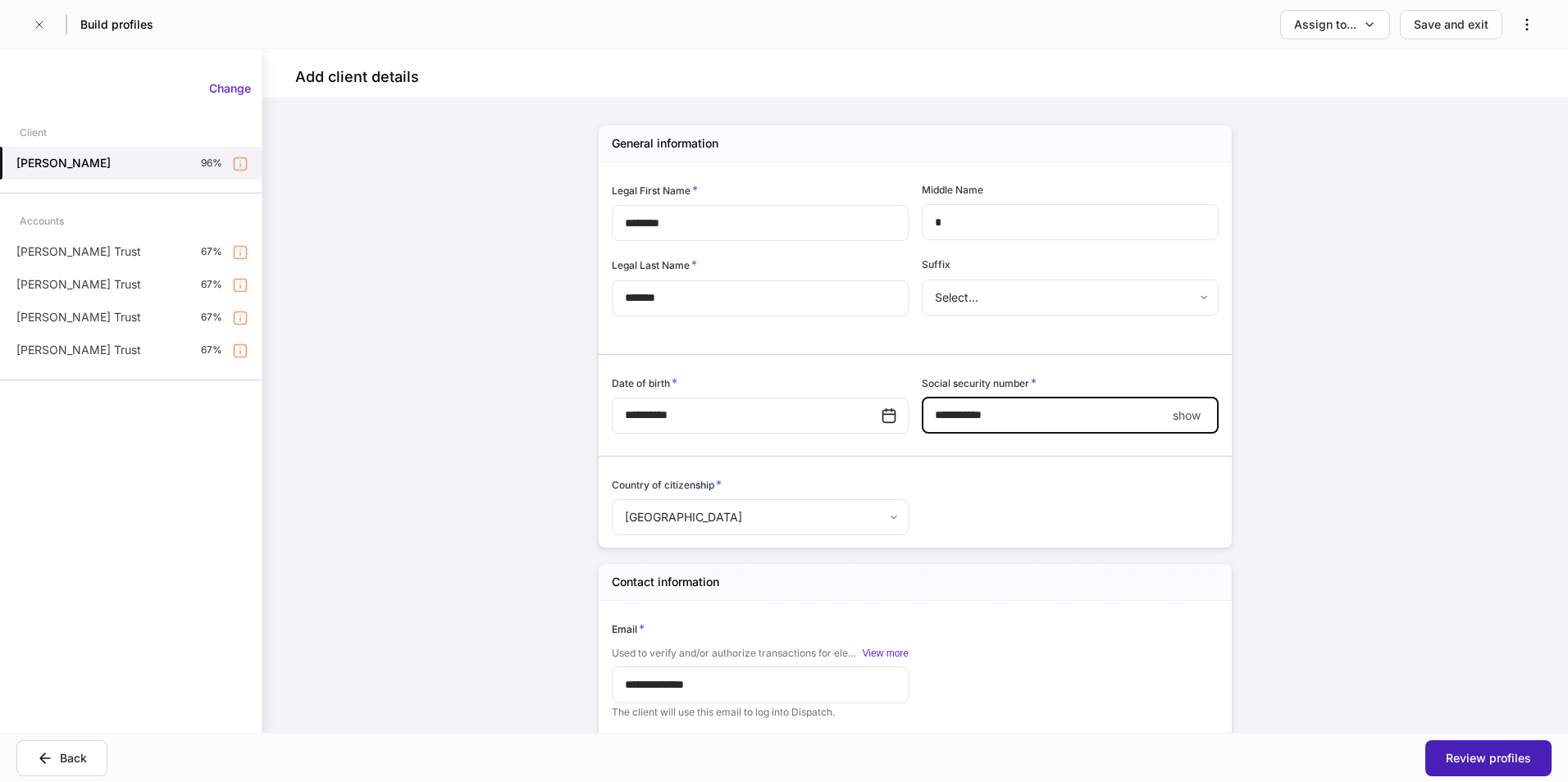
click at [1485, 755] on div "Review profiles" at bounding box center [1488, 758] width 86 height 16
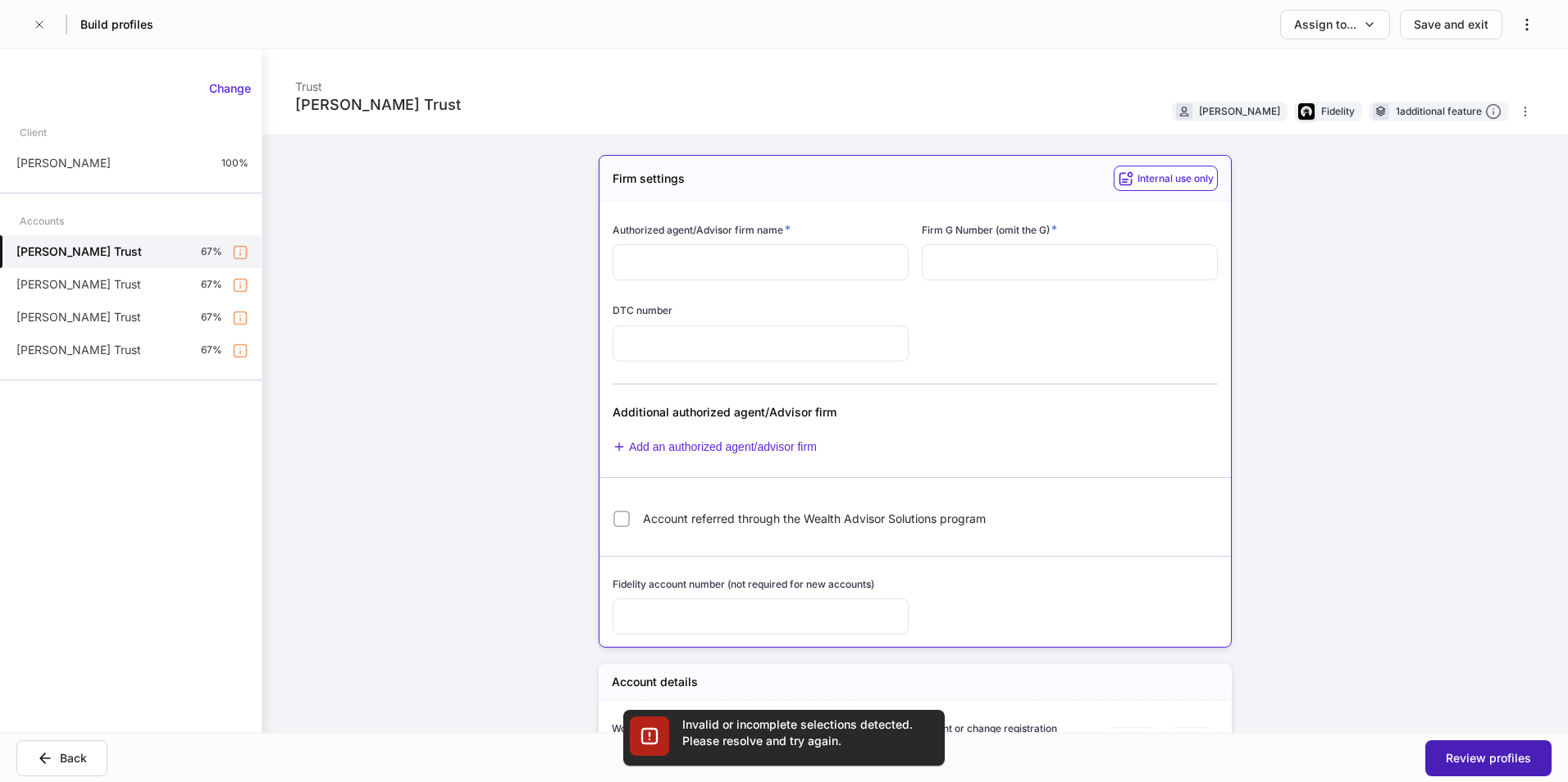
type input "*******"
type input "********"
type input "*********"
type input "*"
type input "*****"
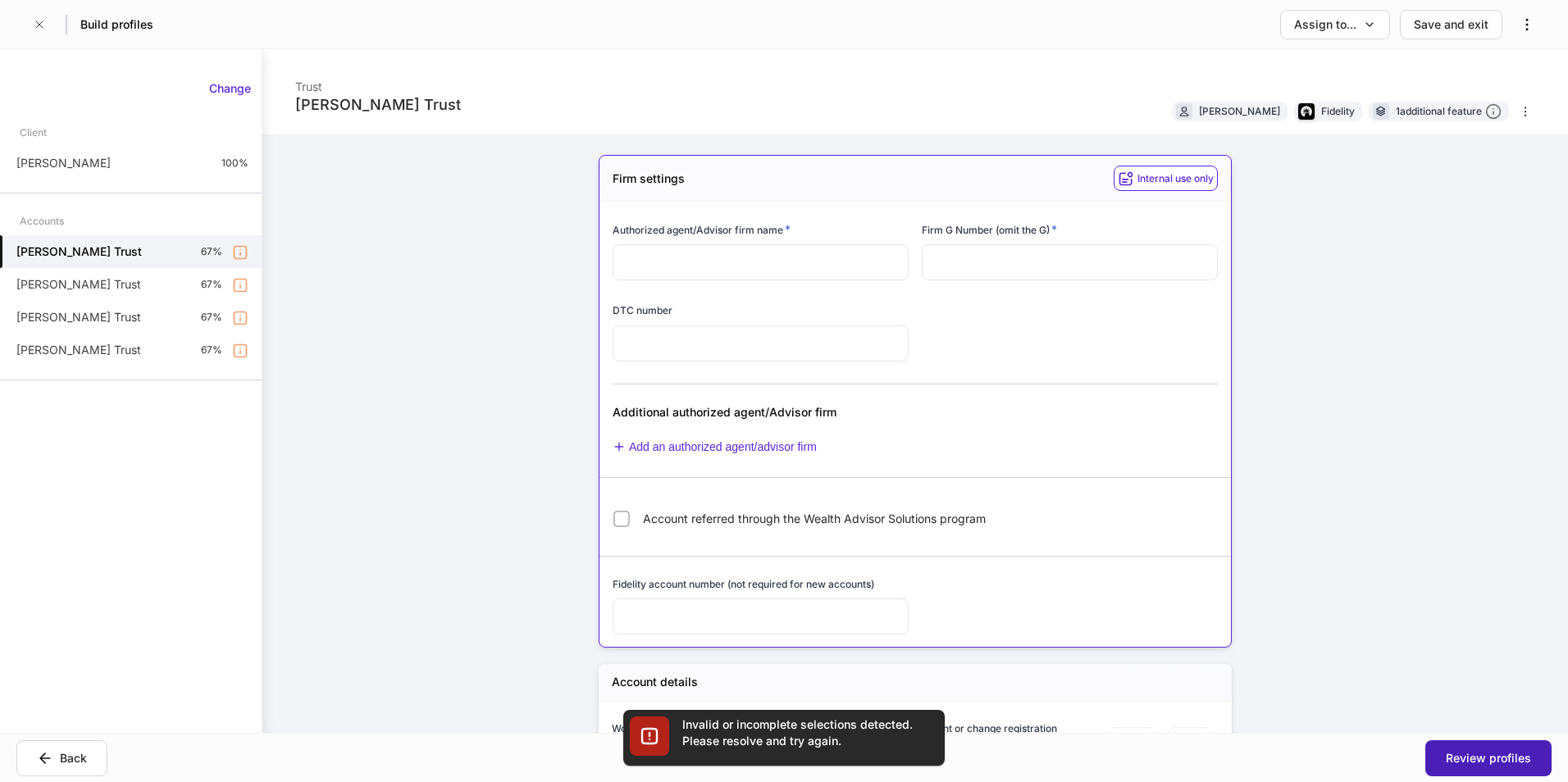
type input "**********"
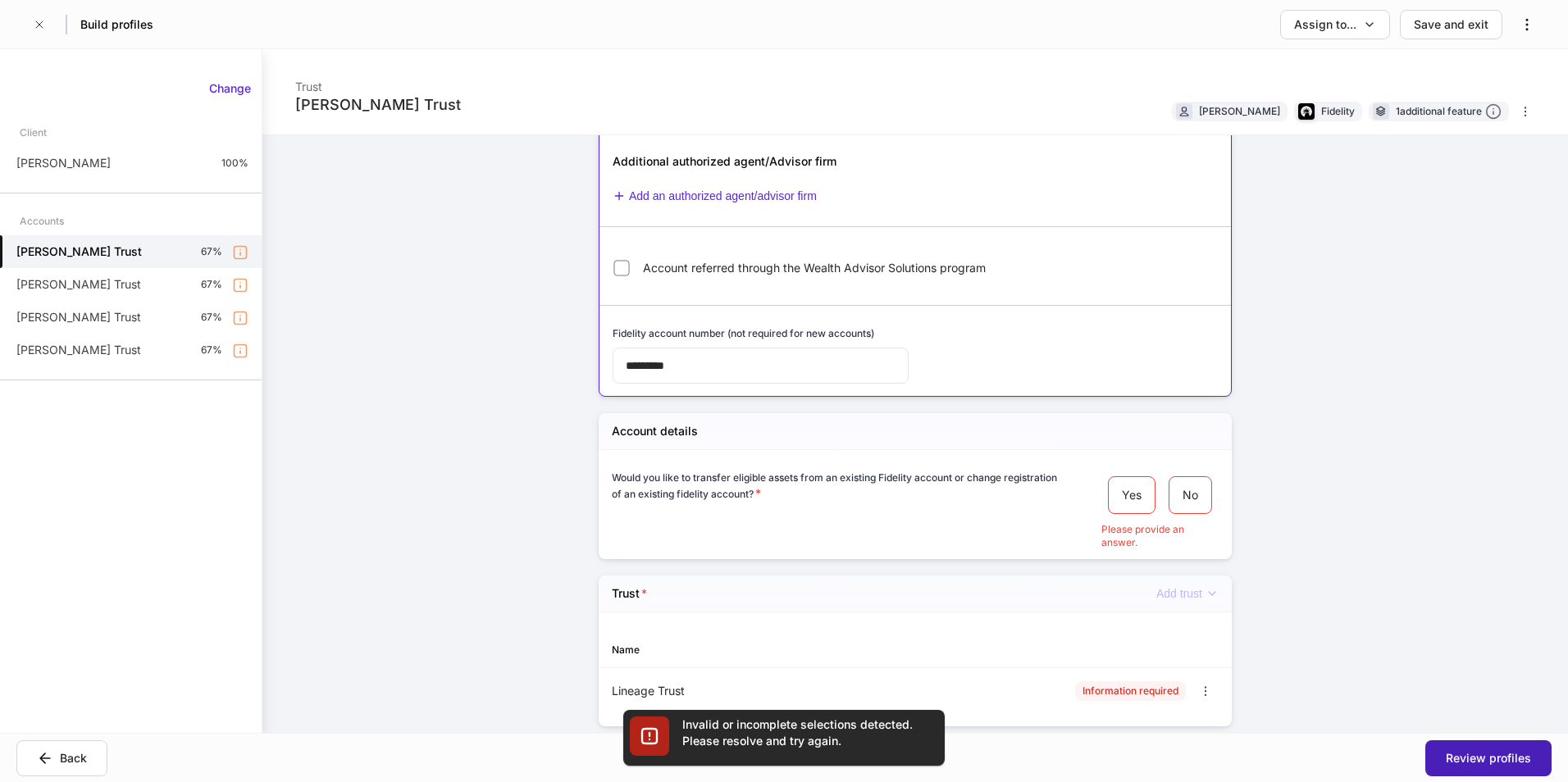
scroll to position [355, 0]
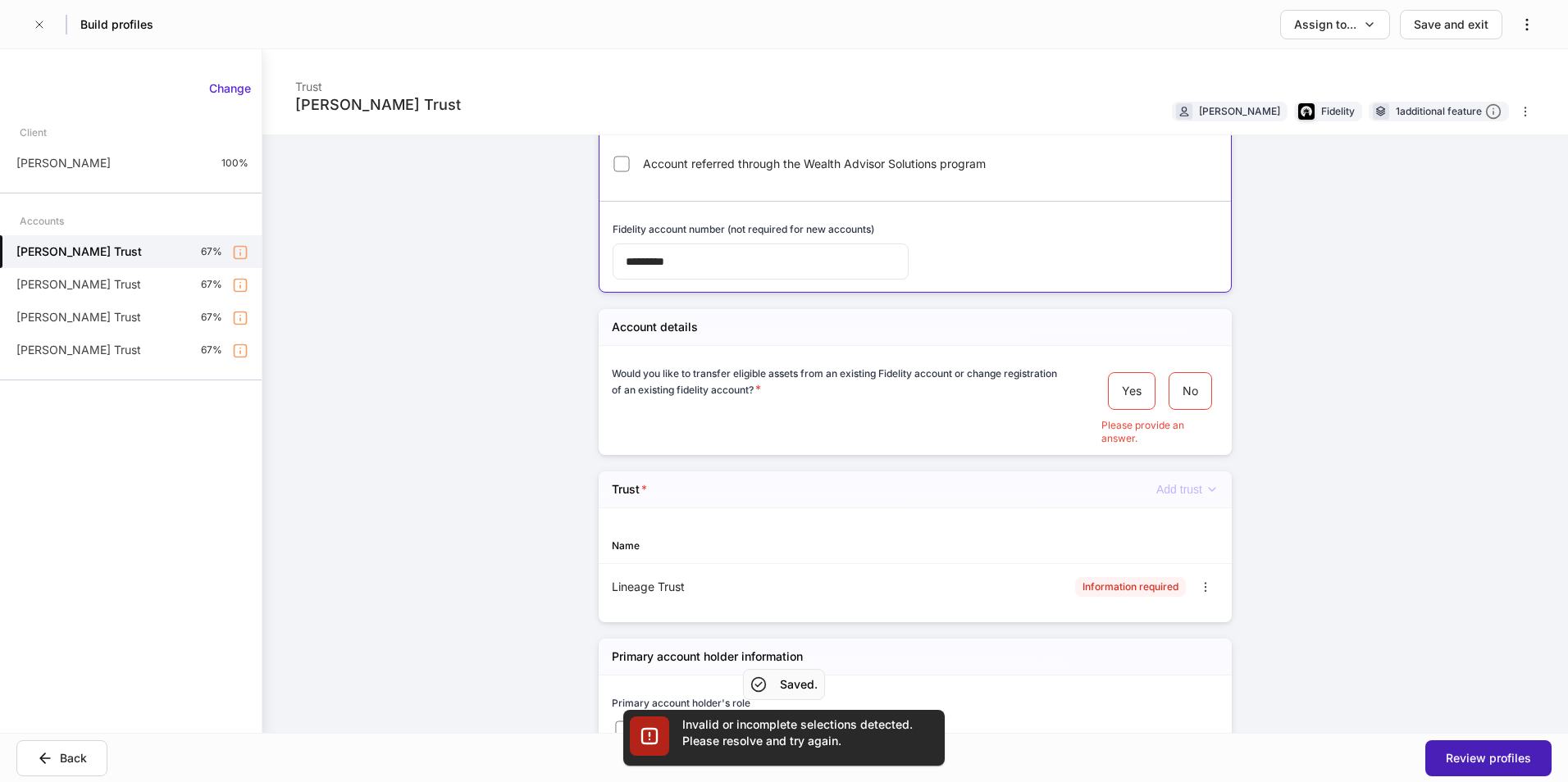
click at [1483, 755] on div "Review profiles" at bounding box center [1488, 758] width 86 height 16
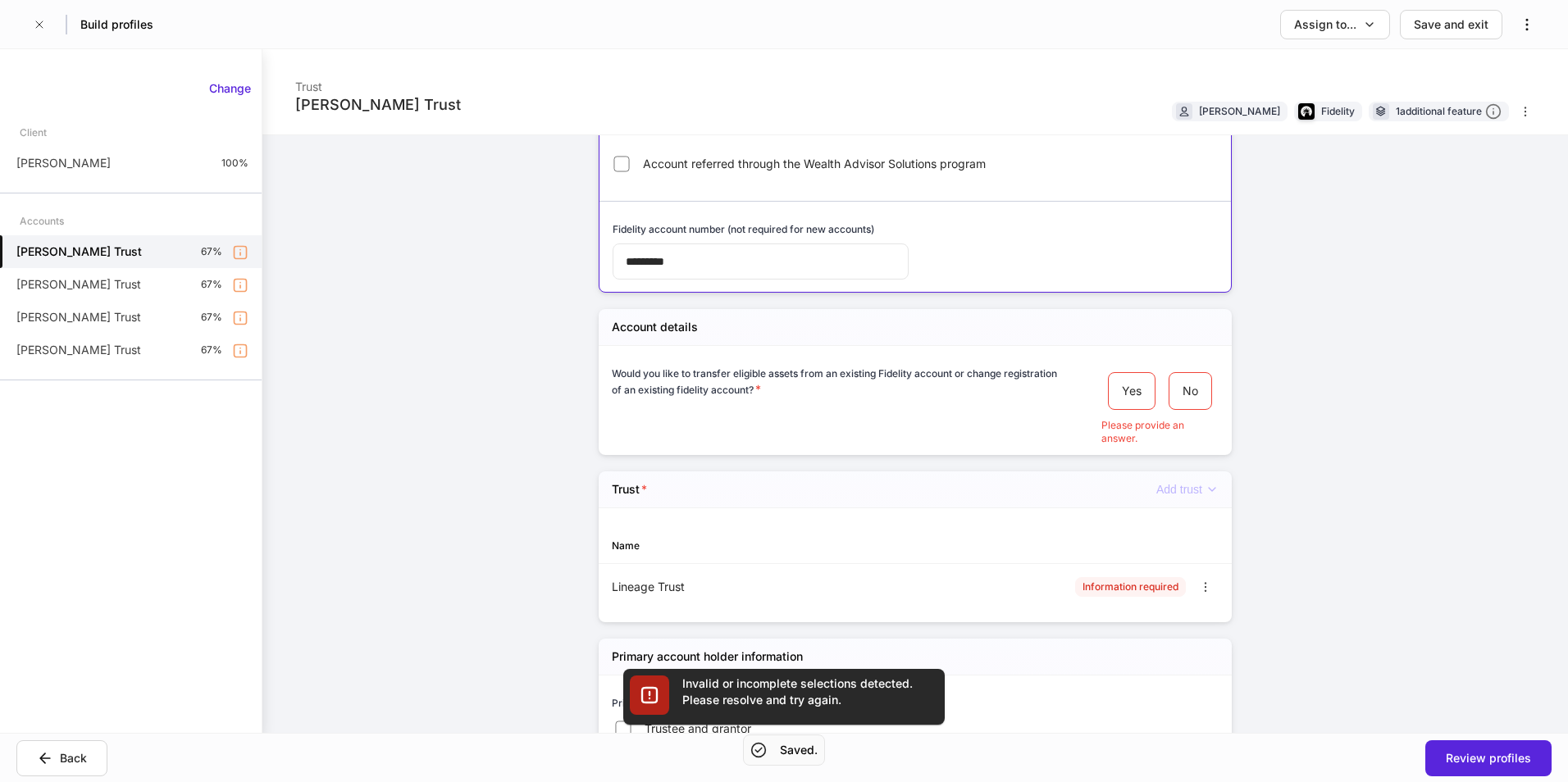
click at [1209, 391] on div "Yes No" at bounding box center [1160, 391] width 117 height 51
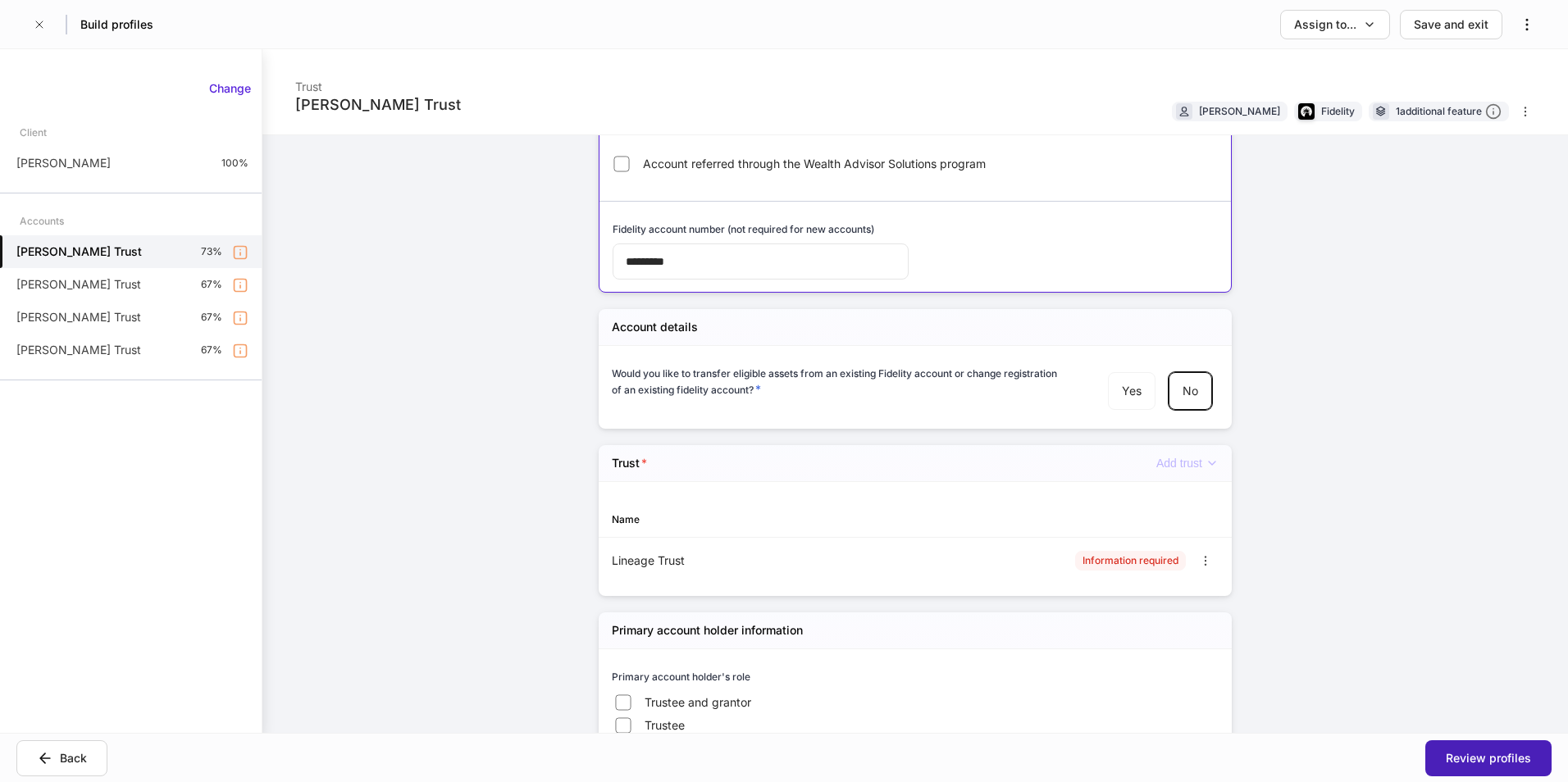
click at [1469, 754] on div "Review profiles" at bounding box center [1488, 758] width 86 height 16
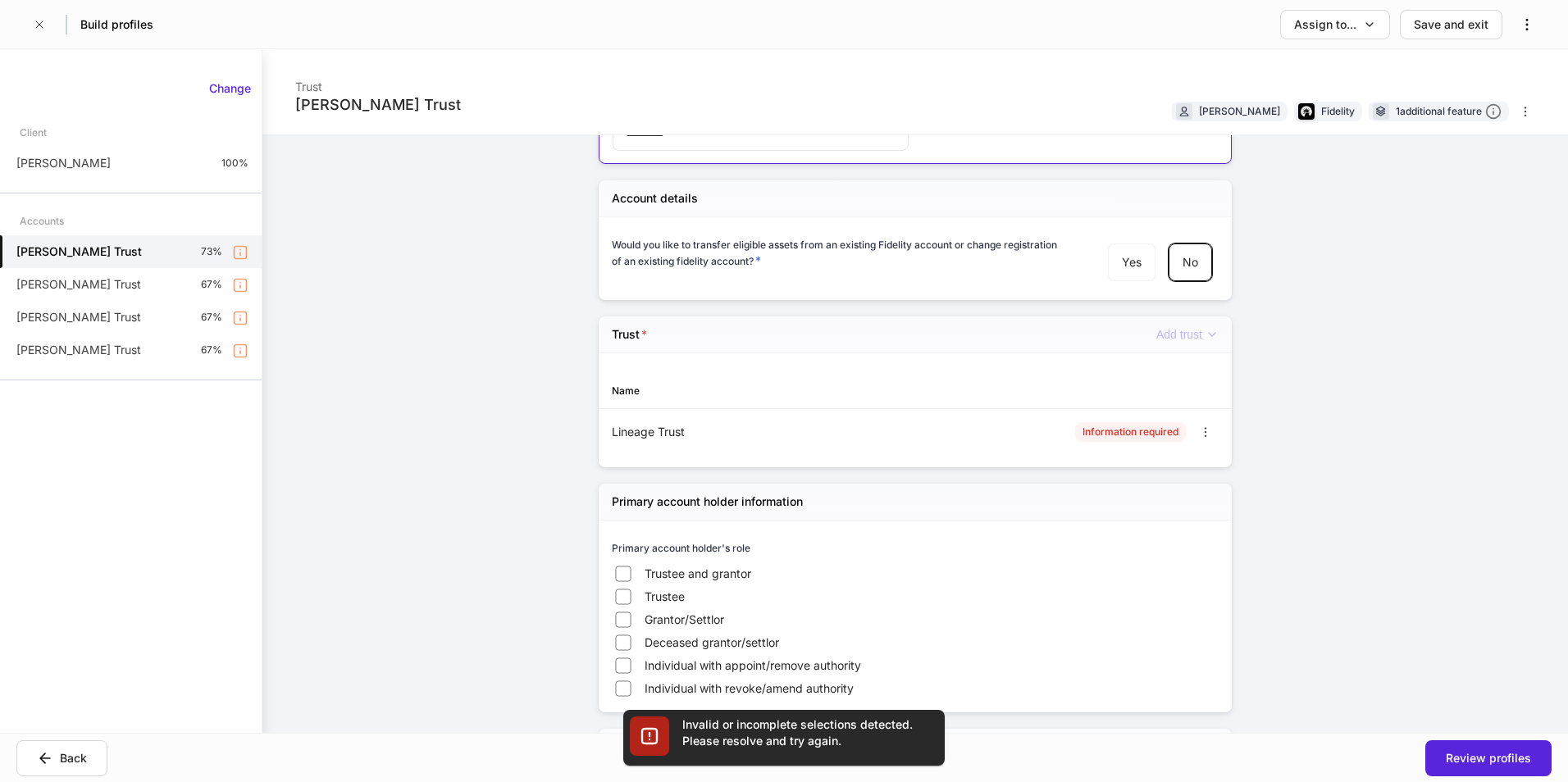
scroll to position [484, 0]
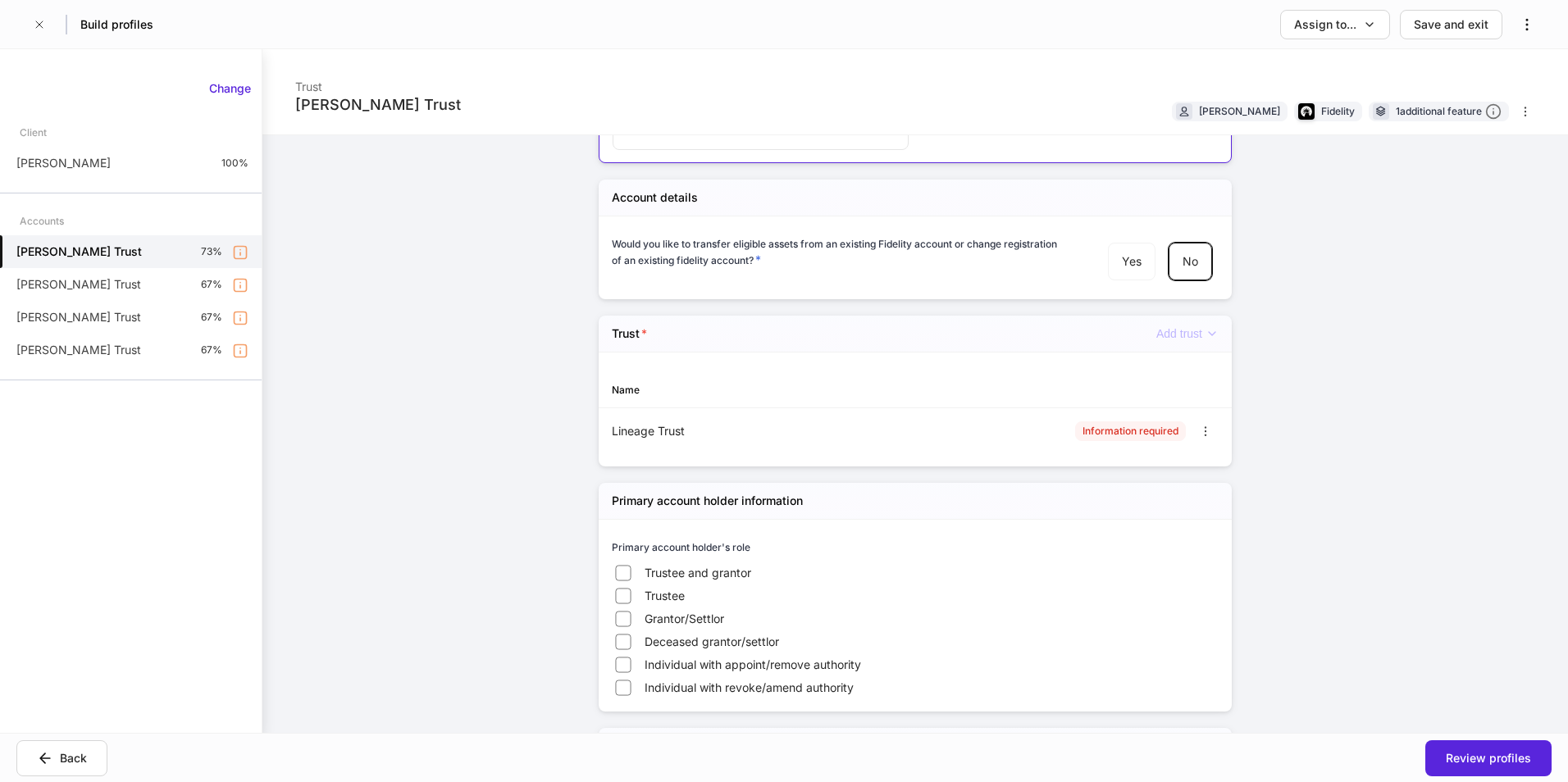
click at [1075, 444] on div "Information required" at bounding box center [1146, 430] width 143 height 26
drag, startPoint x: 1075, startPoint y: 444, endPoint x: 1070, endPoint y: 433, distance: 12.1
click at [1075, 433] on div "Information required" at bounding box center [1130, 431] width 110 height 19
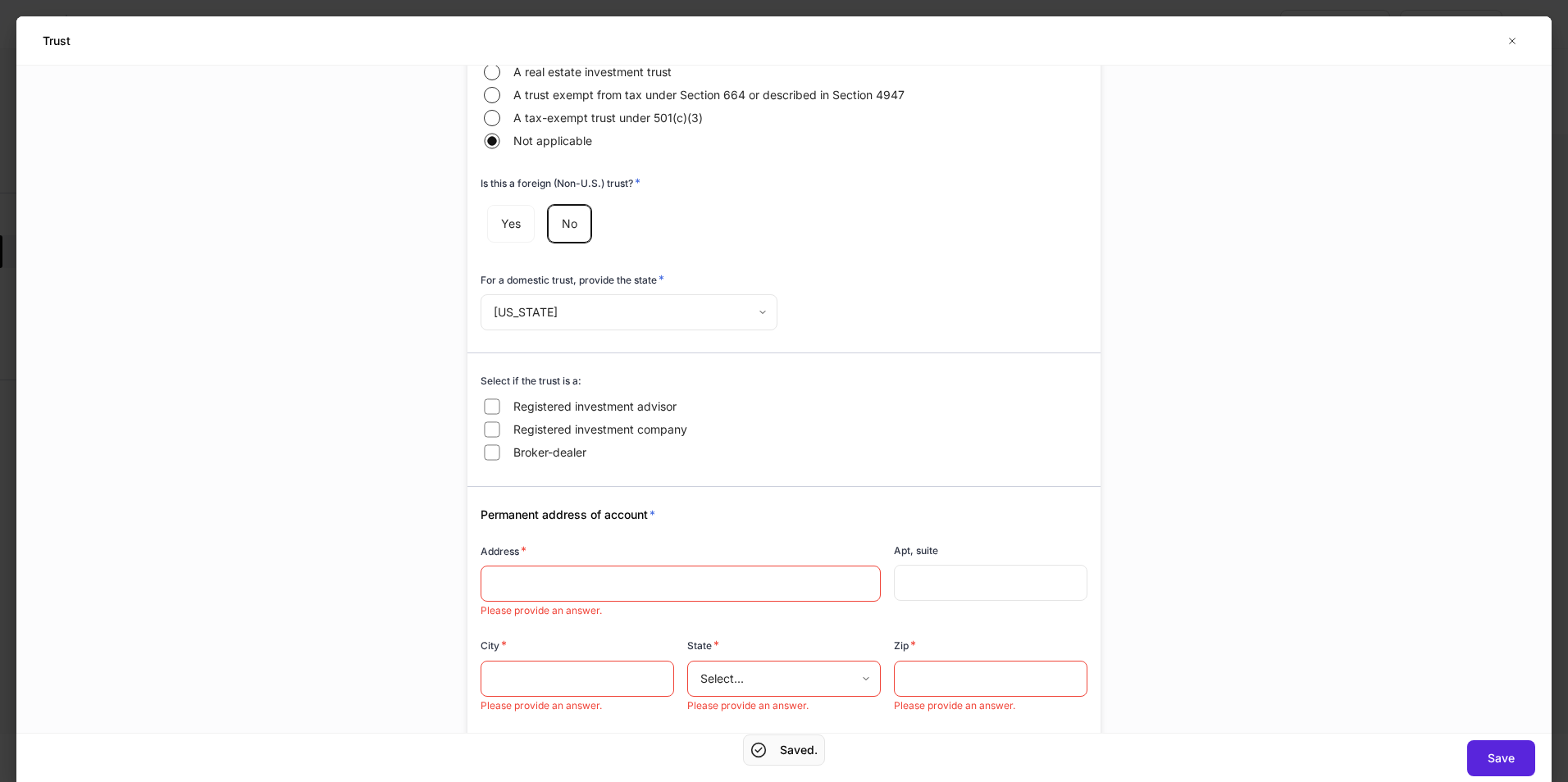
scroll to position [656, 0]
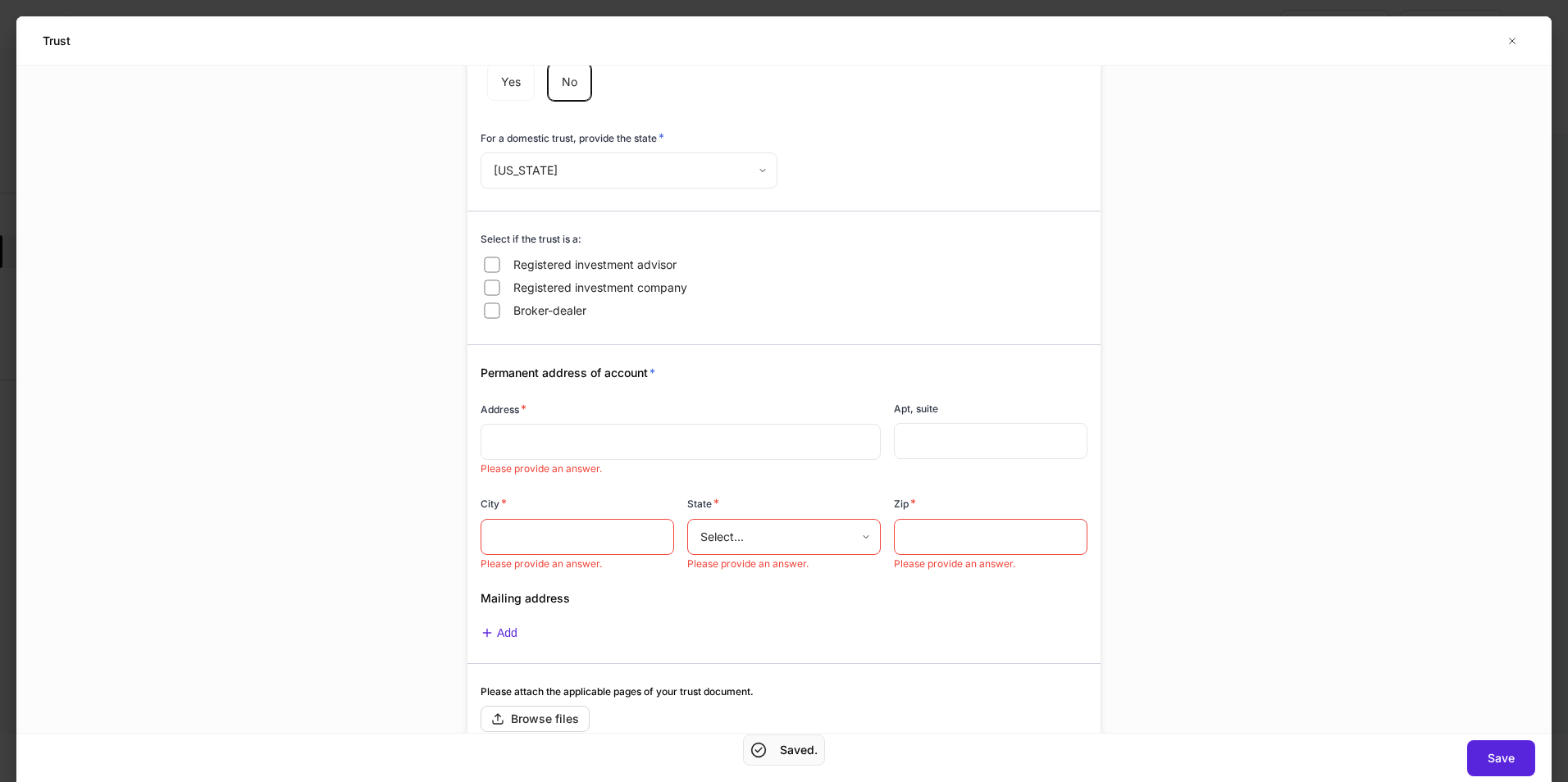
click at [662, 456] on div "​" at bounding box center [680, 442] width 400 height 37
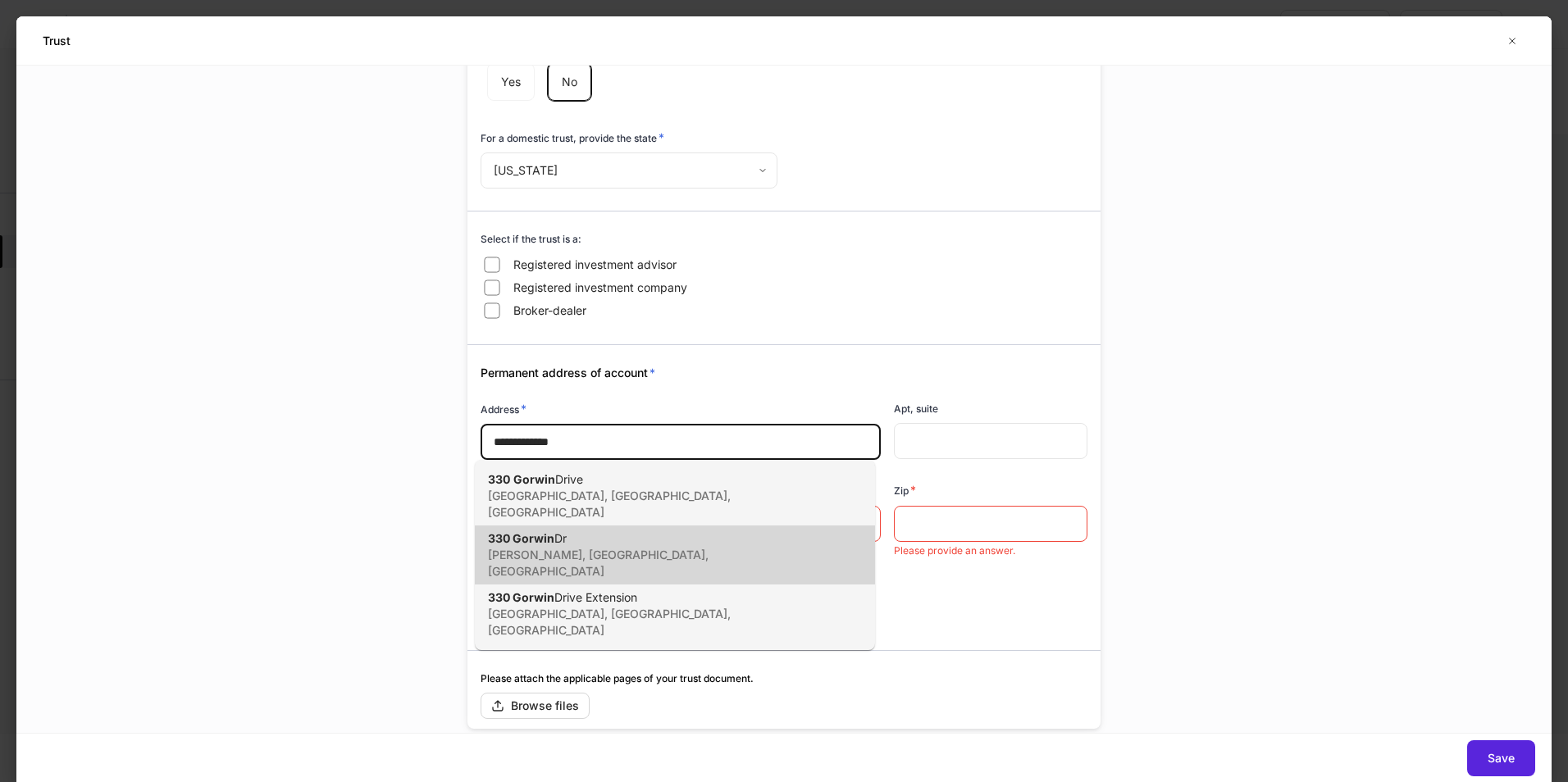
type input "**********"
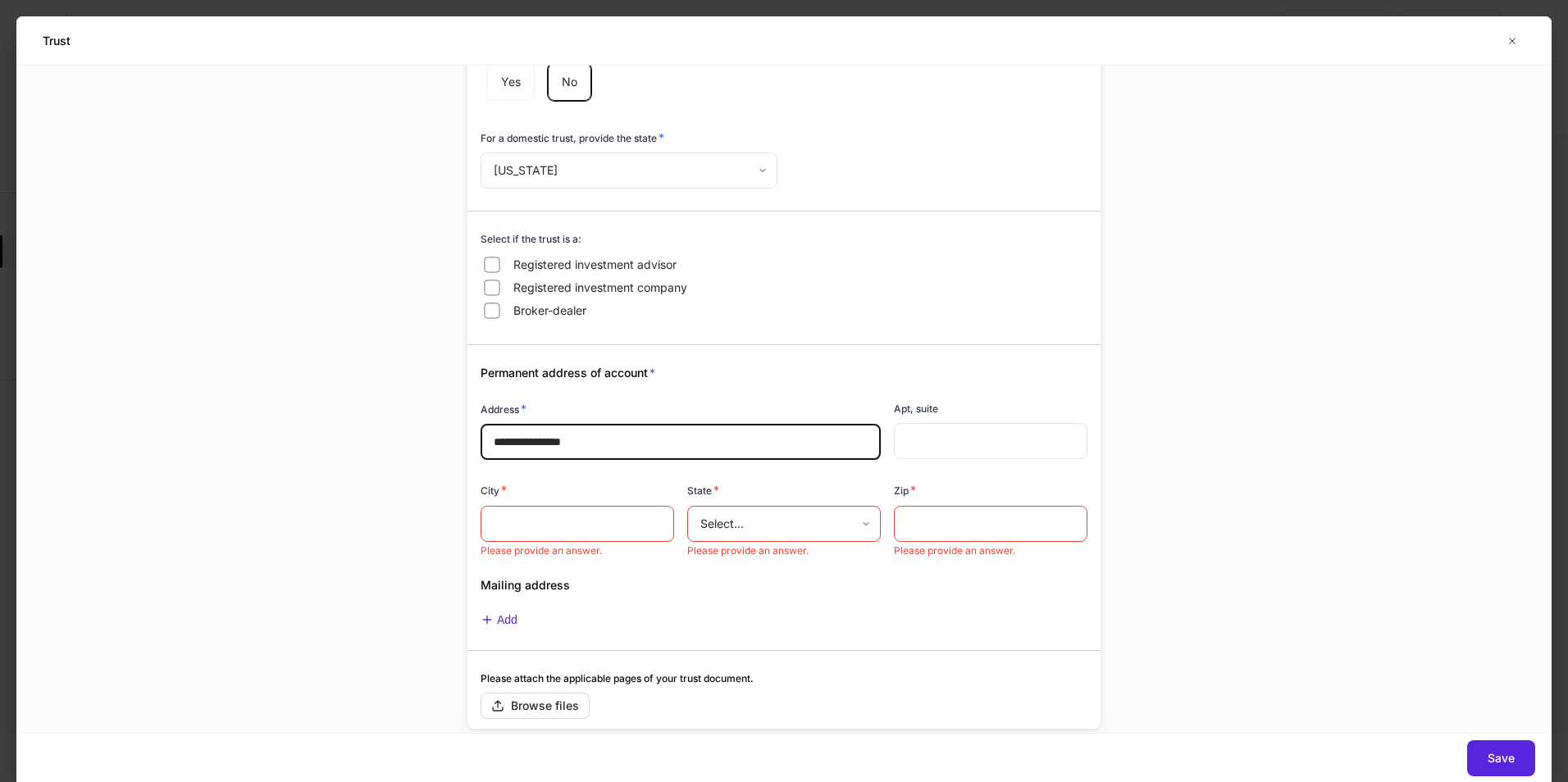
type input "*********"
type input "**"
type input "*****"
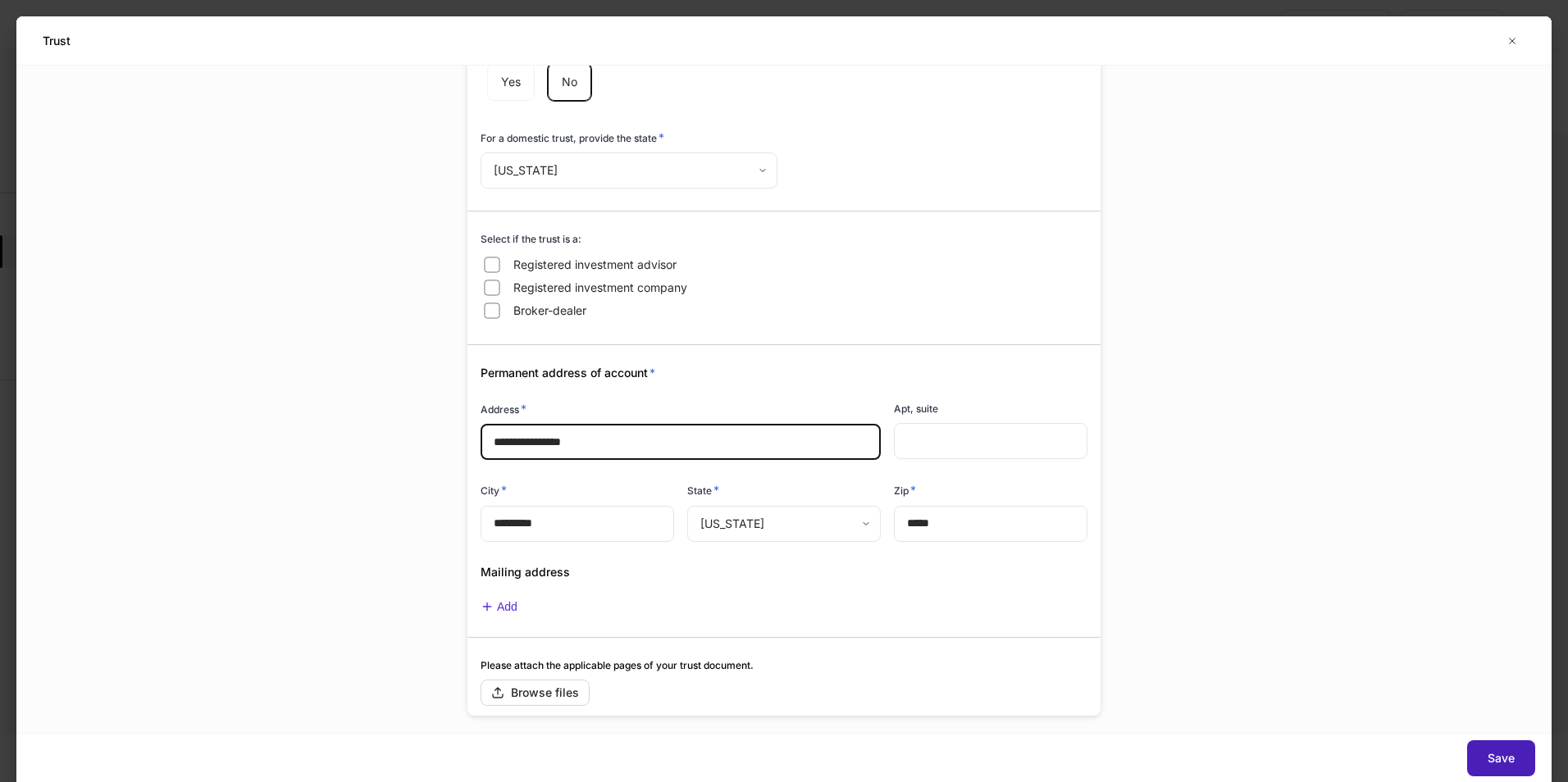
type input "**********"
click at [1480, 753] on button "Save" at bounding box center [1501, 759] width 68 height 37
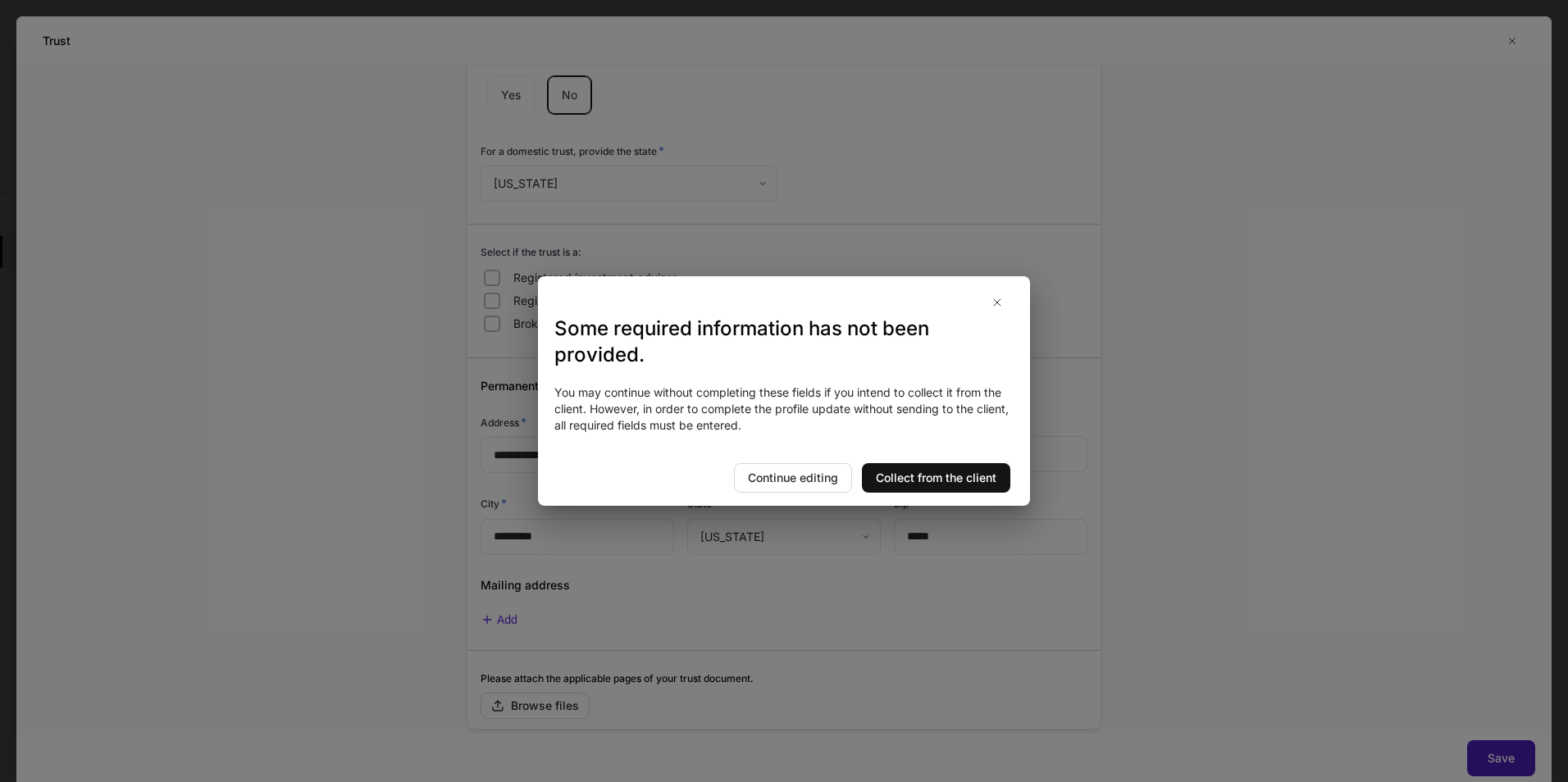
scroll to position [0, 0]
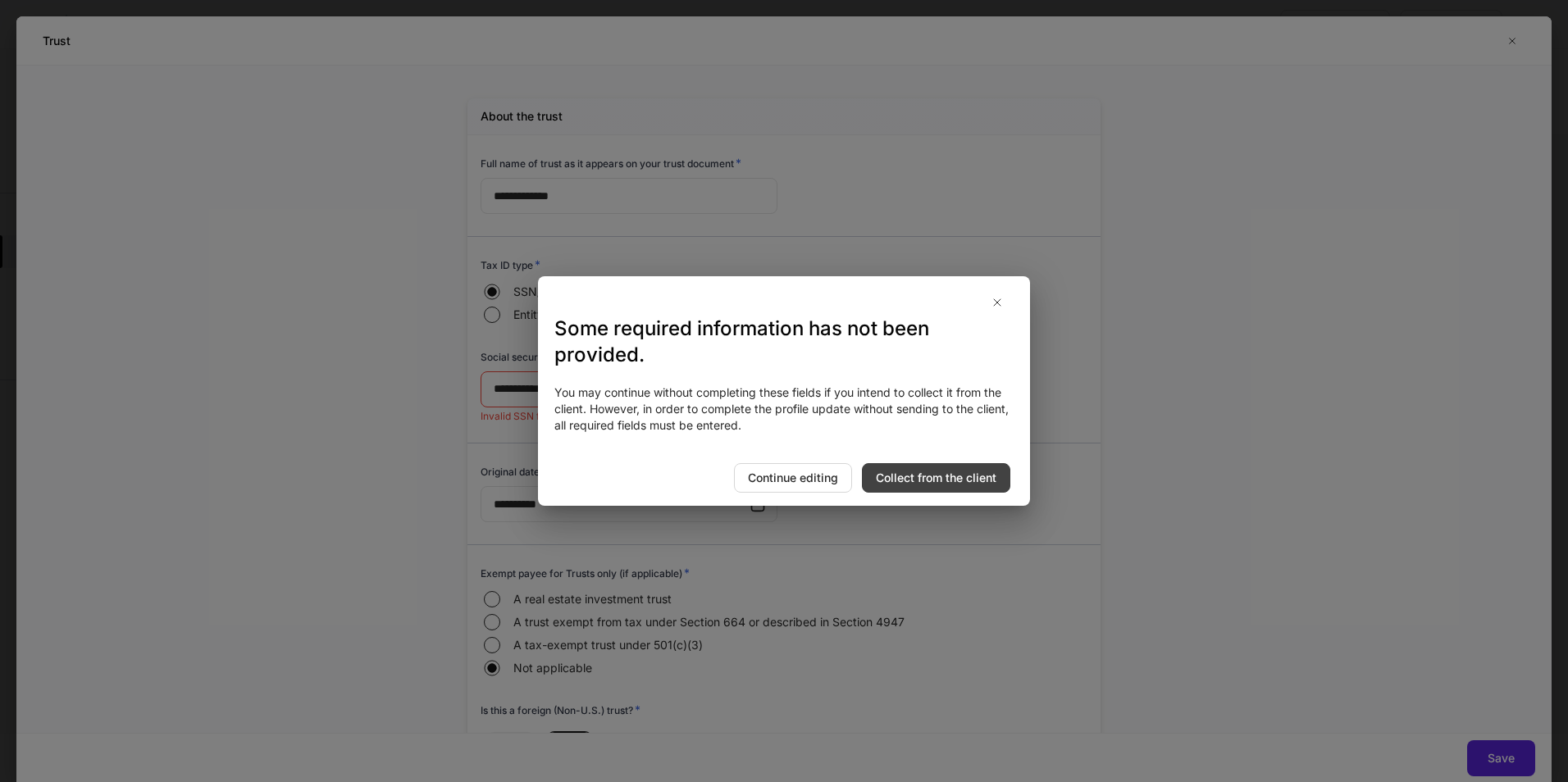
click at [913, 464] on button "Collect from the client" at bounding box center [936, 477] width 148 height 30
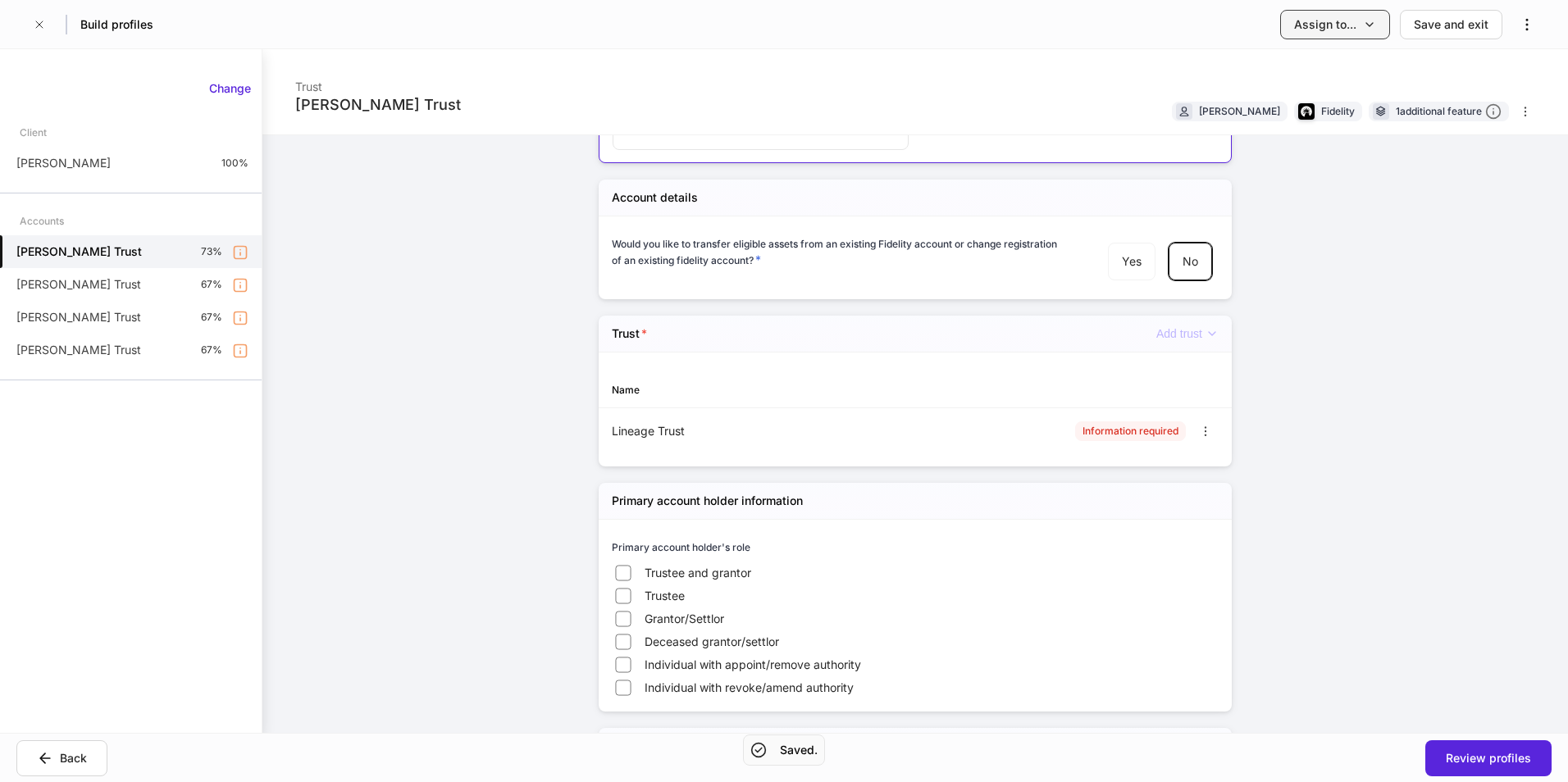
click at [1317, 28] on div "Assign to..." at bounding box center [1325, 24] width 62 height 16
click at [1319, 80] on li "Client(s) to complete" at bounding box center [1290, 70] width 200 height 30
